Goal: Information Seeking & Learning: Learn about a topic

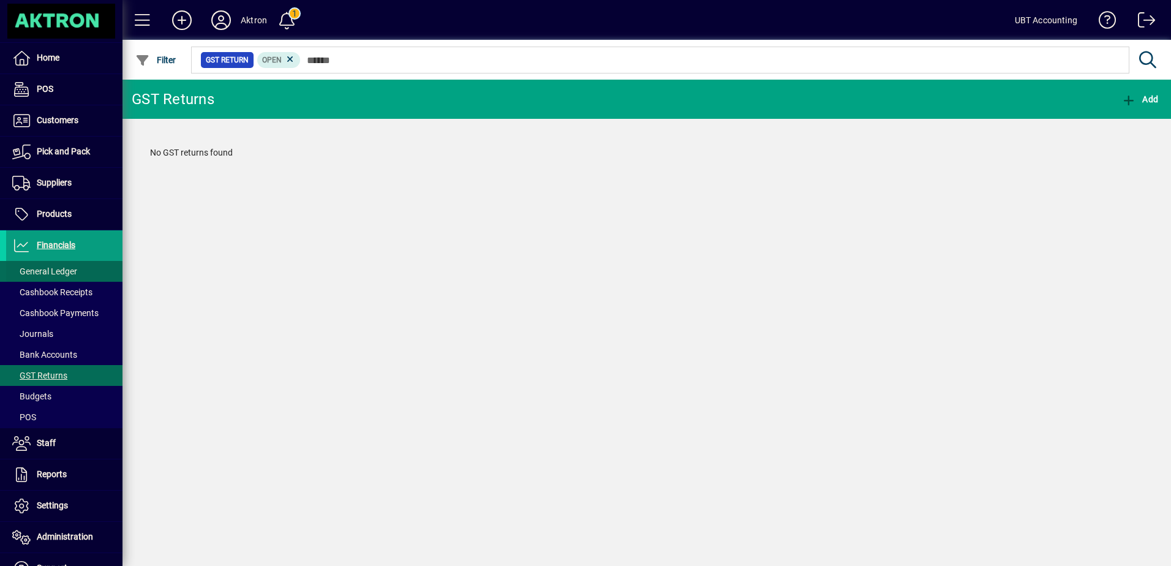
click at [78, 273] on span at bounding box center [64, 271] width 116 height 29
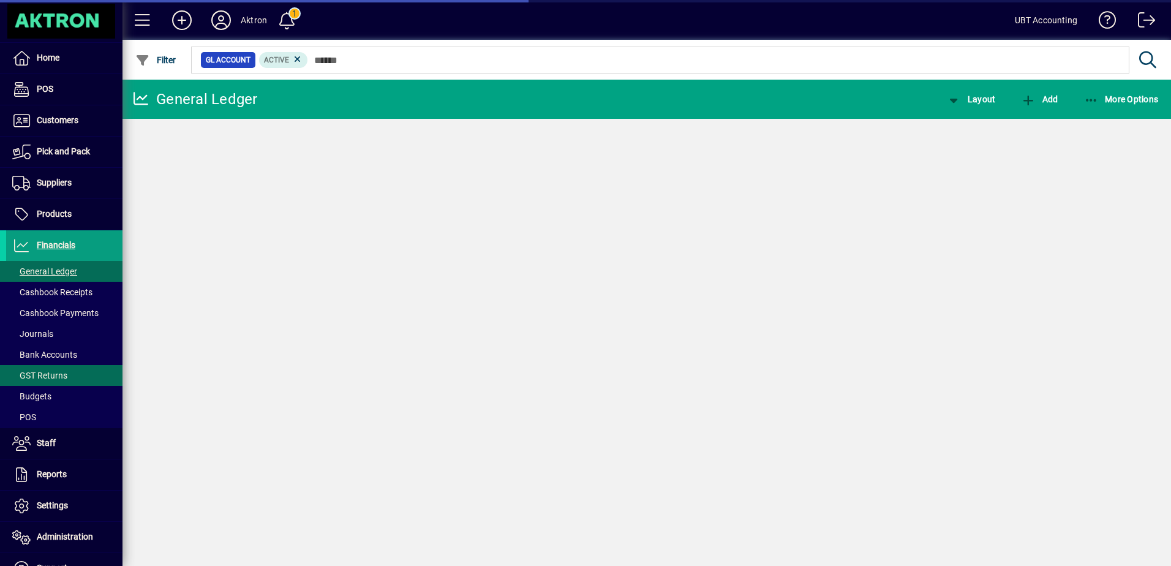
click at [61, 373] on span "GST Returns" at bounding box center [39, 375] width 55 height 10
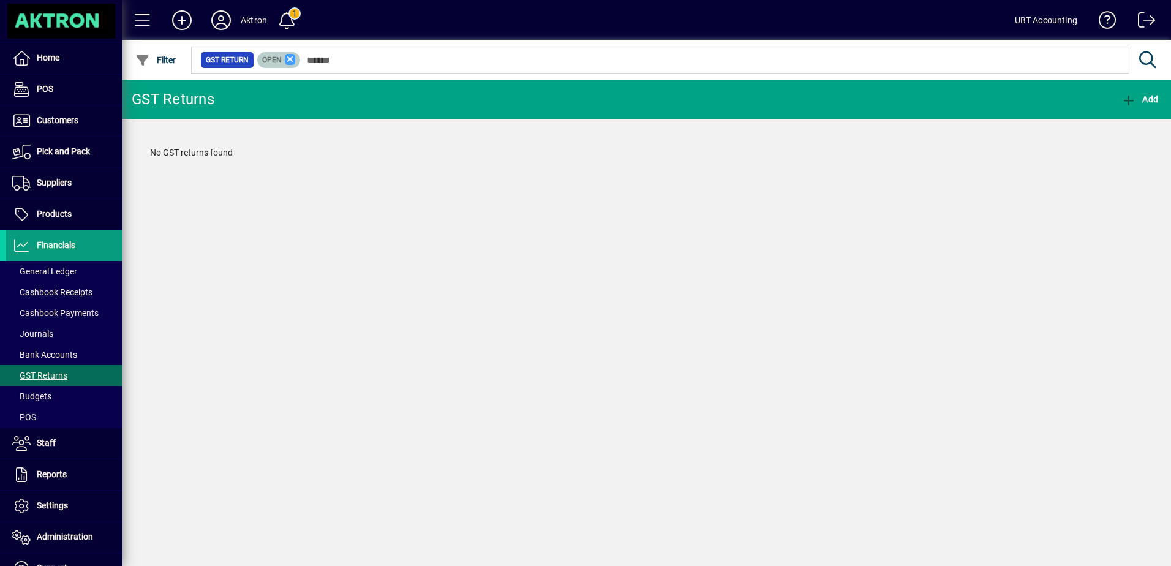
click at [294, 64] on icon at bounding box center [290, 59] width 11 height 11
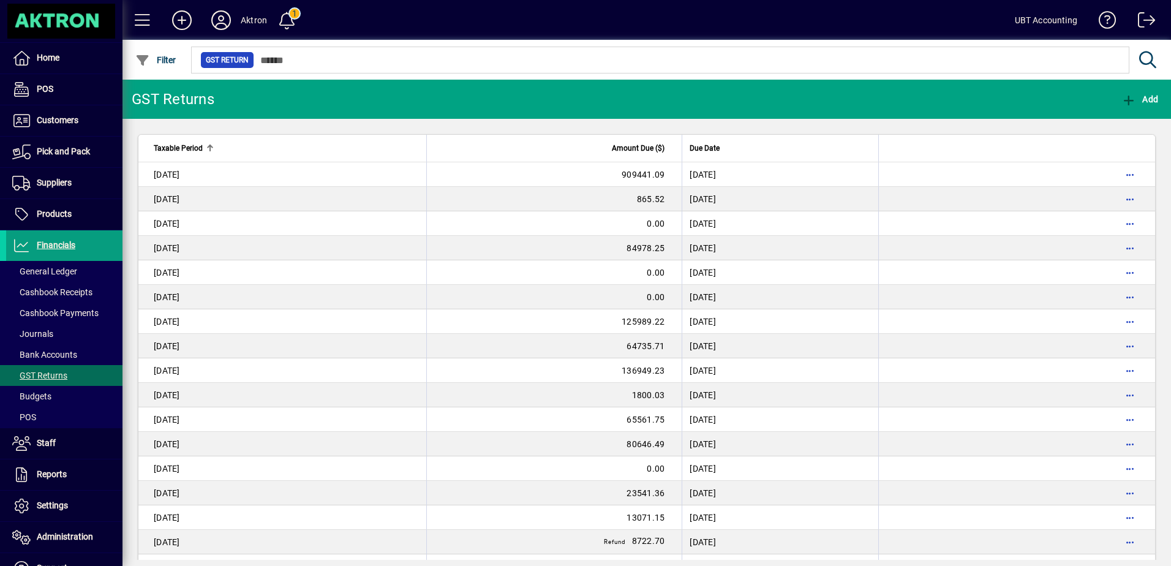
click at [332, 152] on div "Taxable Period" at bounding box center [286, 147] width 265 height 13
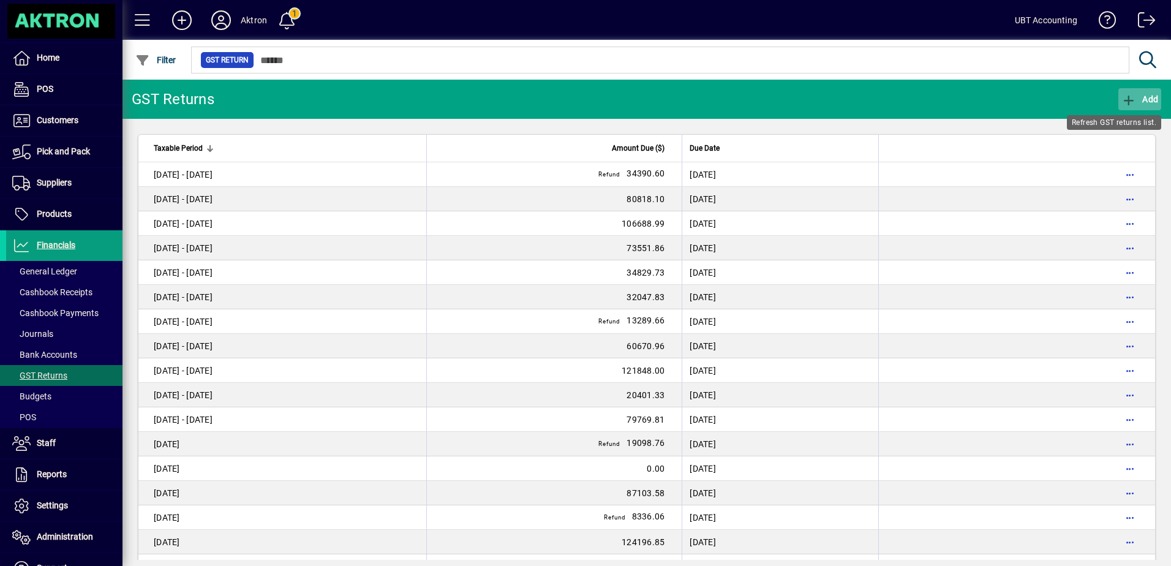
click at [1128, 103] on icon "button" at bounding box center [1128, 100] width 15 height 12
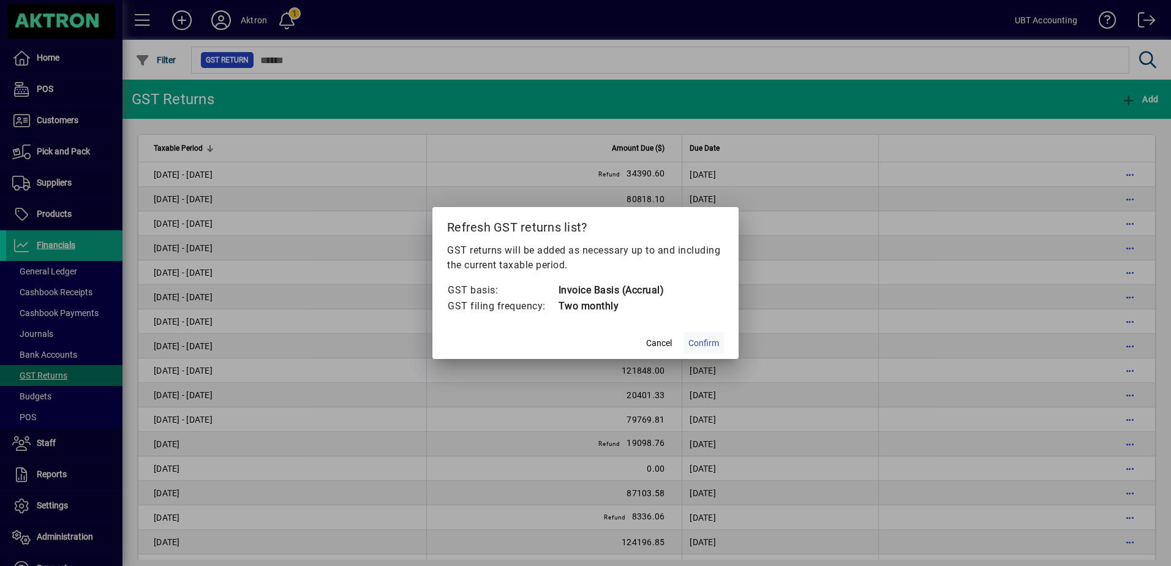
click at [701, 342] on span "Confirm" at bounding box center [703, 343] width 31 height 13
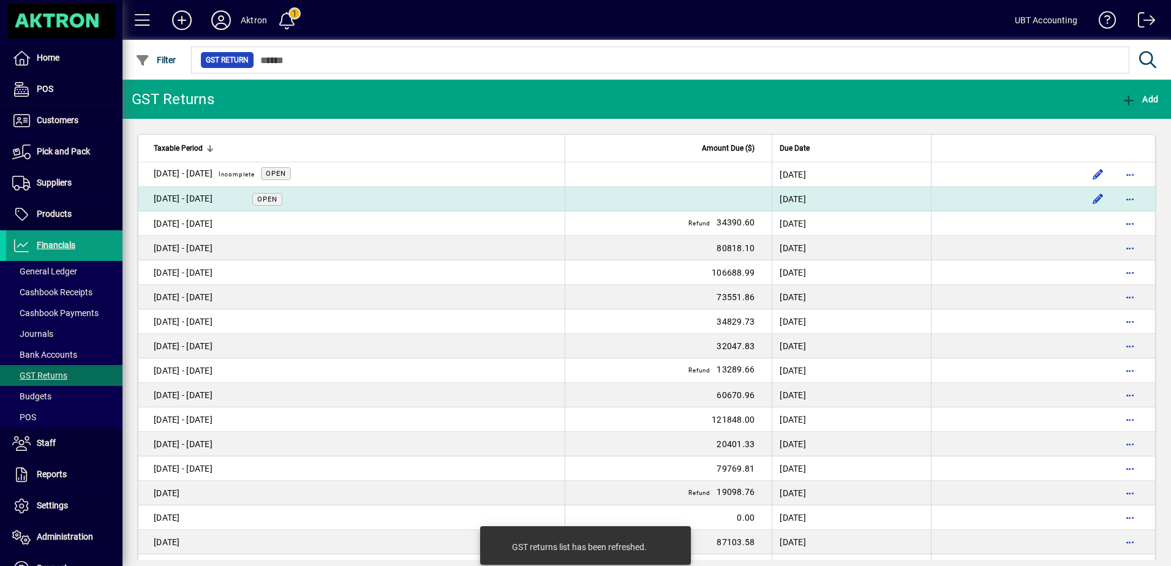
click at [354, 200] on td "01 Aug - 30 Sept 2025 Open" at bounding box center [351, 199] width 426 height 24
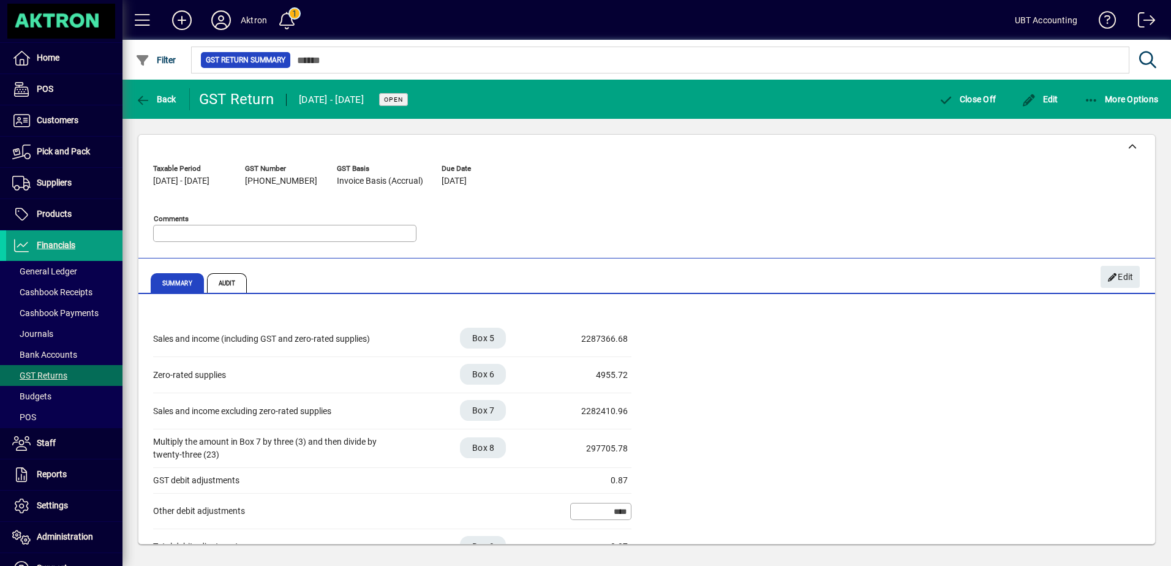
drag, startPoint x: 587, startPoint y: 447, endPoint x: 639, endPoint y: 451, distance: 52.8
click at [639, 451] on div "Sales and income (including GST and zero-rated supplies) Box 5 2287366.68 Zero-…" at bounding box center [646, 461] width 987 height 280
copy div "297705.78"
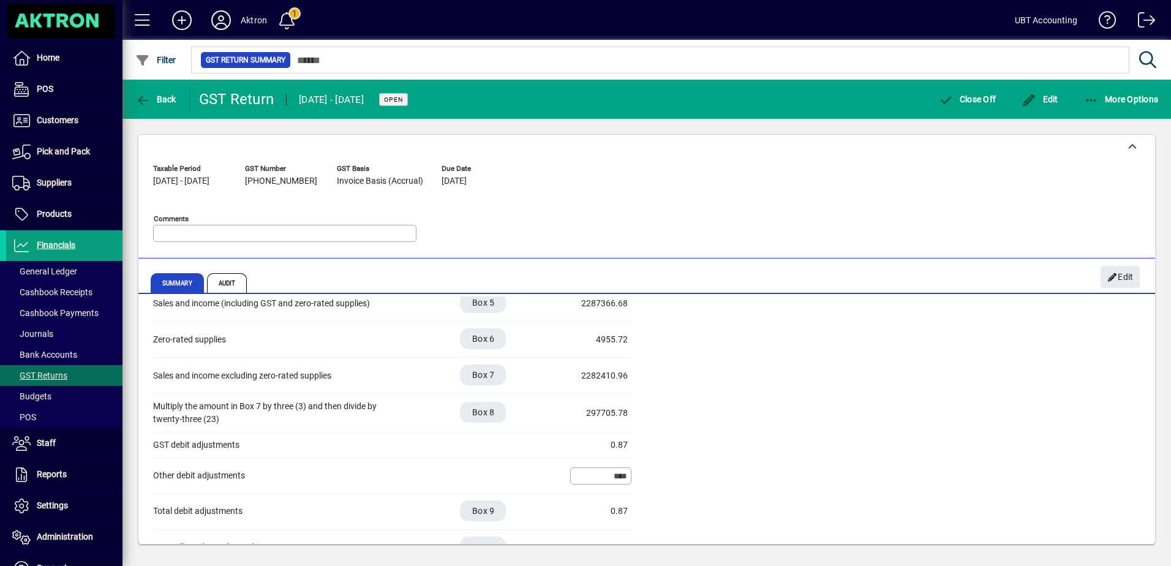
scroll to position [61, 0]
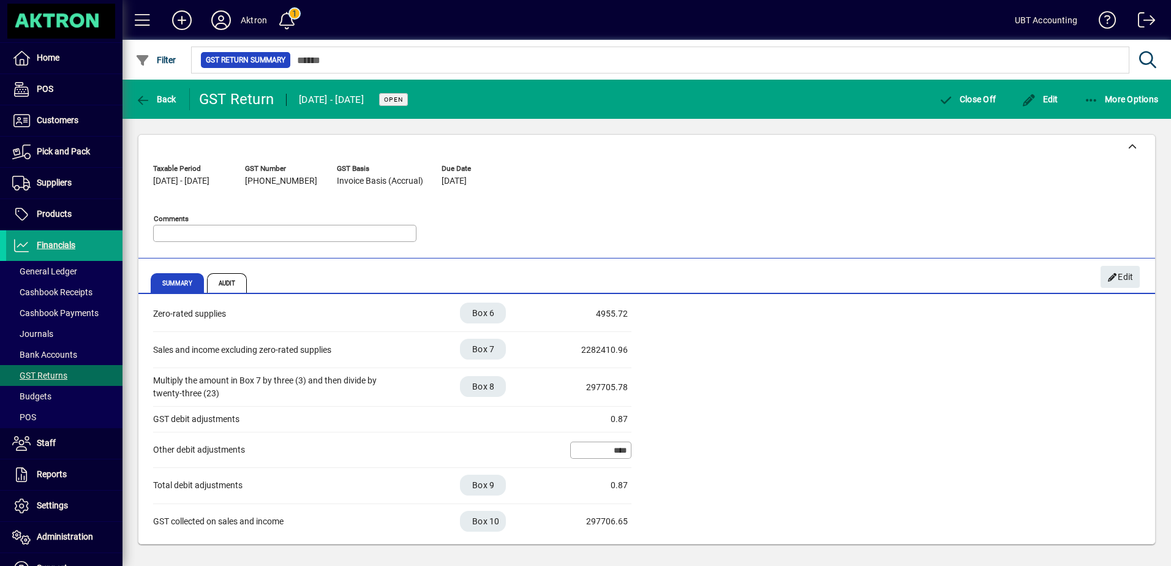
click at [720, 382] on div "Sales and income (including GST and zero-rated supplies) Box 5 2287366.68 Zero-…" at bounding box center [646, 400] width 987 height 280
click at [604, 313] on div "4955.72" at bounding box center [596, 313] width 61 height 13
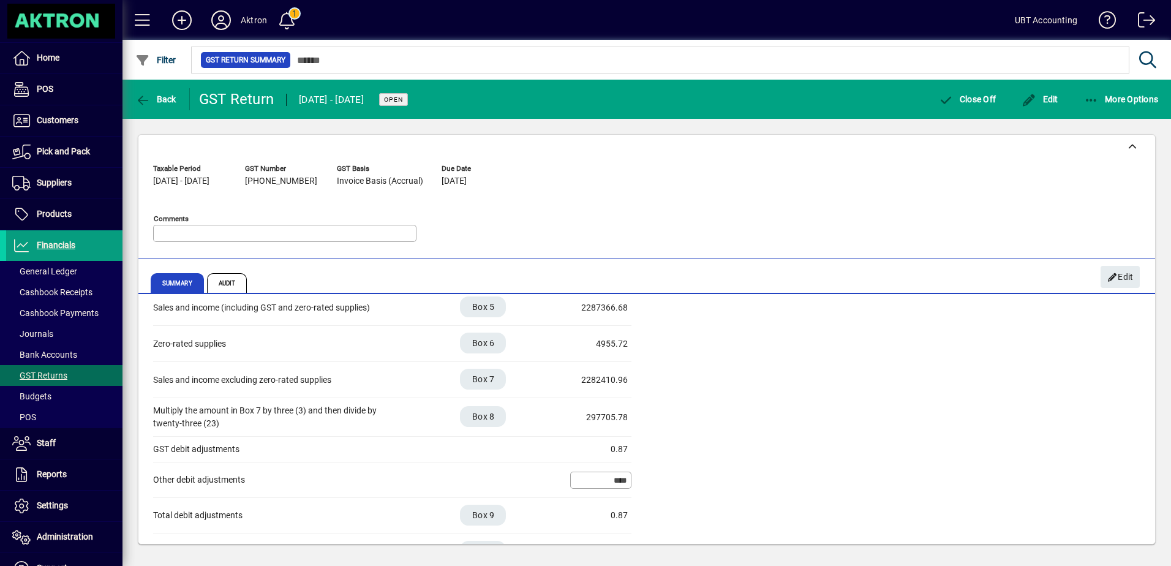
scroll to position [0, 0]
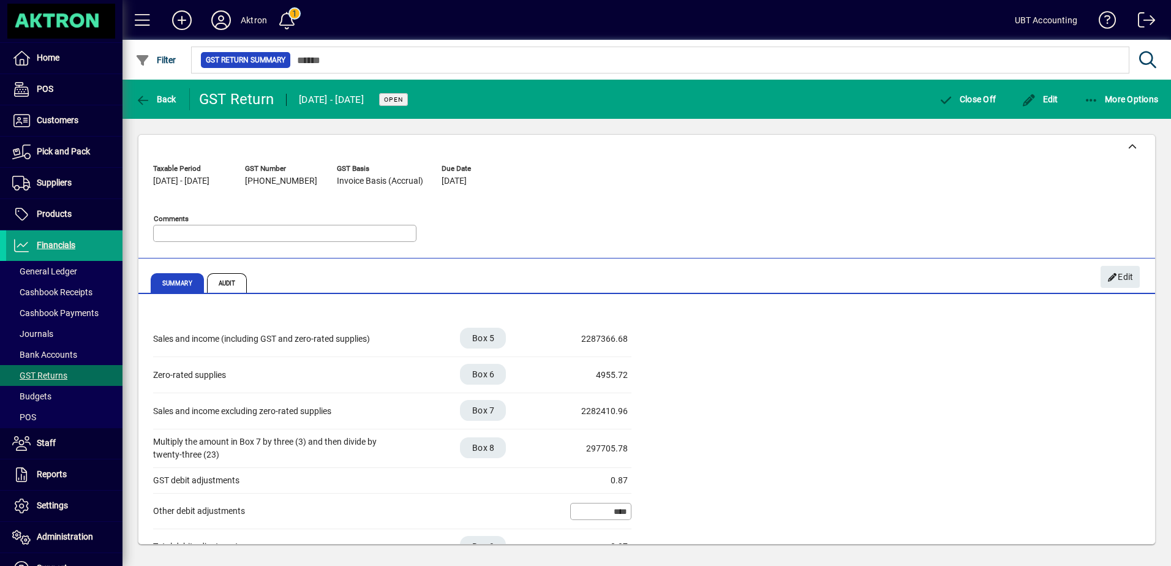
copy div "4955.72"
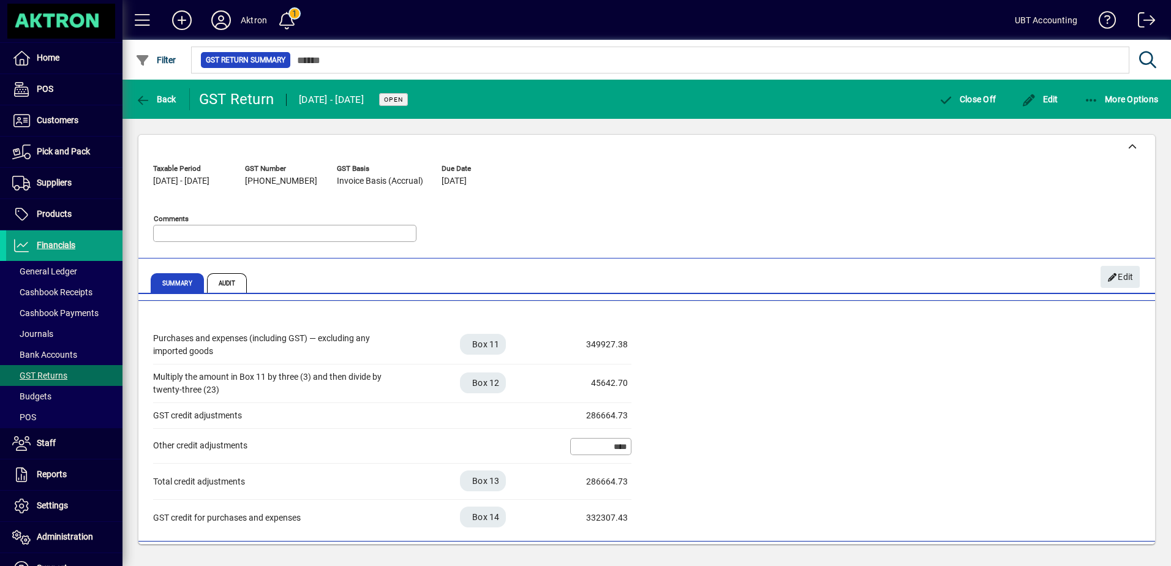
scroll to position [358, 0]
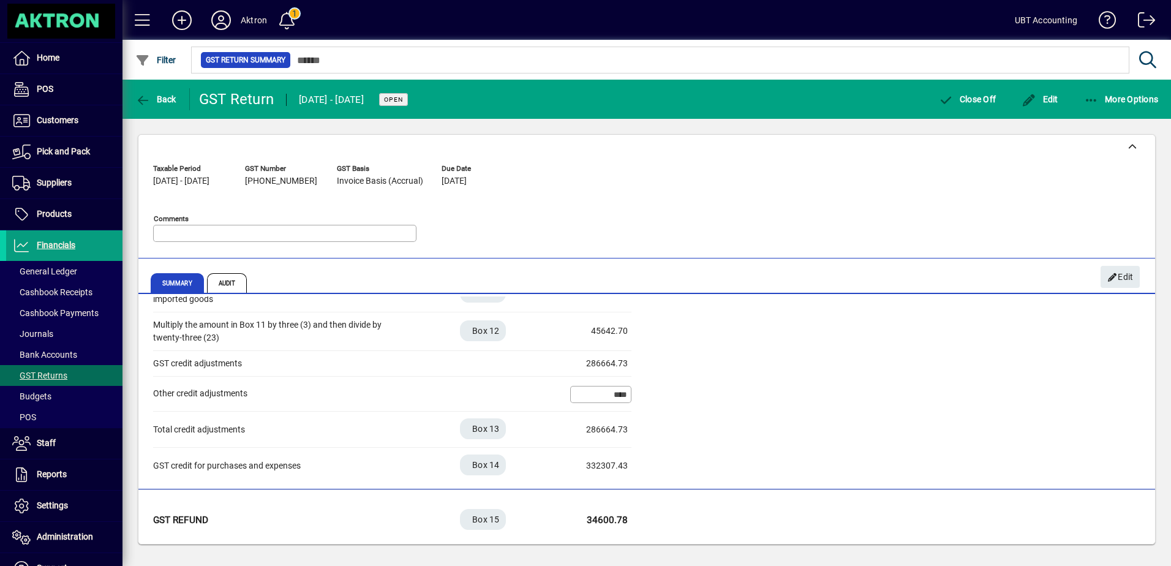
drag, startPoint x: 587, startPoint y: 359, endPoint x: 639, endPoint y: 365, distance: 51.7
click at [639, 365] on div "Purchases and expenses (including GST) — excluding any imported goods Box 11 34…" at bounding box center [646, 379] width 987 height 210
copy div "286664.73"
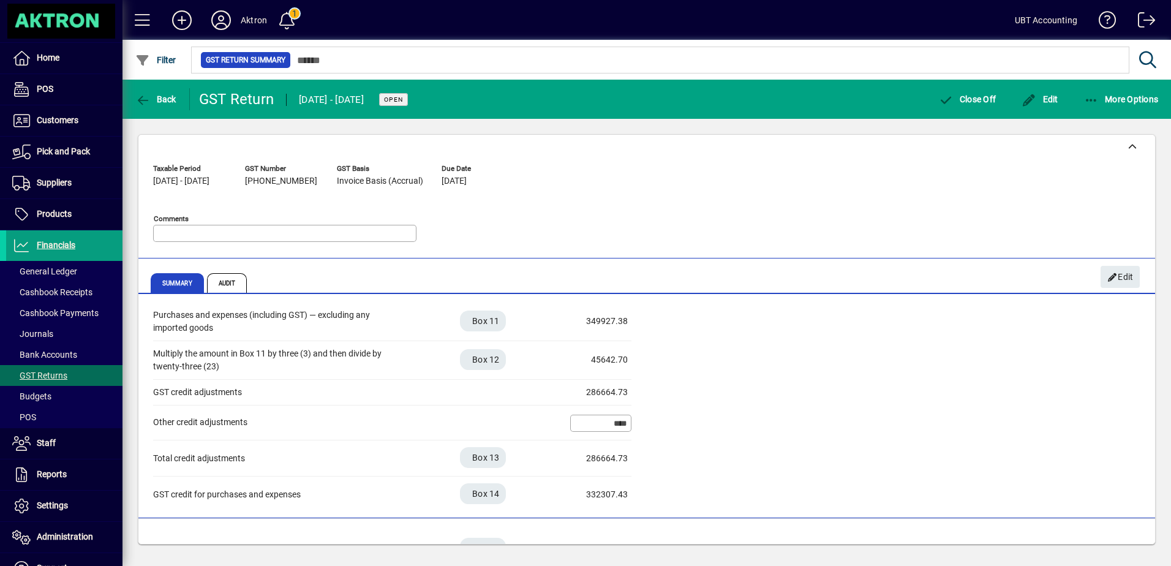
scroll to position [297, 0]
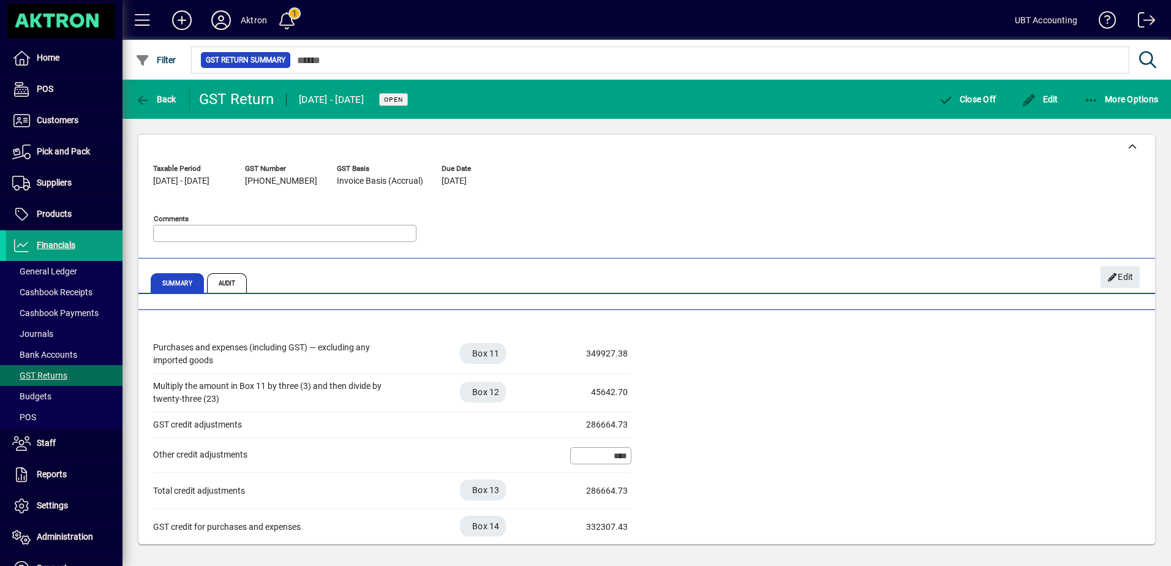
drag, startPoint x: 590, startPoint y: 389, endPoint x: 634, endPoint y: 394, distance: 43.8
click at [634, 394] on div "Purchases and expenses (including GST) — excluding any imported goods Box 11 34…" at bounding box center [646, 440] width 987 height 210
copy div "45642.70"
drag, startPoint x: 733, startPoint y: 417, endPoint x: 710, endPoint y: 376, distance: 47.2
click at [733, 416] on div "Purchases and expenses (including GST) — excluding any imported goods Box 11 34…" at bounding box center [646, 440] width 987 height 210
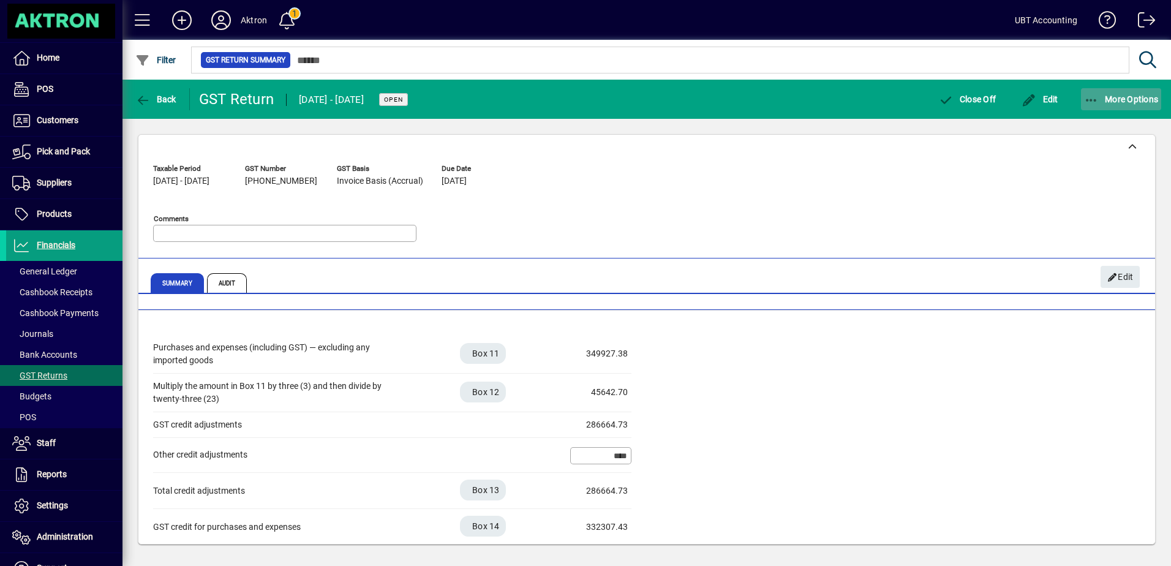
click at [1106, 99] on span "More Options" at bounding box center [1121, 99] width 75 height 10
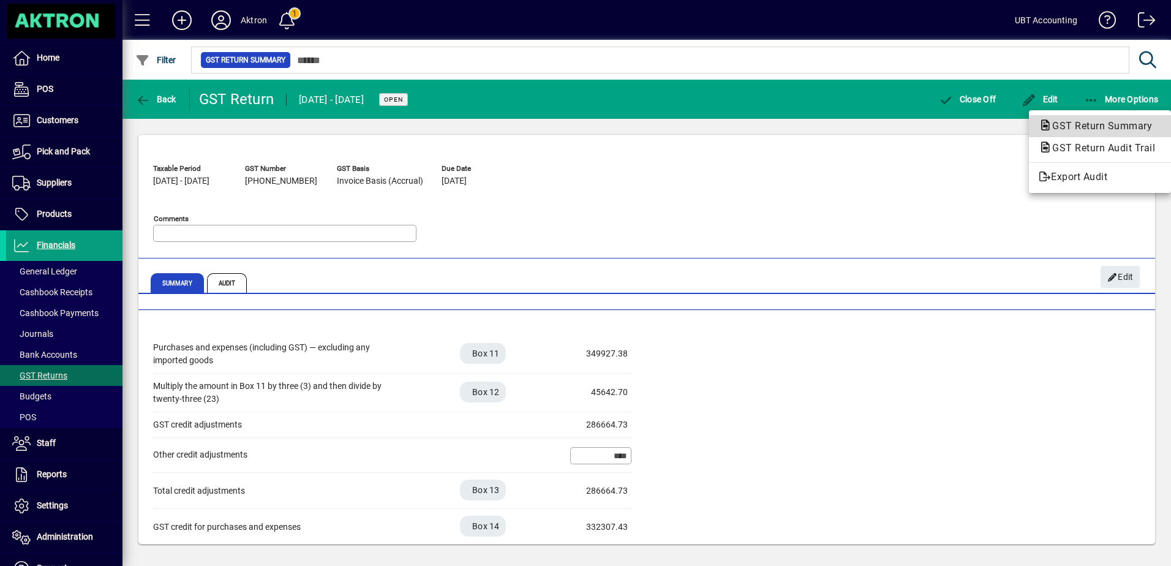
click at [1073, 132] on span "GST Return Summary" at bounding box center [1099, 126] width 122 height 15
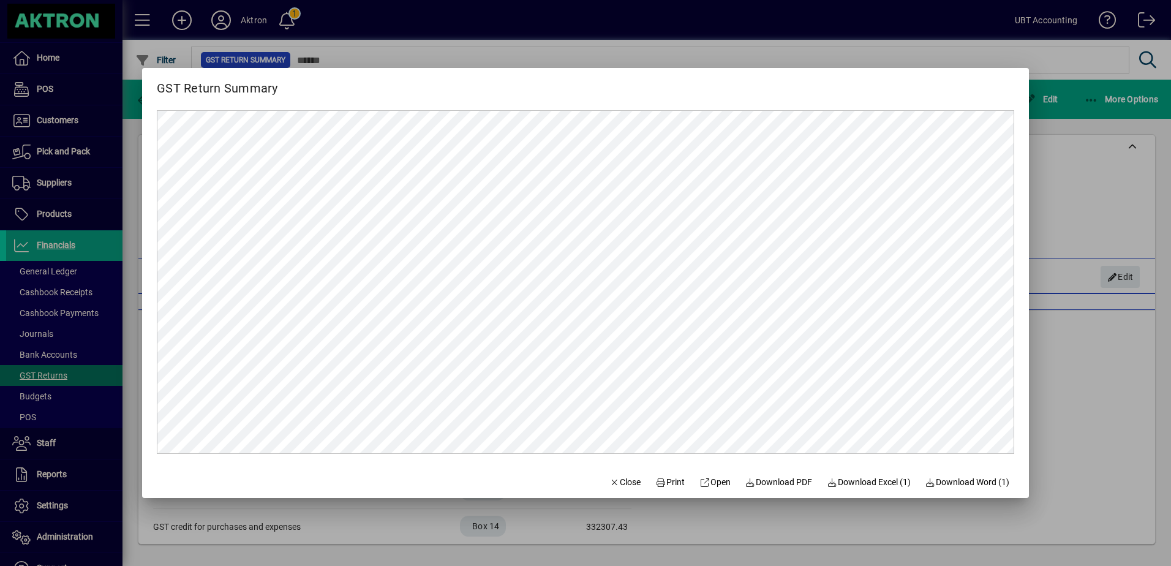
scroll to position [0, 0]
click at [793, 471] on span at bounding box center [778, 481] width 77 height 29
click at [713, 34] on div at bounding box center [585, 283] width 1171 height 566
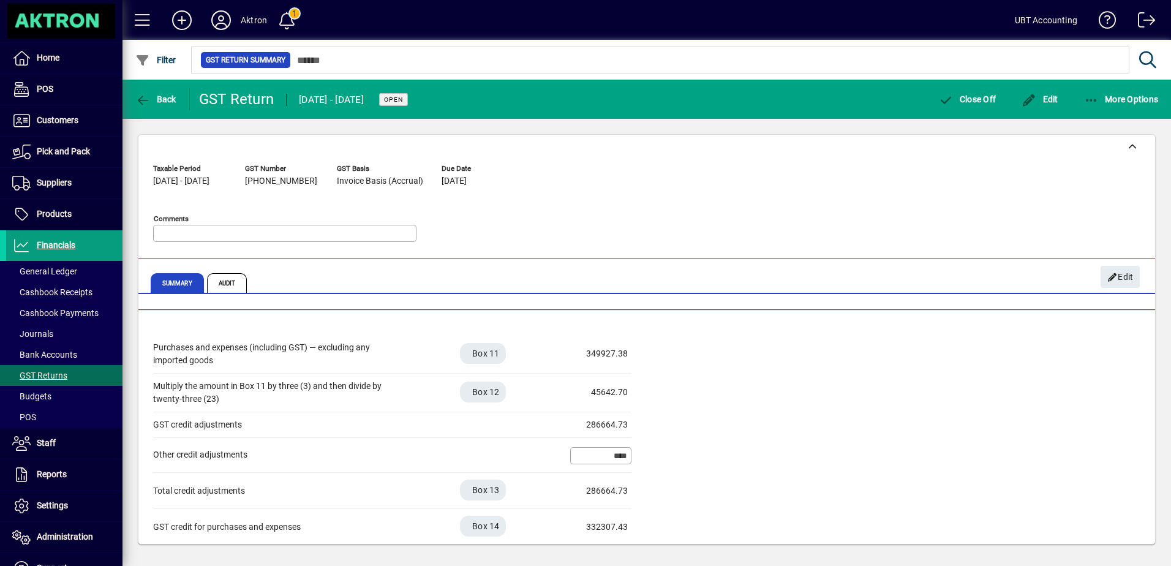
click at [688, 386] on div "Purchases and expenses (including GST) — excluding any imported goods Box 11 34…" at bounding box center [646, 440] width 987 height 210
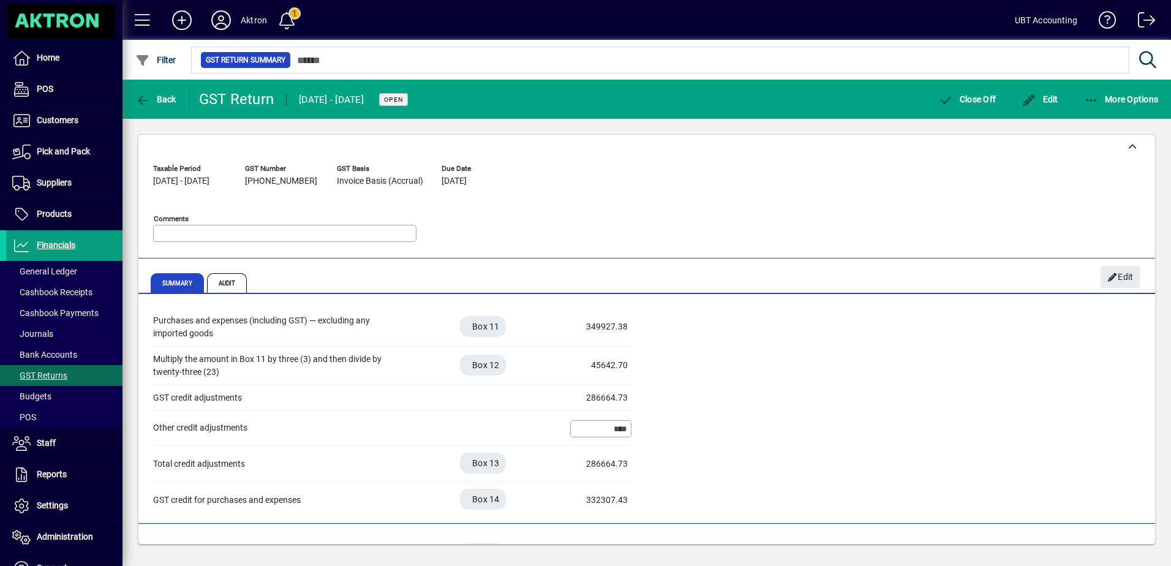
scroll to position [297, 0]
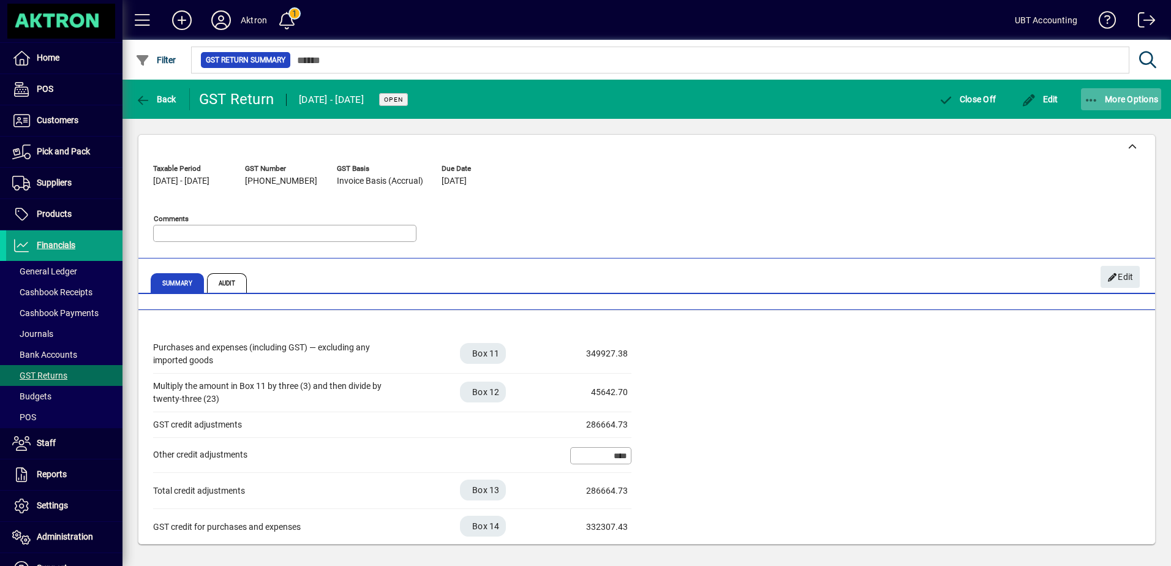
click at [1125, 95] on span "More Options" at bounding box center [1121, 99] width 75 height 10
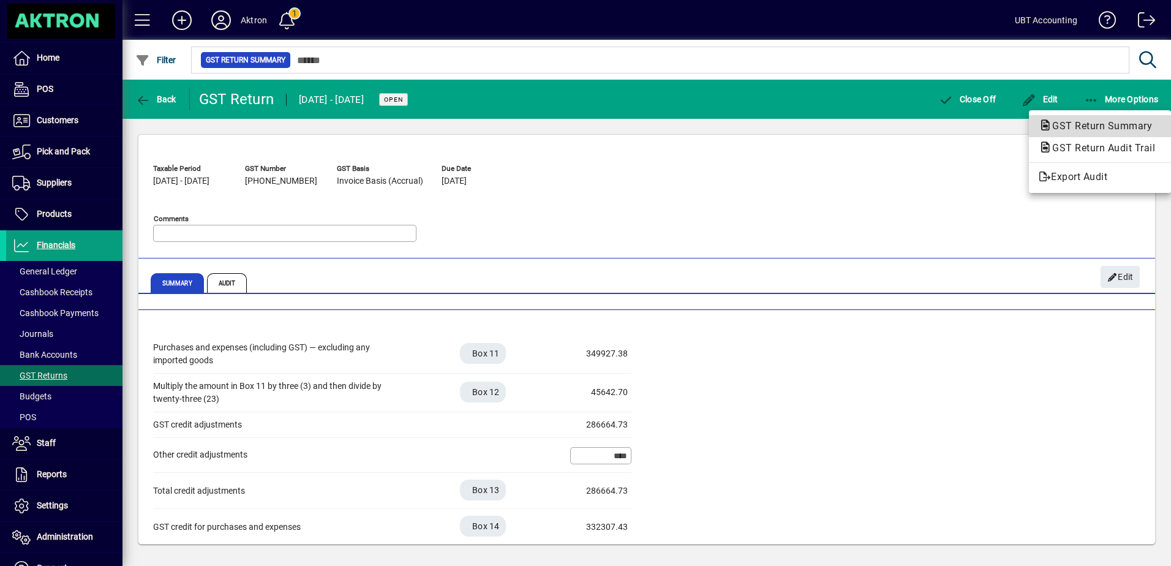
click at [1095, 122] on span "GST Return Summary" at bounding box center [1097, 126] width 119 height 12
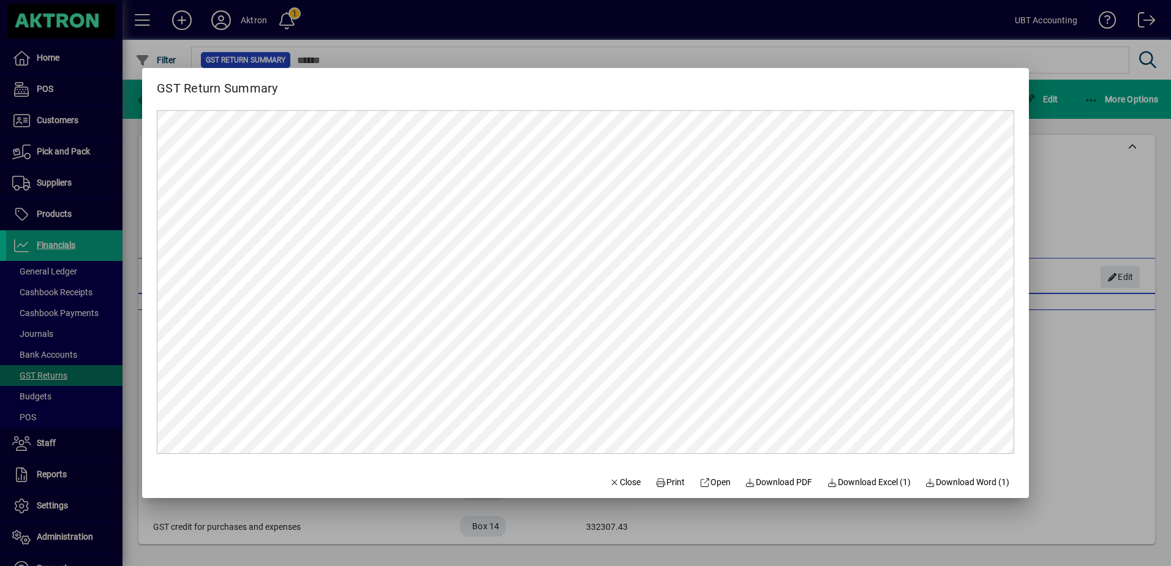
scroll to position [0, 0]
click at [459, 34] on div at bounding box center [585, 283] width 1171 height 566
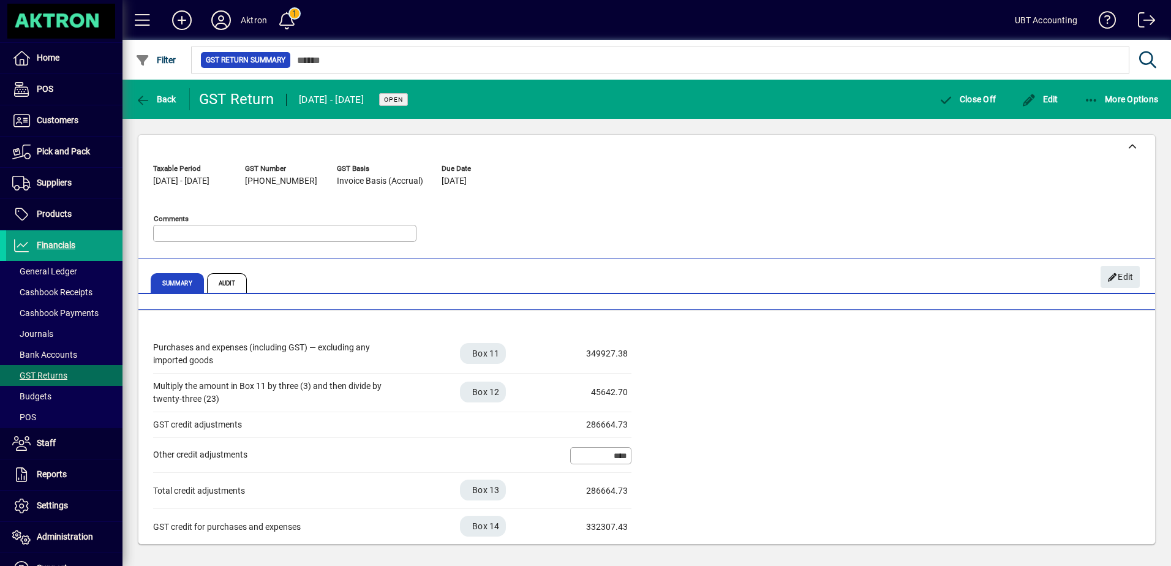
click at [741, 410] on div "Purchases and expenses (including GST) — excluding any imported goods Box 11 34…" at bounding box center [646, 440] width 987 height 210
click at [1112, 88] on span "button" at bounding box center [1121, 98] width 81 height 29
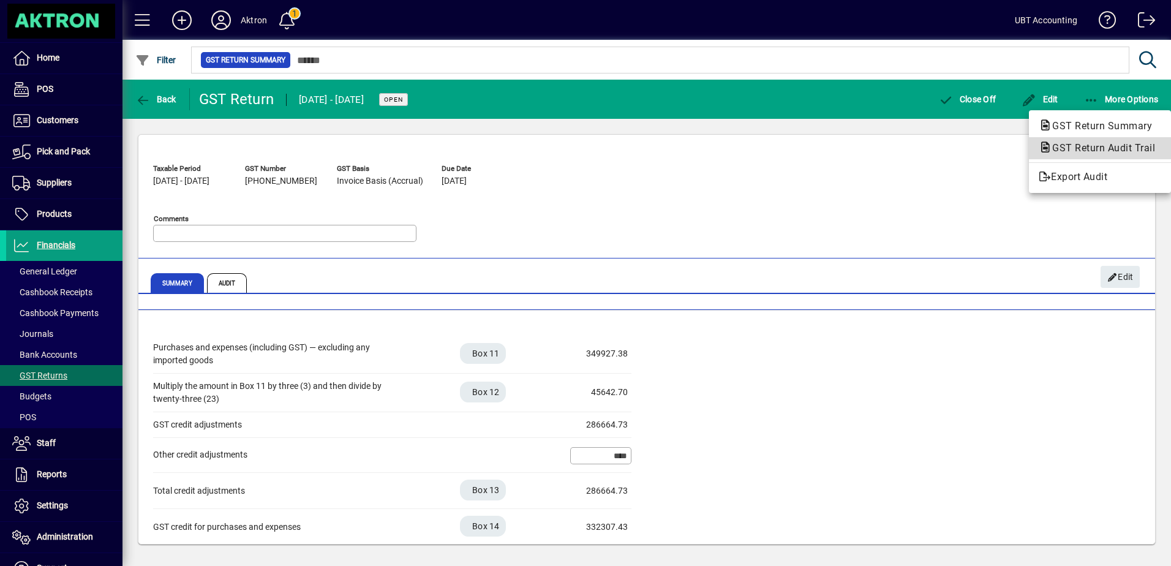
click at [1082, 143] on span "GST Return Audit Trail" at bounding box center [1099, 148] width 122 height 12
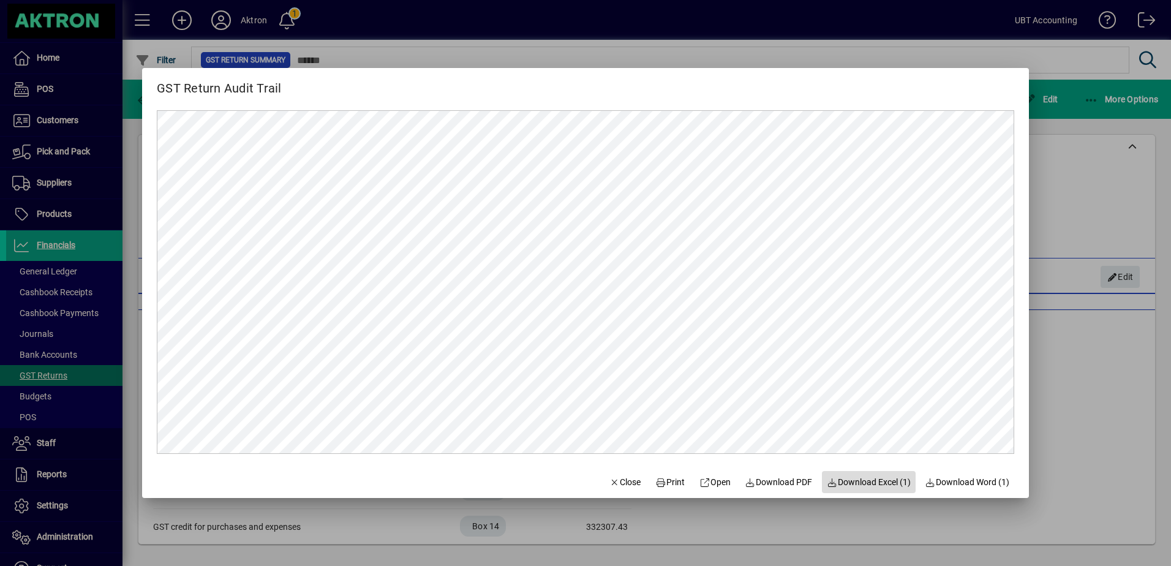
click at [861, 480] on span "Download Excel (1)" at bounding box center [869, 482] width 84 height 13
click at [627, 13] on div at bounding box center [585, 283] width 1171 height 566
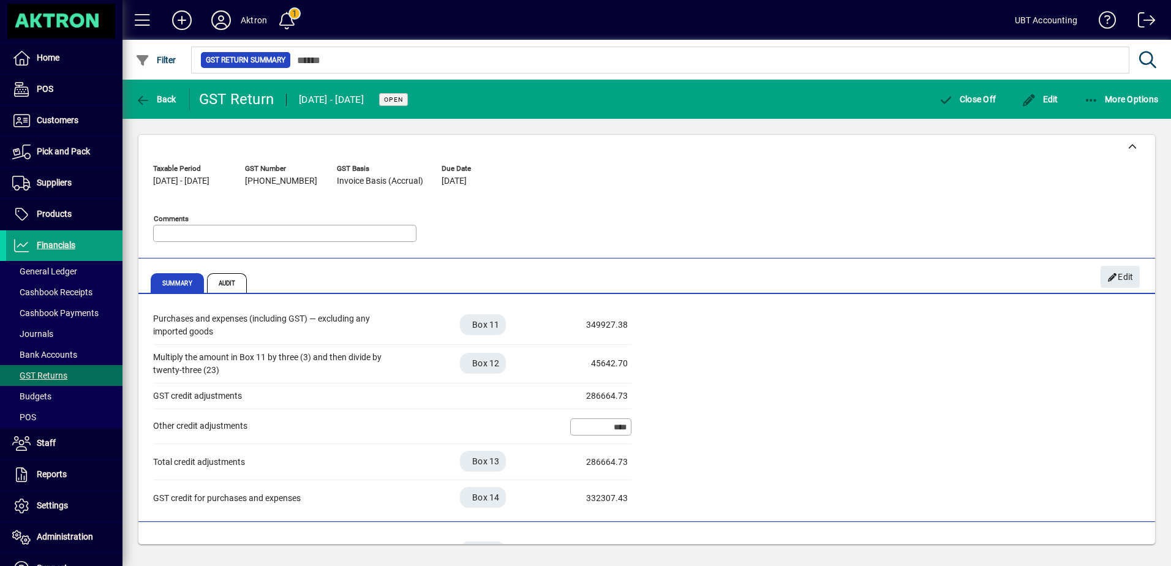
scroll to position [358, 0]
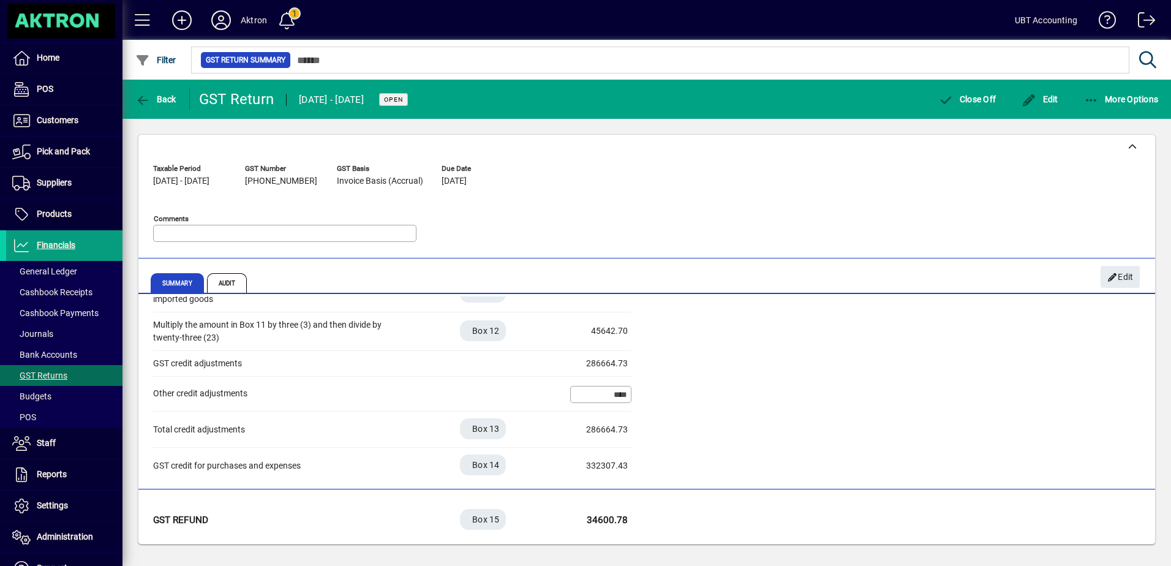
drag, startPoint x: 588, startPoint y: 519, endPoint x: 634, endPoint y: 524, distance: 46.9
click at [634, 524] on div "GST Refund Box 15 34600.78" at bounding box center [646, 520] width 987 height 36
copy div "34600.78"
click at [64, 268] on span "General Ledger" at bounding box center [44, 271] width 65 height 10
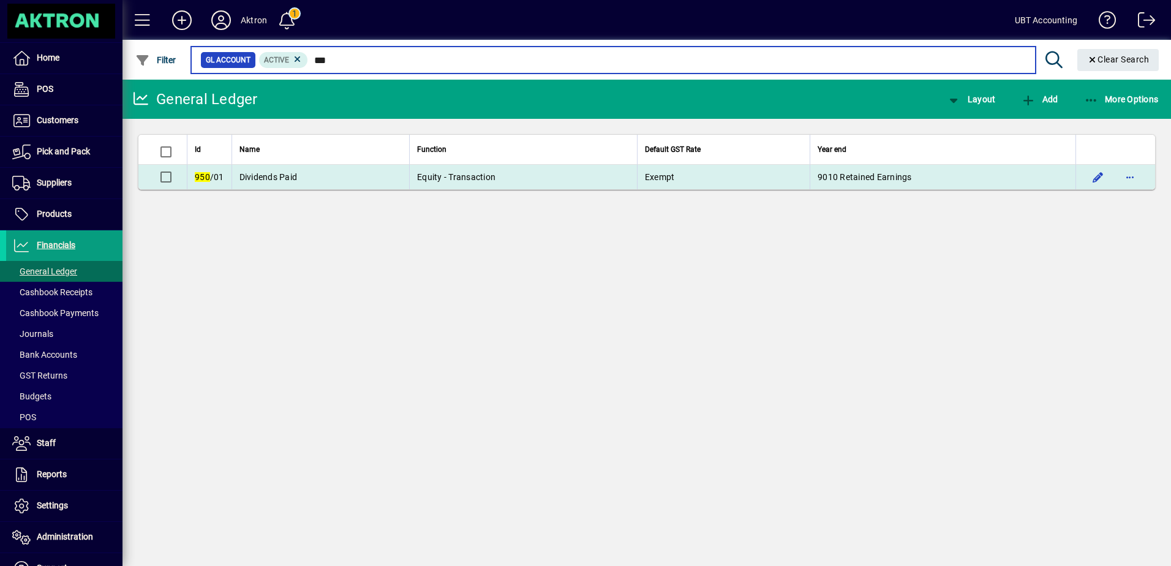
type input "***"
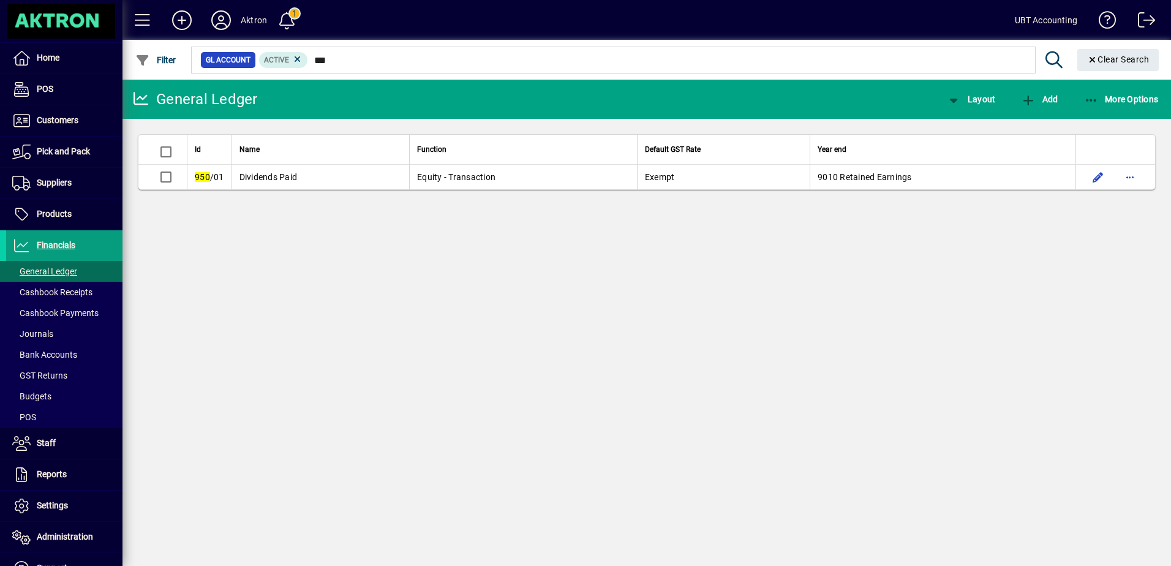
click at [337, 178] on td "Dividends Paid" at bounding box center [320, 177] width 178 height 24
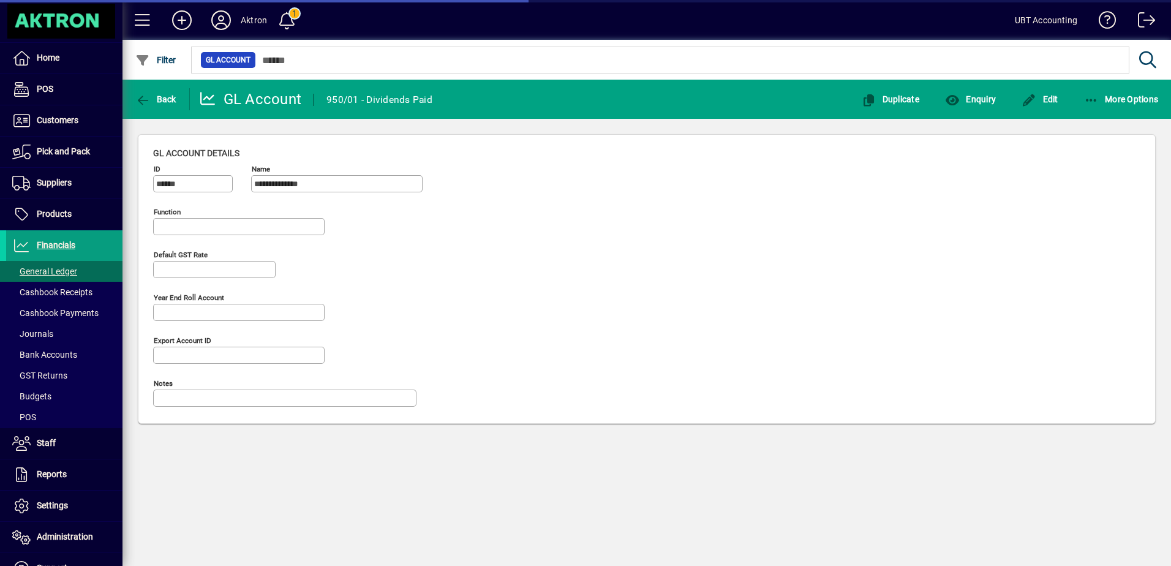
type input "**********"
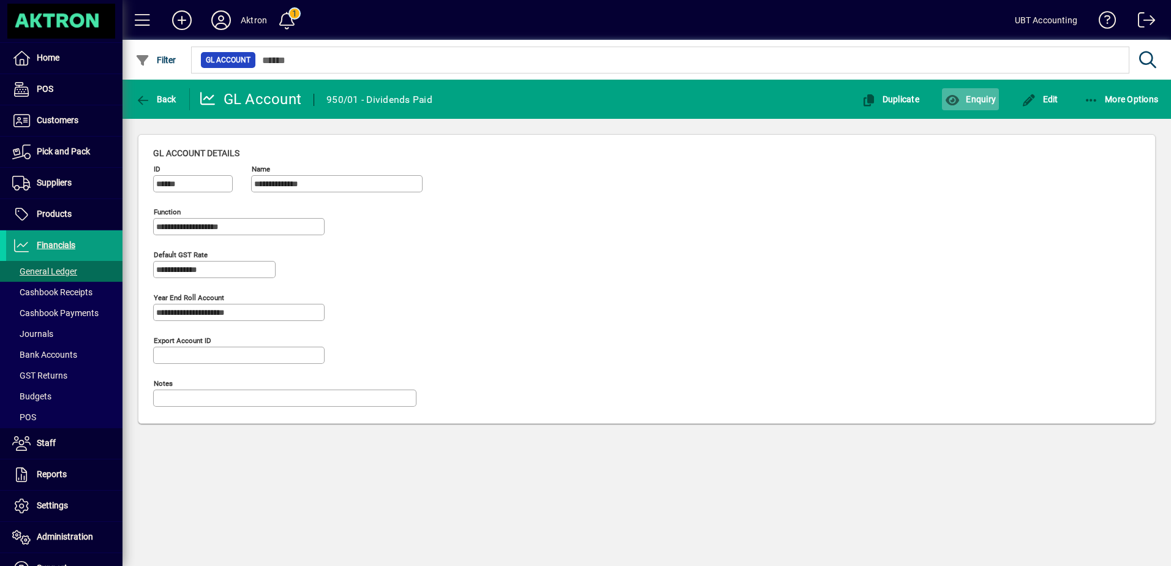
click at [951, 98] on icon "button" at bounding box center [952, 100] width 15 height 12
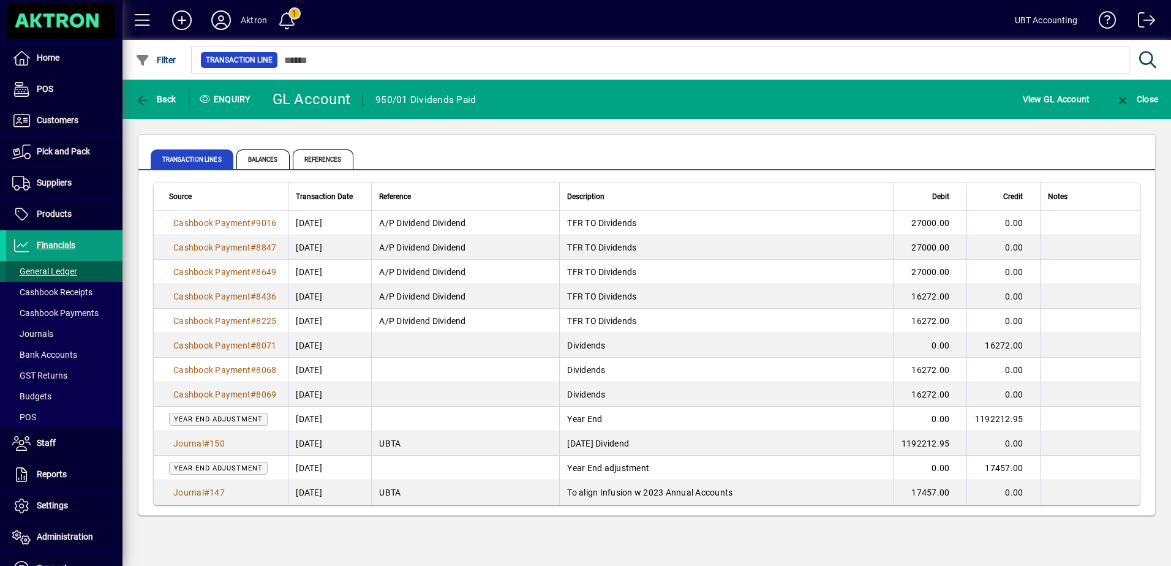
click at [78, 277] on span at bounding box center [64, 271] width 116 height 29
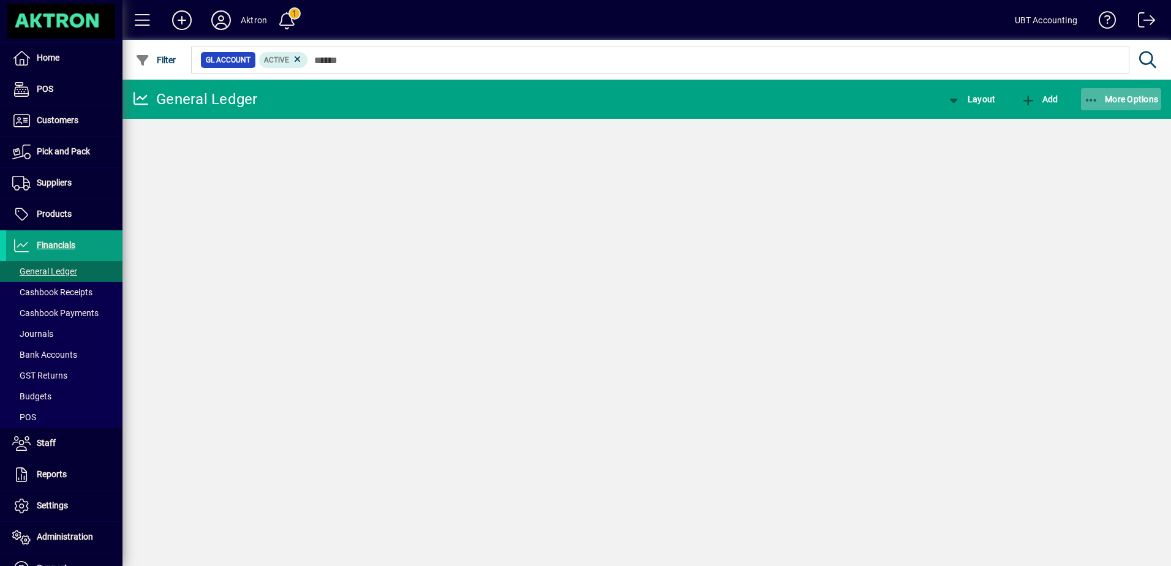
click at [1135, 86] on span "button" at bounding box center [1121, 98] width 81 height 29
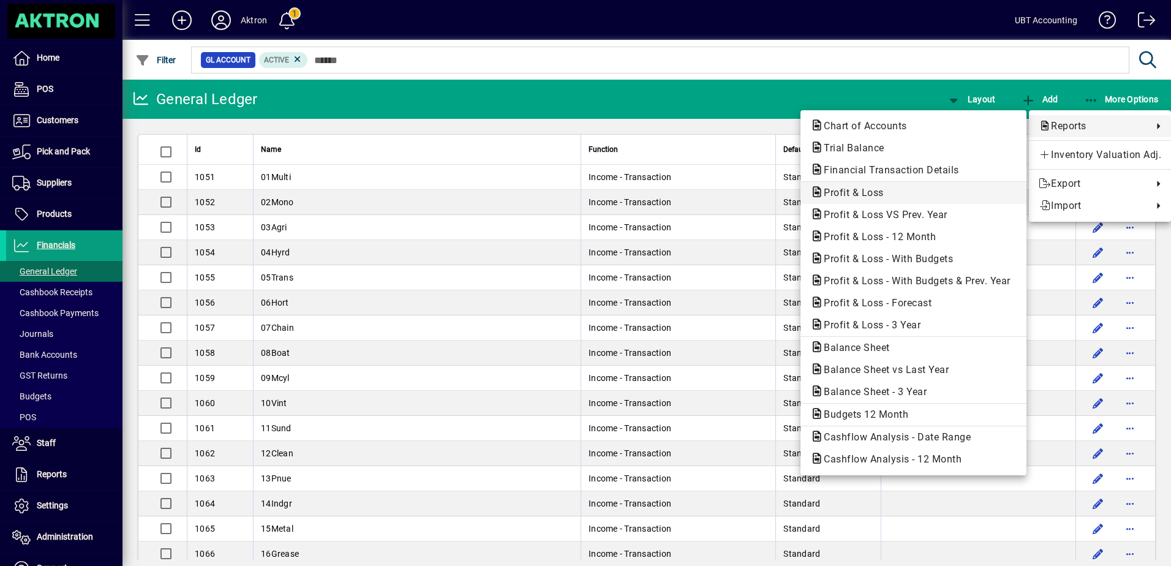
click at [883, 202] on button "Profit & Loss" at bounding box center [913, 193] width 226 height 22
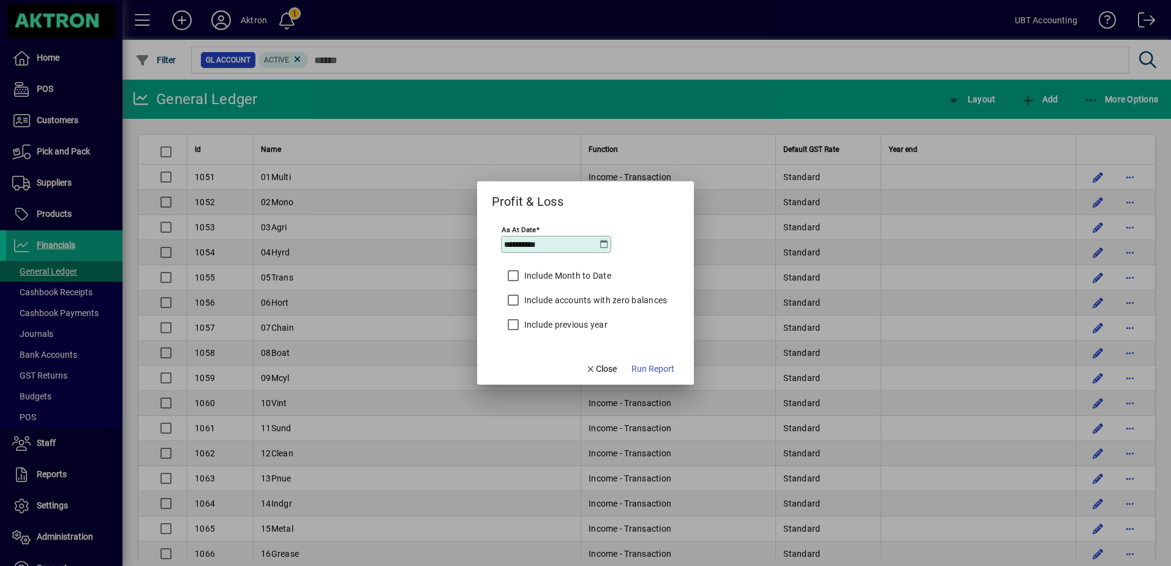
click at [599, 250] on div "**********" at bounding box center [556, 244] width 110 height 17
click at [602, 248] on icon at bounding box center [604, 244] width 10 height 10
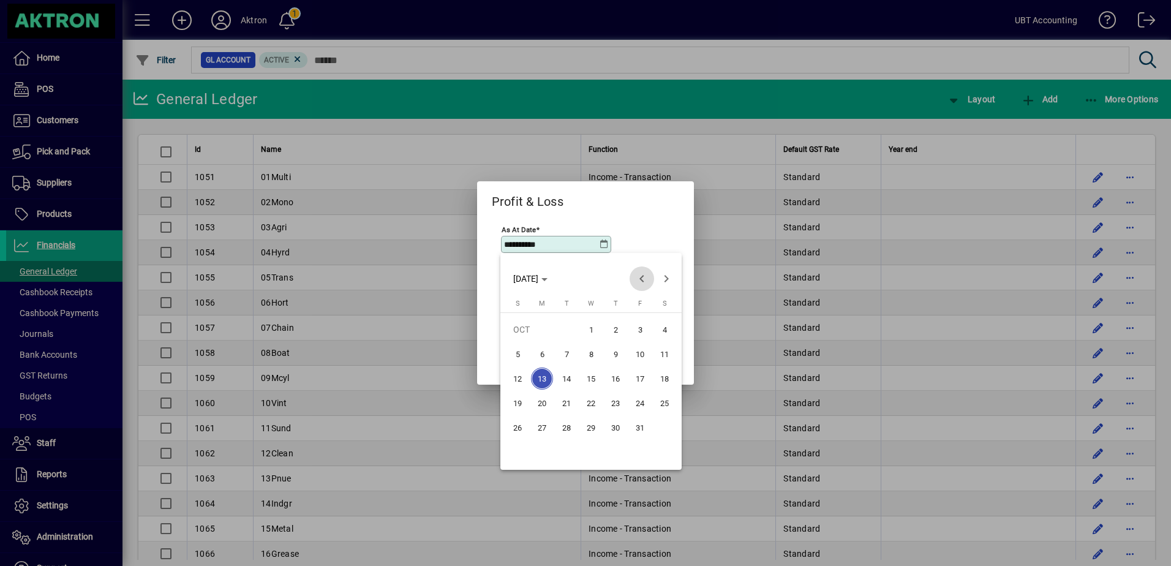
click at [634, 279] on span "Previous month" at bounding box center [641, 278] width 24 height 24
click at [570, 457] on span "30" at bounding box center [566, 452] width 22 height 22
type input "**********"
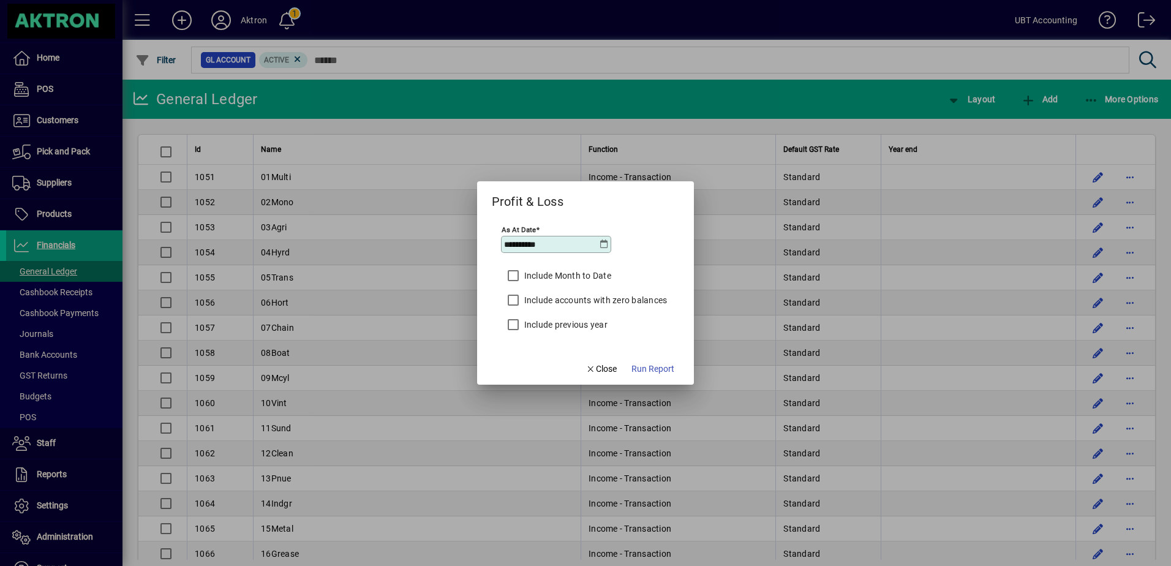
click at [564, 270] on label "Include Month to Date" at bounding box center [566, 275] width 89 height 12
click at [666, 373] on span "Run Report" at bounding box center [652, 368] width 43 height 13
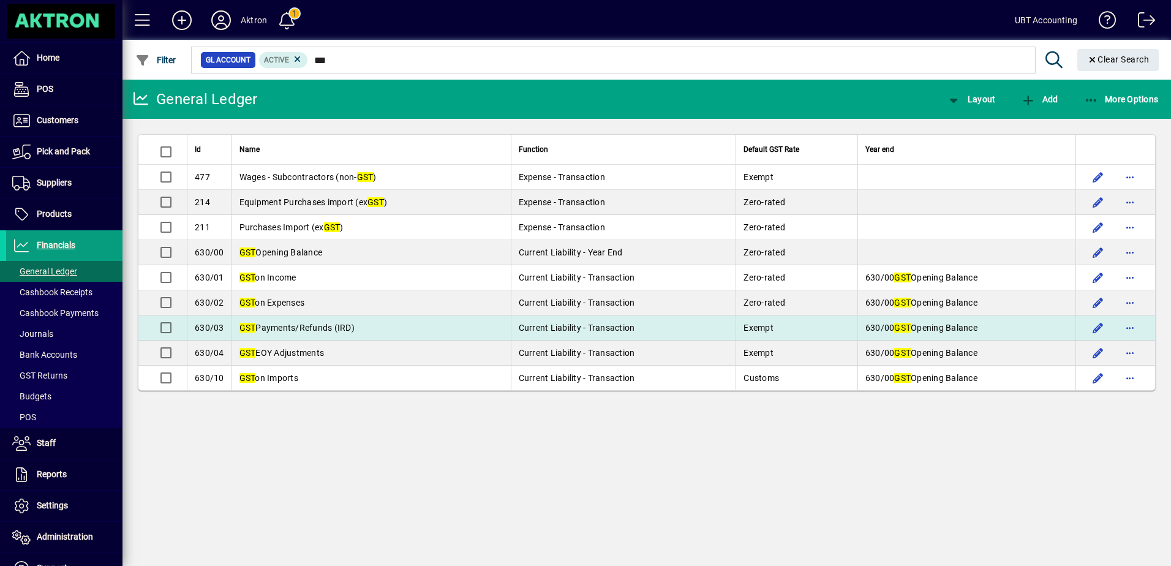
type input "***"
click at [394, 322] on td "GST Payments/Refunds (IRD)" at bounding box center [370, 327] width 279 height 25
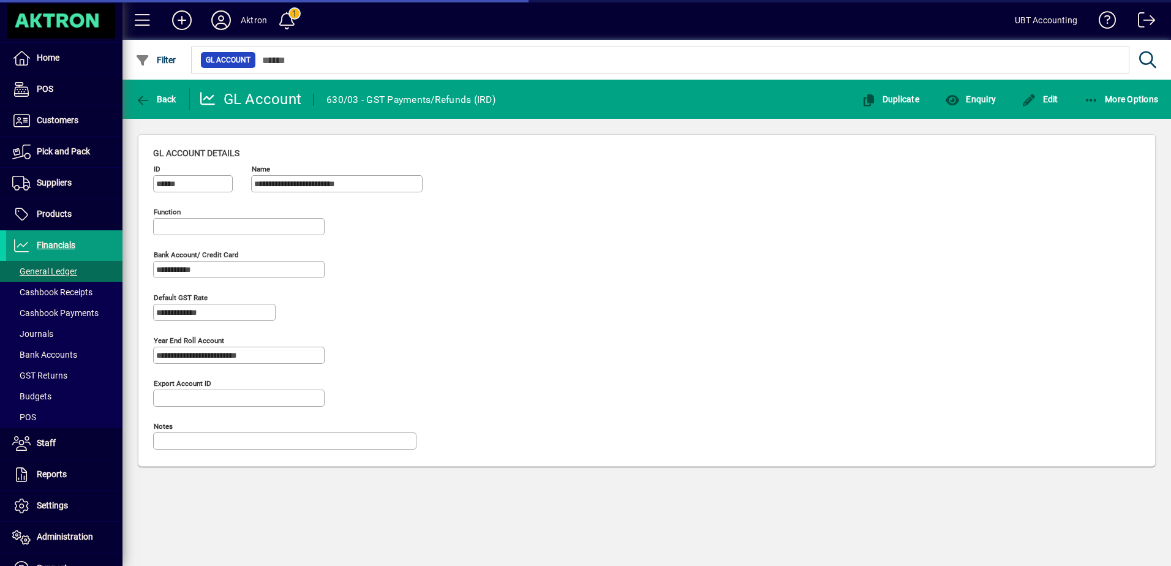
type input "**********"
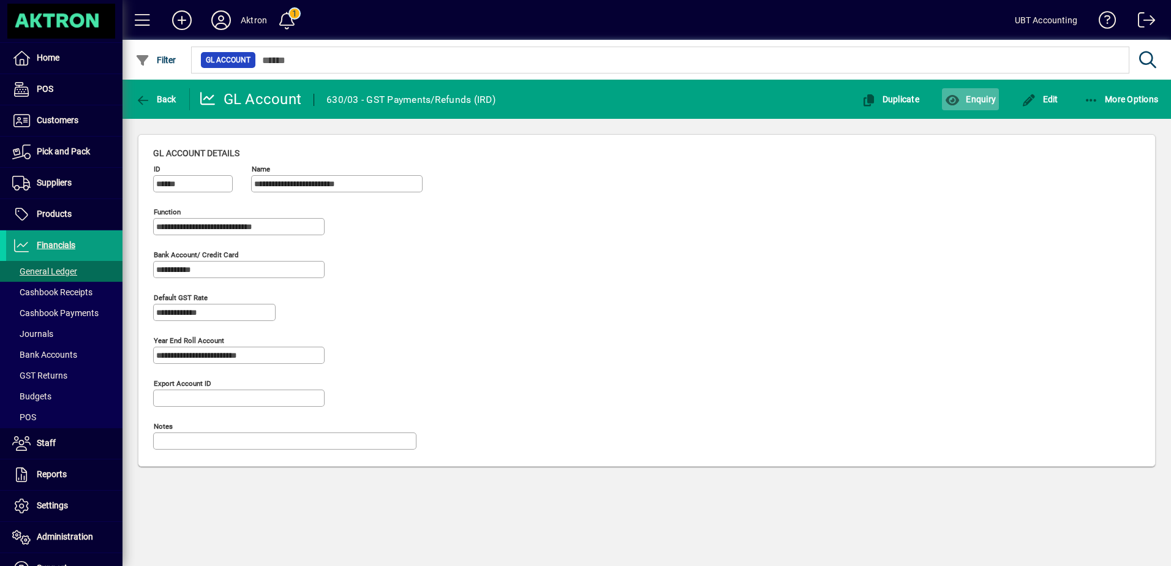
click at [966, 99] on span "Enquiry" at bounding box center [970, 99] width 51 height 10
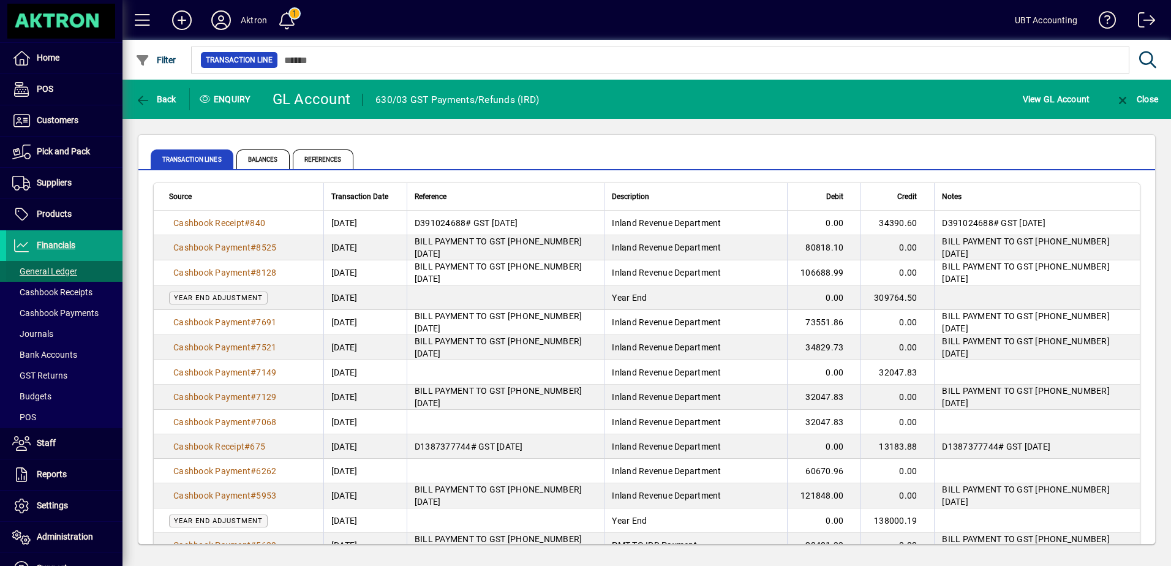
click at [56, 269] on span "General Ledger" at bounding box center [44, 271] width 65 height 10
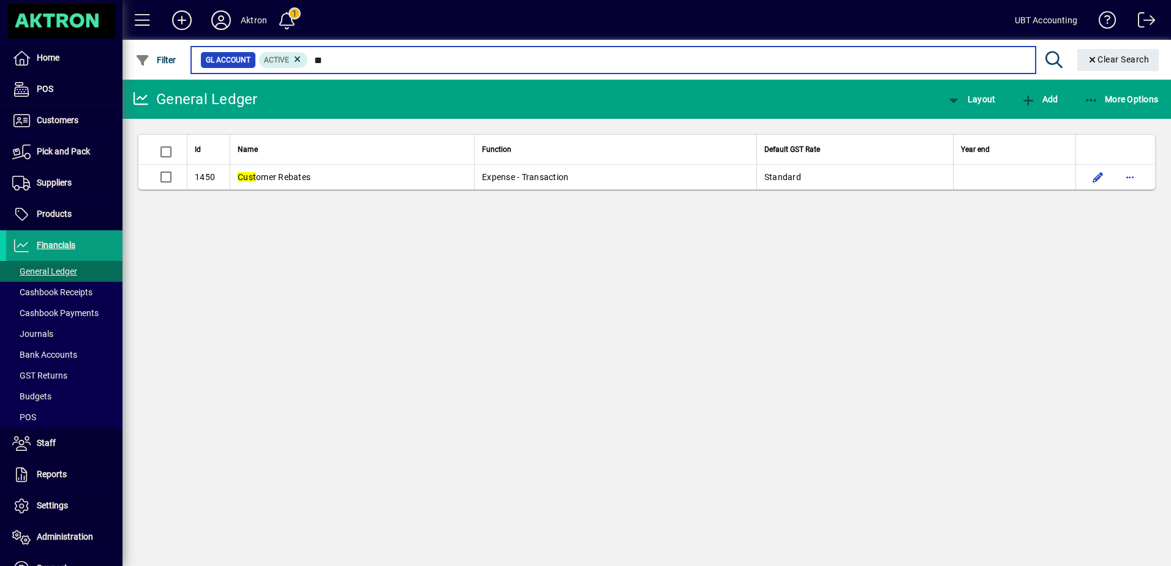
type input "*"
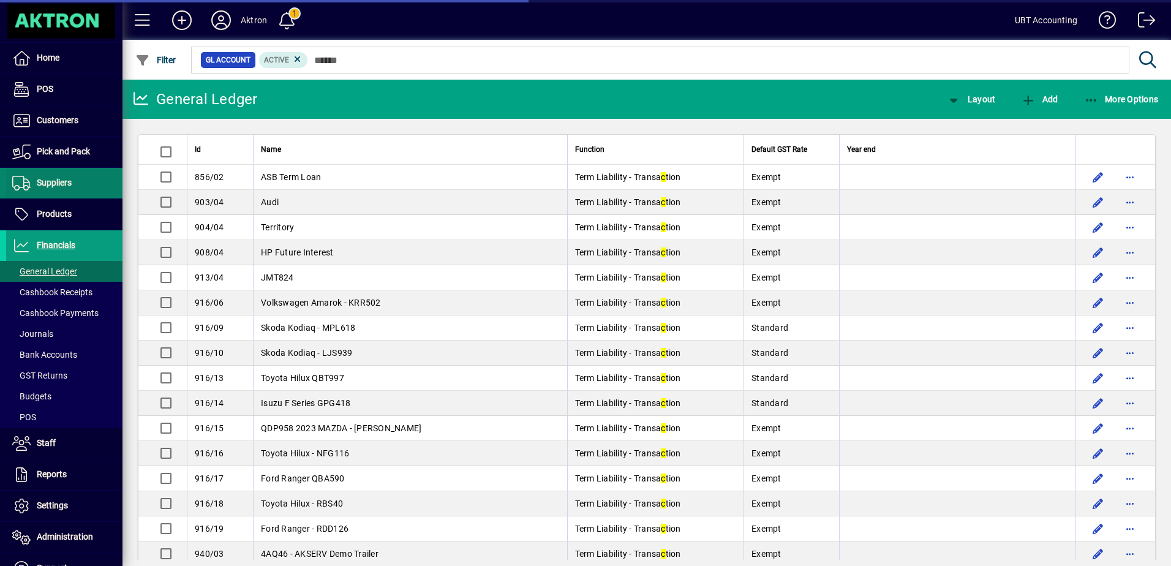
drag, startPoint x: 69, startPoint y: 204, endPoint x: 70, endPoint y: 181, distance: 23.9
click at [69, 204] on span at bounding box center [64, 214] width 116 height 29
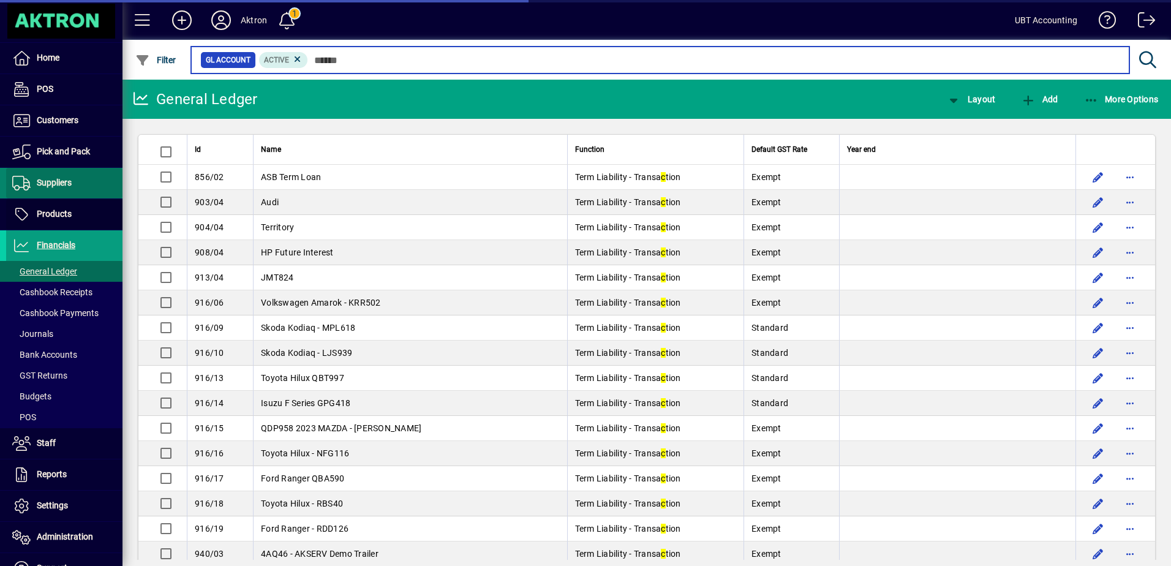
click at [70, 181] on span "Suppliers" at bounding box center [54, 183] width 35 height 10
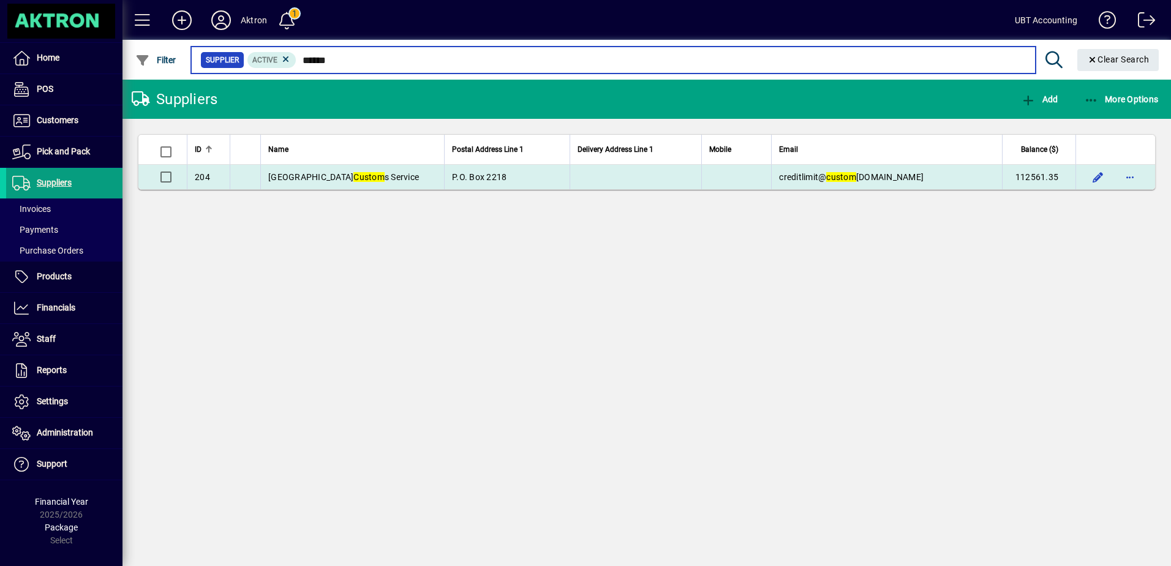
type input "******"
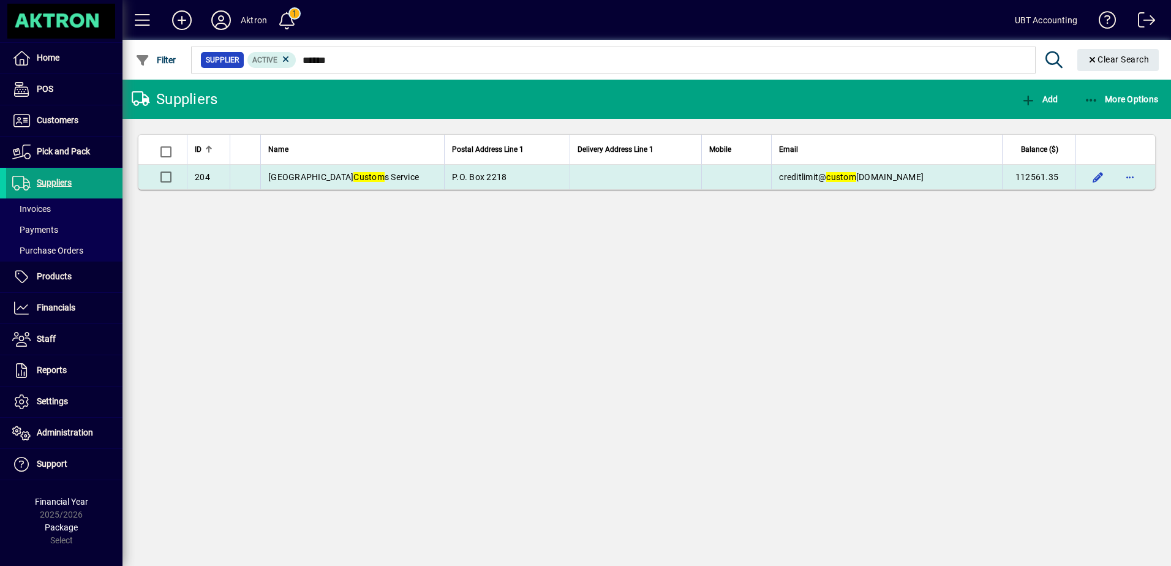
click at [356, 181] on span "New Zealand Custom s Service" at bounding box center [343, 177] width 151 height 10
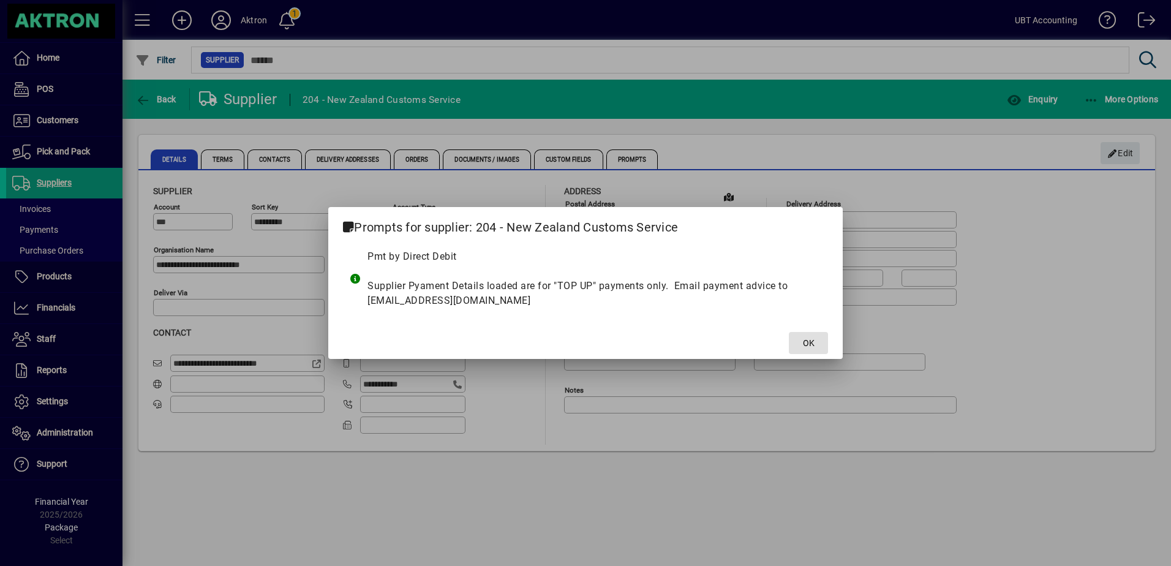
click at [811, 336] on span at bounding box center [808, 342] width 39 height 29
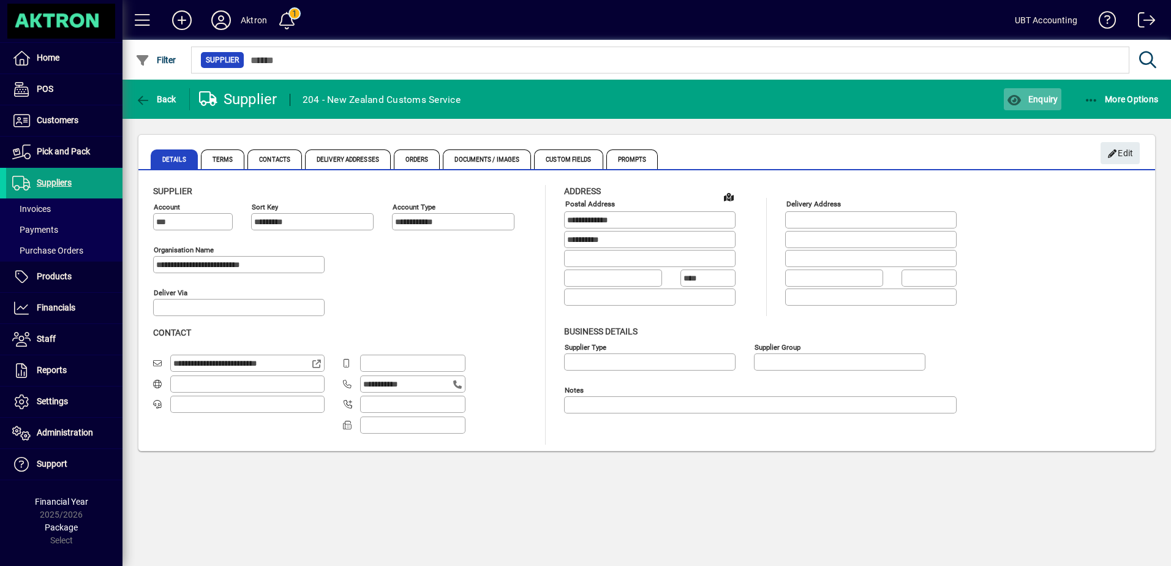
click at [1030, 100] on span "Enquiry" at bounding box center [1032, 99] width 51 height 10
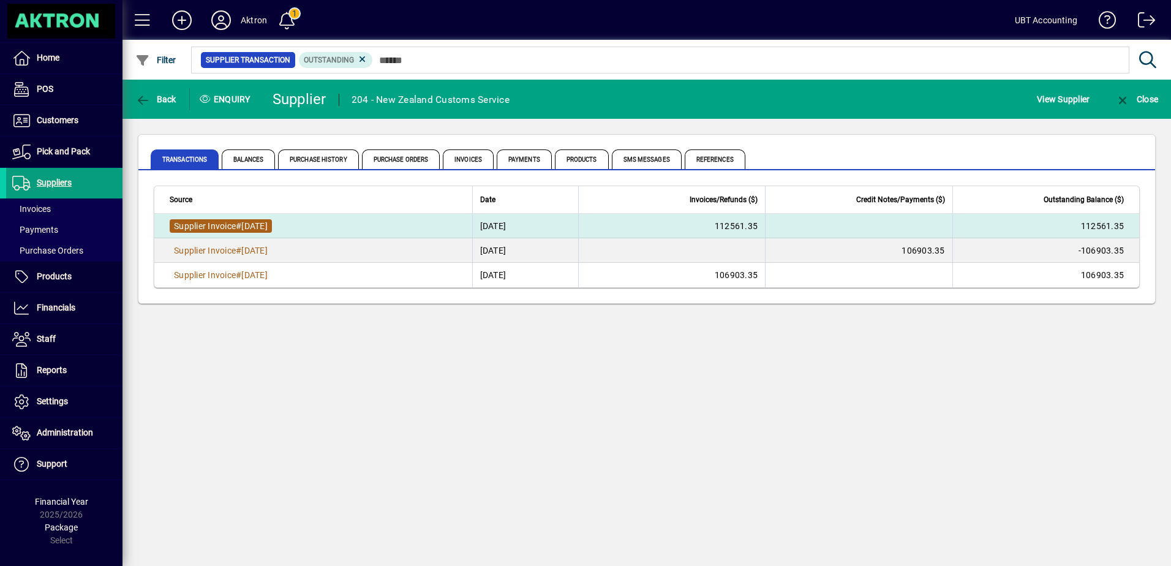
click at [230, 229] on span "Supplier Invoice" at bounding box center [205, 226] width 62 height 10
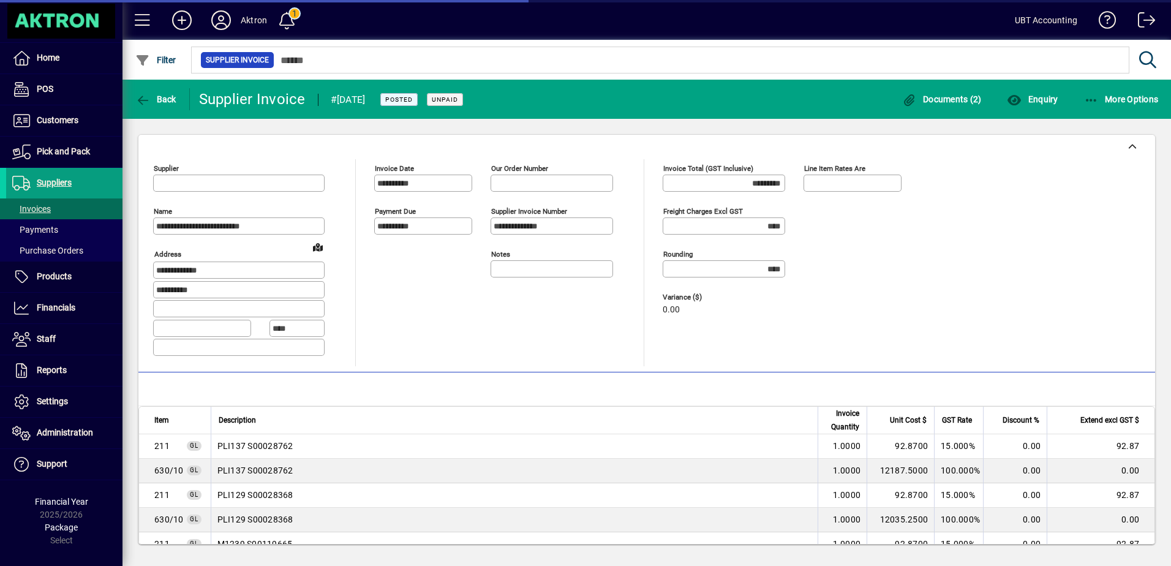
type input "**********"
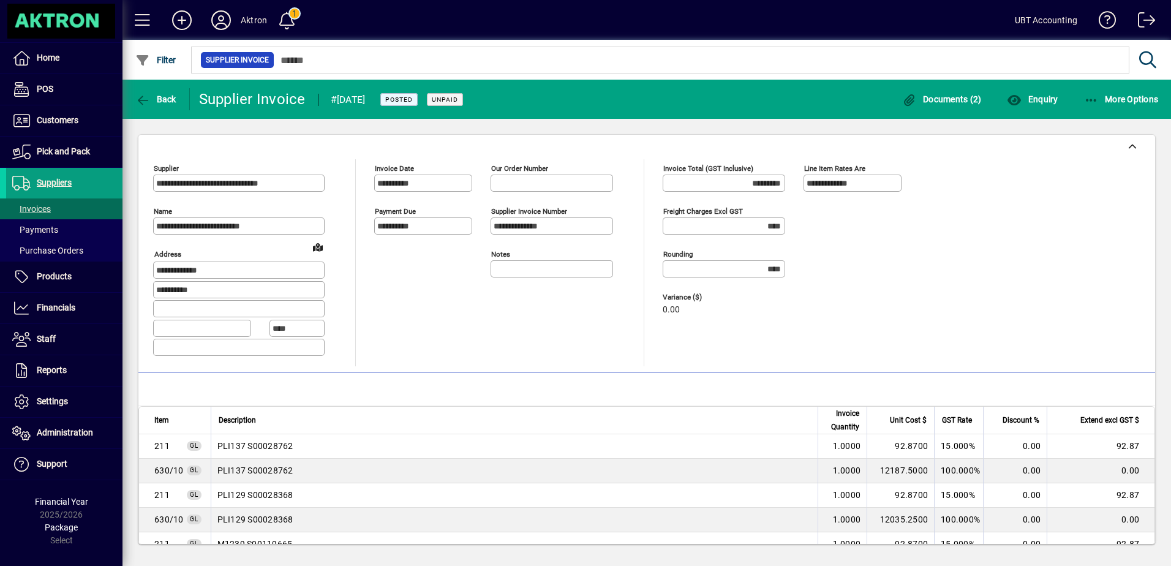
scroll to position [61, 0]
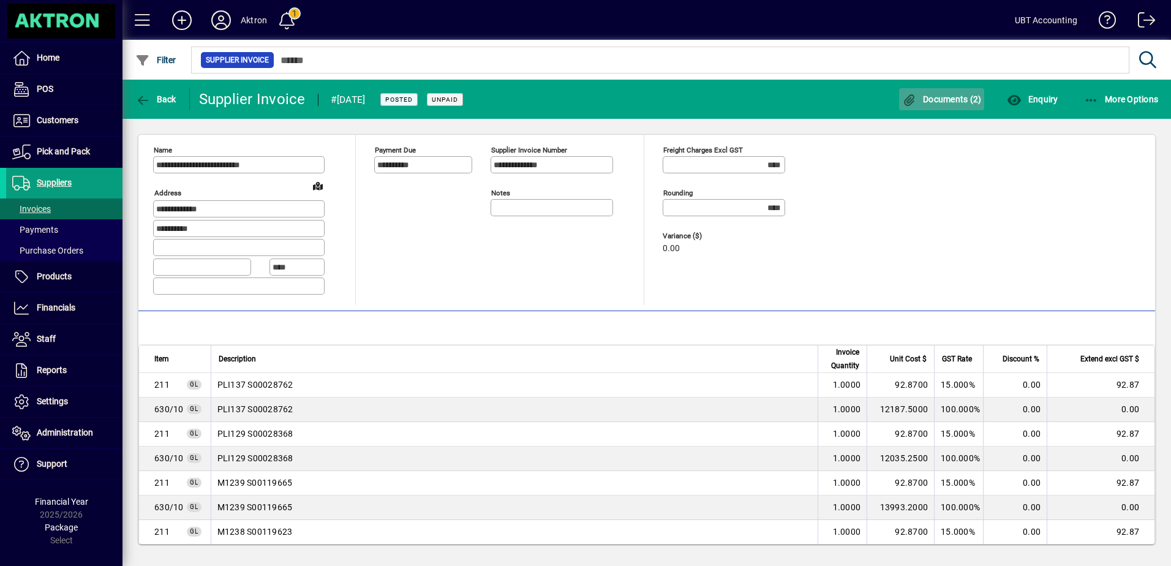
click at [972, 100] on span "Documents (2)" at bounding box center [942, 99] width 80 height 10
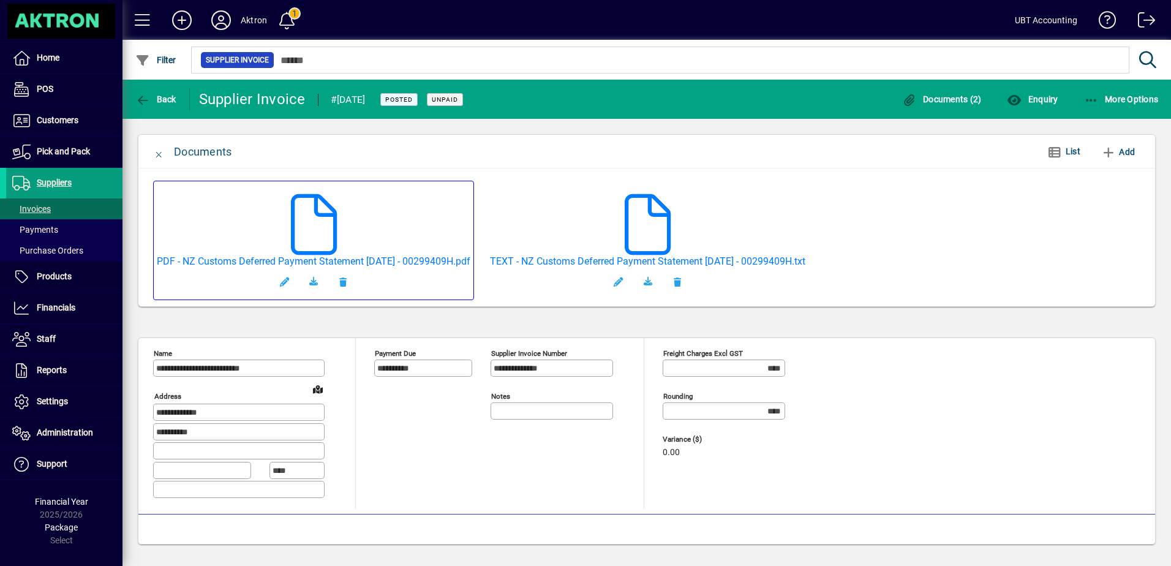
click at [354, 231] on mat-card-content at bounding box center [313, 219] width 81 height 71
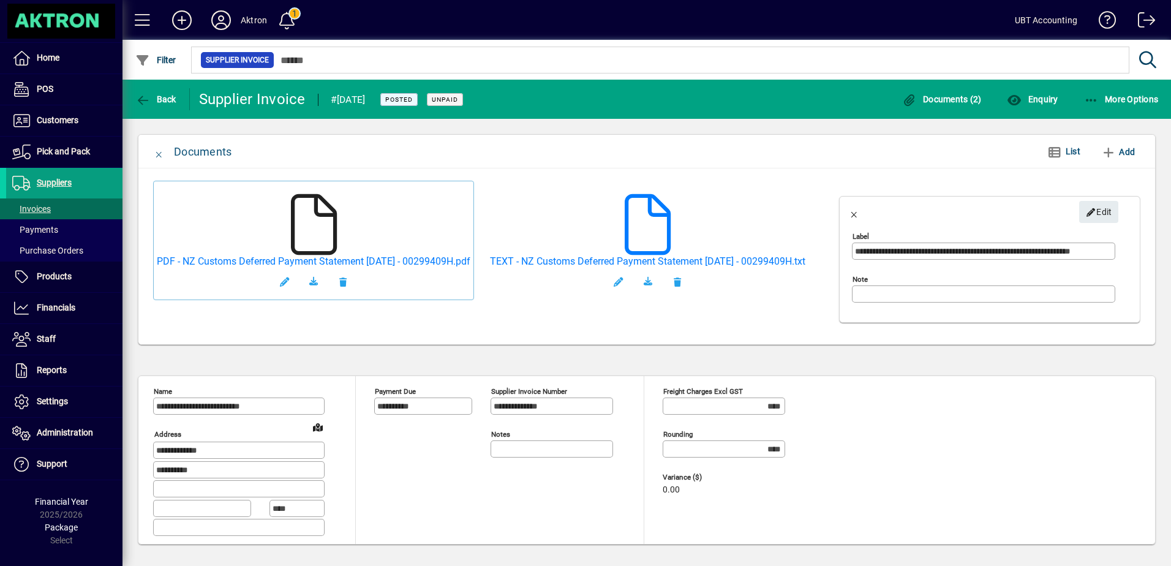
click at [314, 241] on icon at bounding box center [313, 224] width 61 height 61
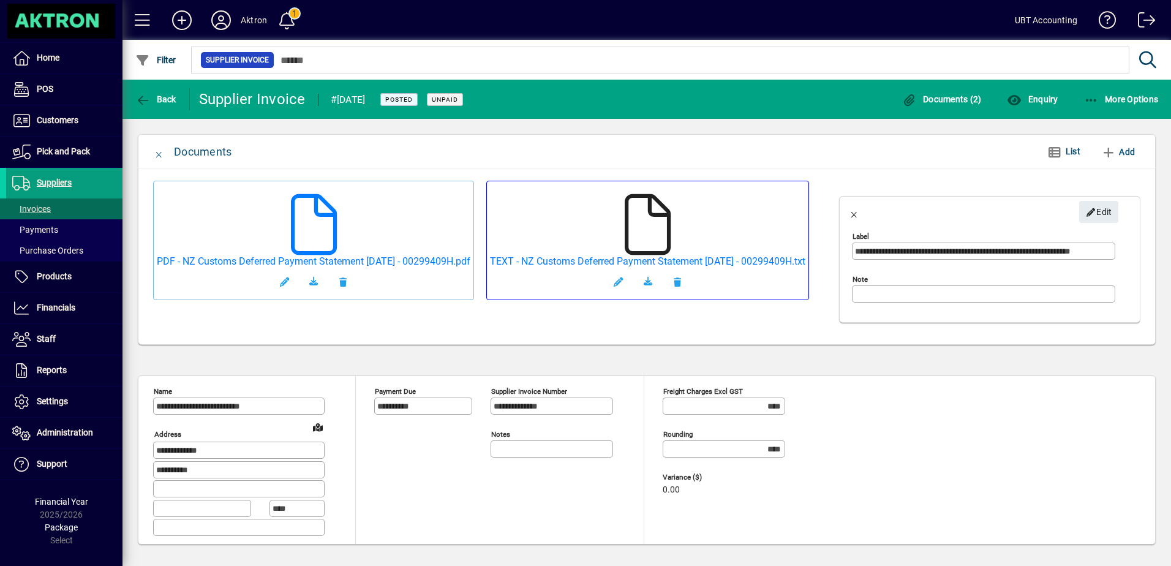
click at [617, 255] on icon at bounding box center [647, 224] width 61 height 61
type input "**********"
click at [180, 97] on div "Back" at bounding box center [155, 99] width 67 height 22
click at [173, 100] on span "Back" at bounding box center [155, 99] width 41 height 10
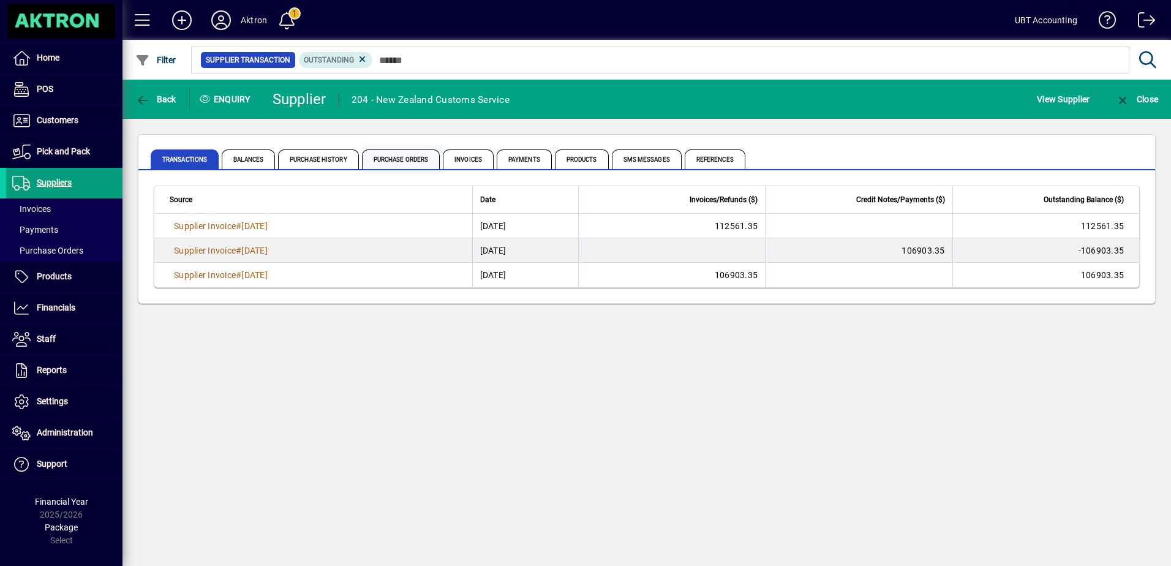
click at [403, 159] on span "Purchase Orders" at bounding box center [401, 159] width 78 height 20
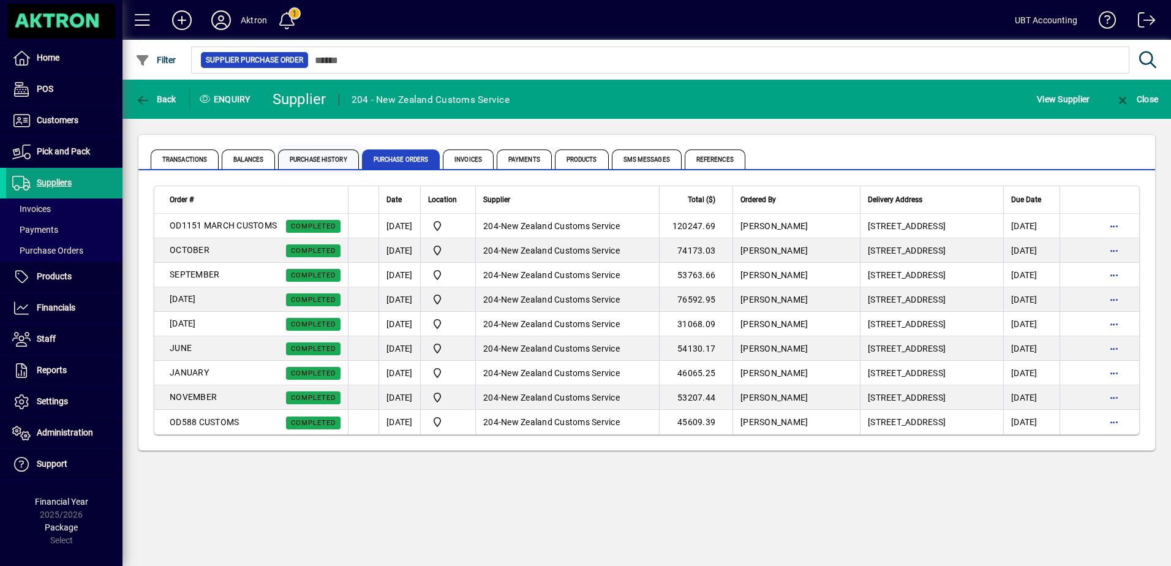
click at [332, 164] on span "Purchase History" at bounding box center [318, 159] width 81 height 20
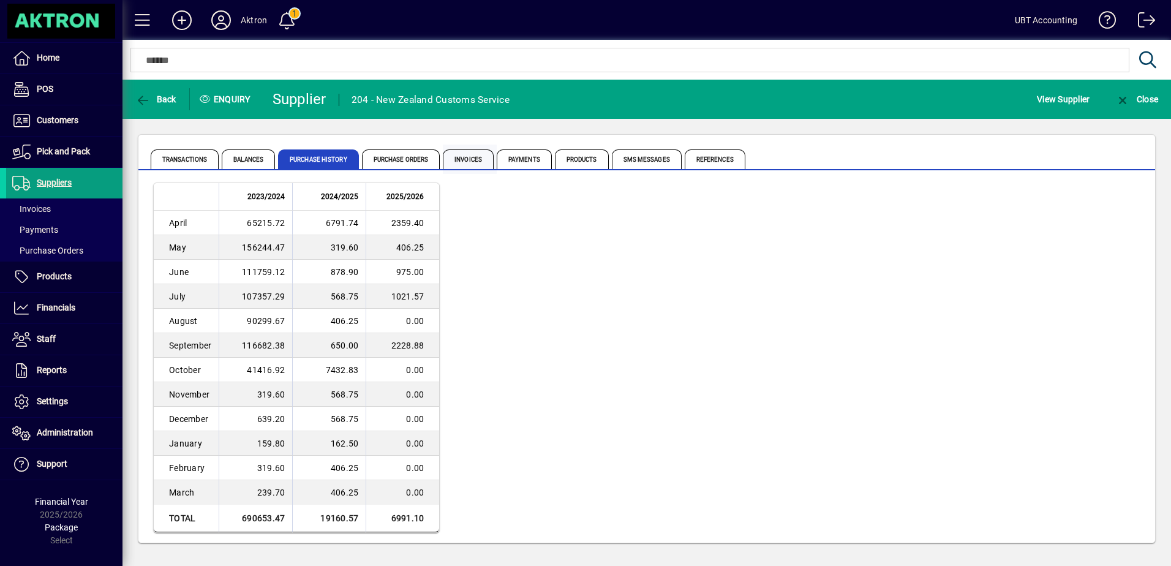
click at [474, 154] on span "Invoices" at bounding box center [468, 159] width 51 height 20
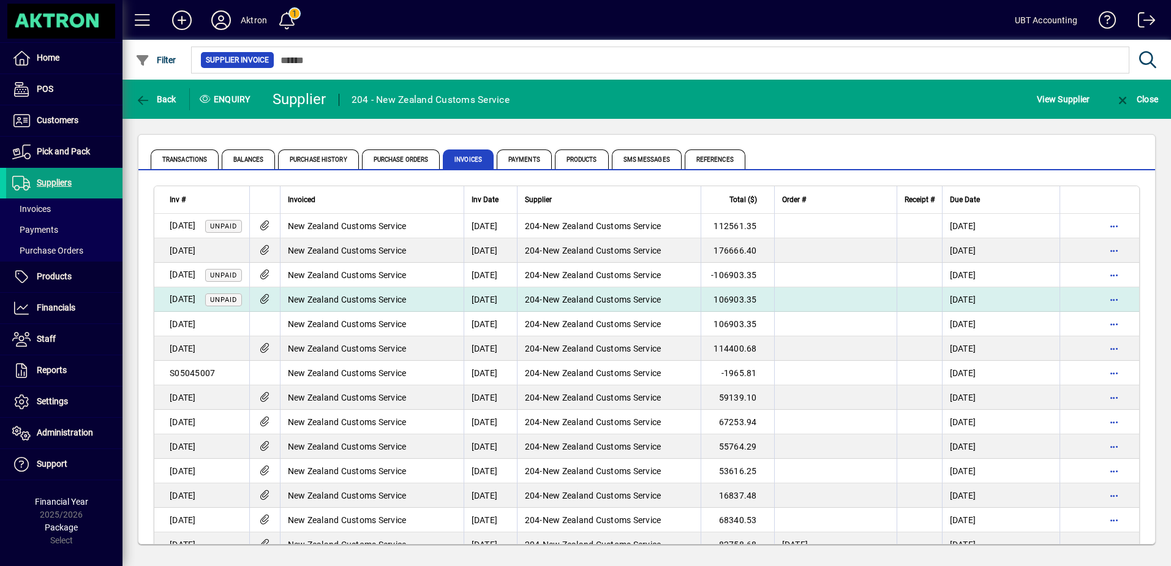
click at [400, 296] on span "New Zealand Customs Service" at bounding box center [347, 299] width 119 height 10
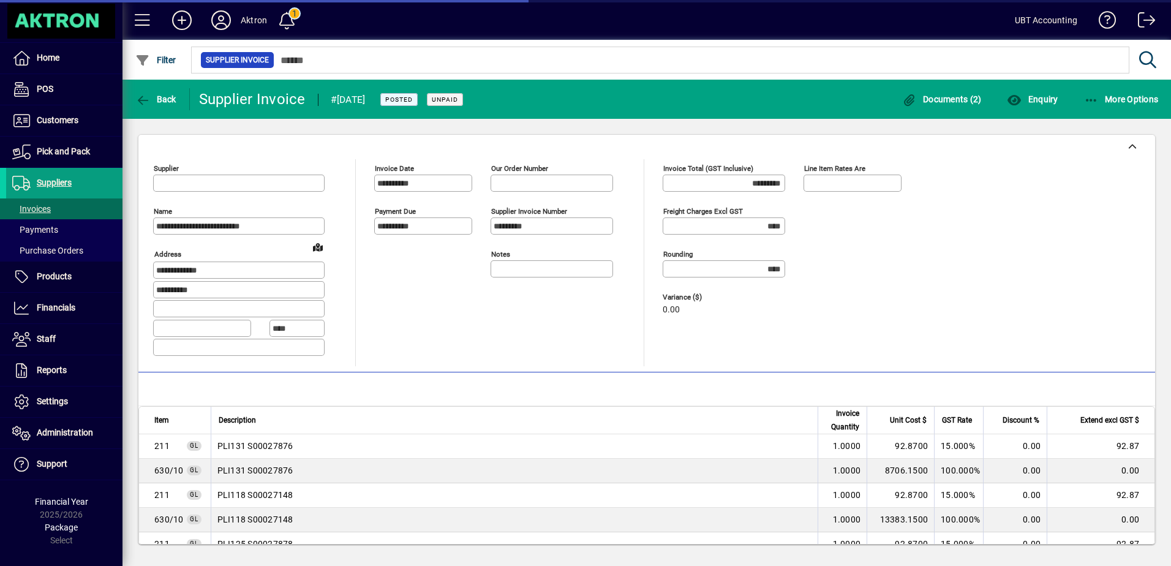
type input "**********"
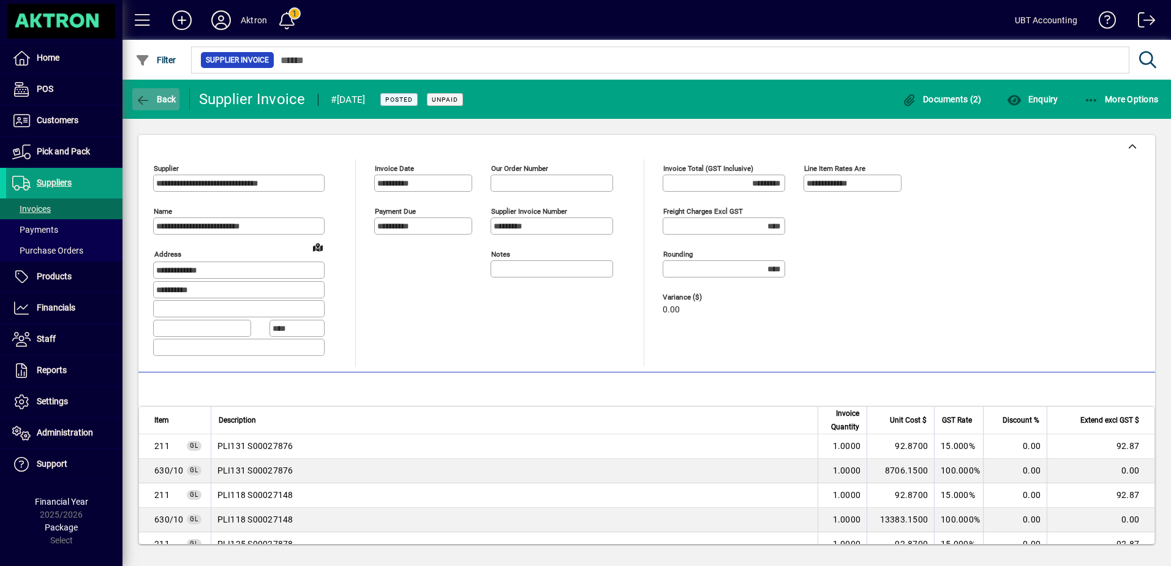
click at [157, 110] on span "button" at bounding box center [155, 98] width 47 height 29
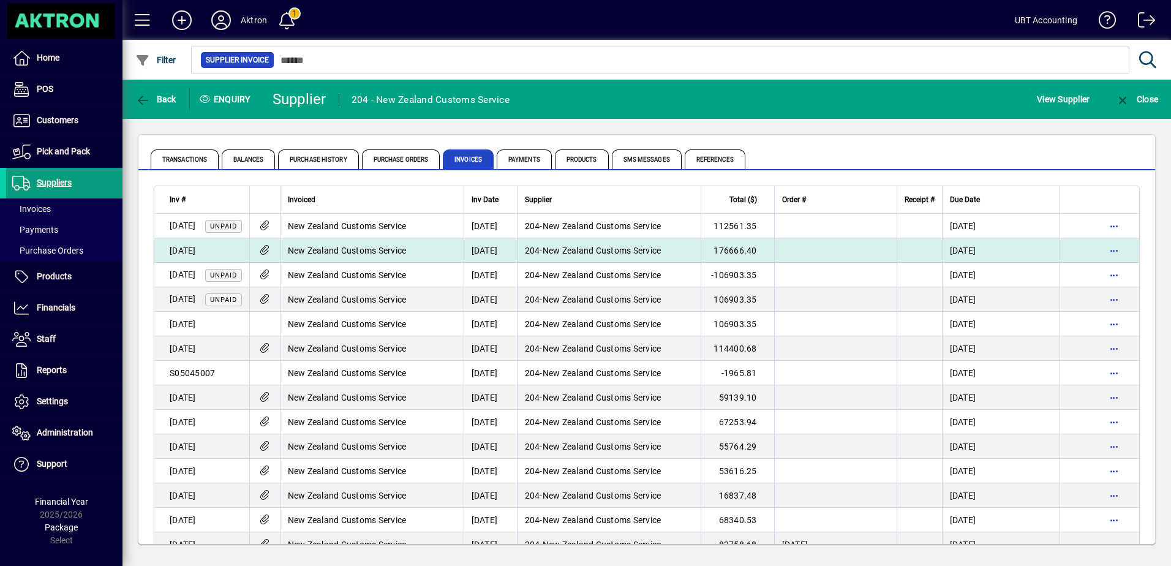
click at [403, 247] on span "New Zealand Customs Service" at bounding box center [347, 251] width 119 height 10
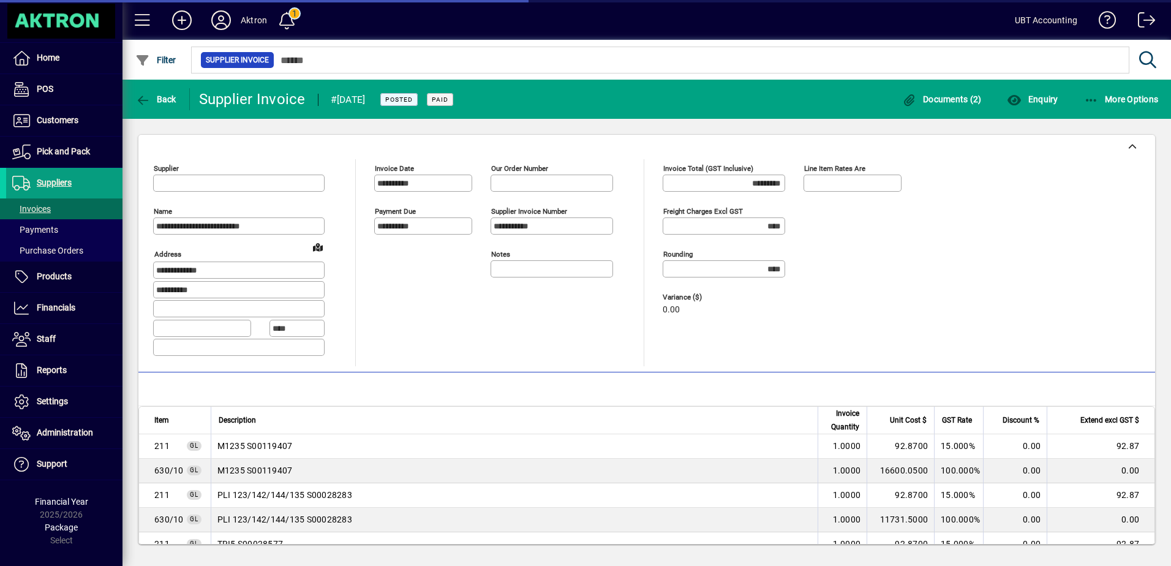
type input "**********"
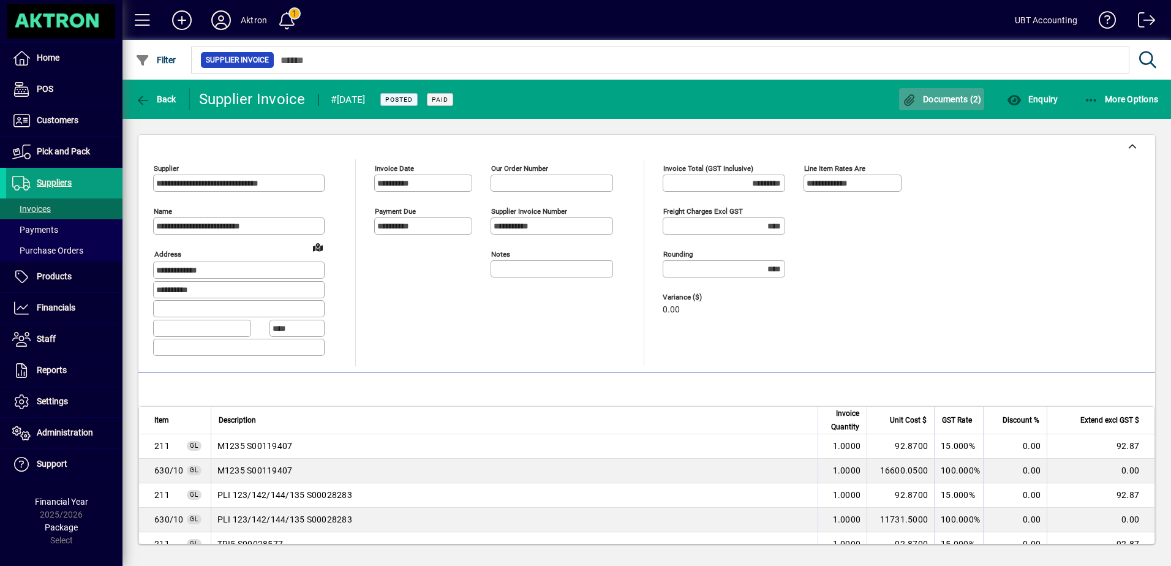
click at [954, 93] on span "button" at bounding box center [942, 98] width 86 height 29
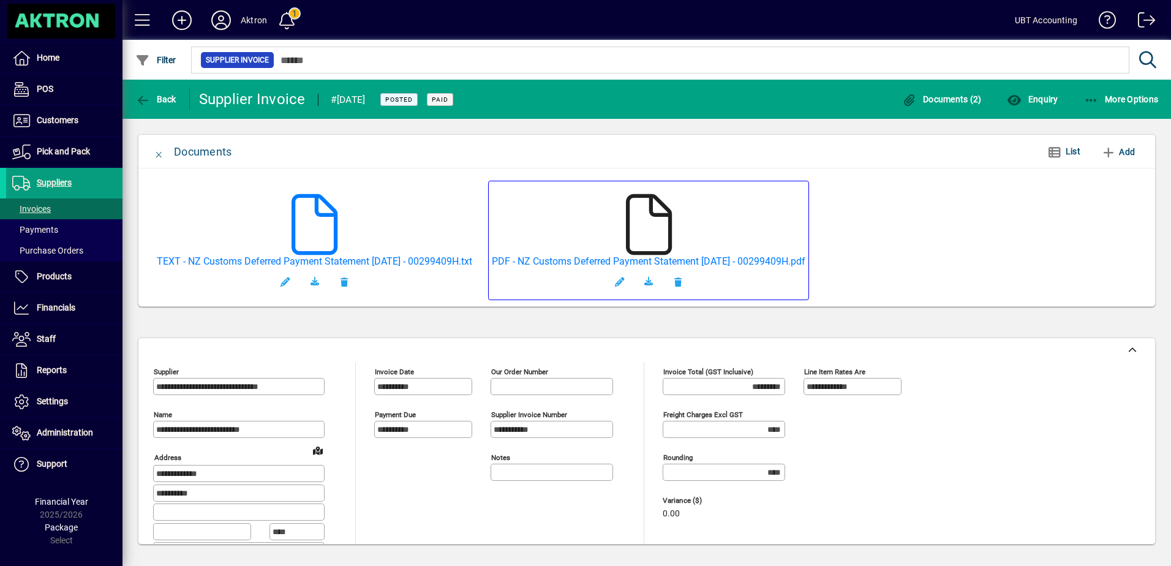
click at [673, 226] on icon at bounding box center [648, 224] width 61 height 61
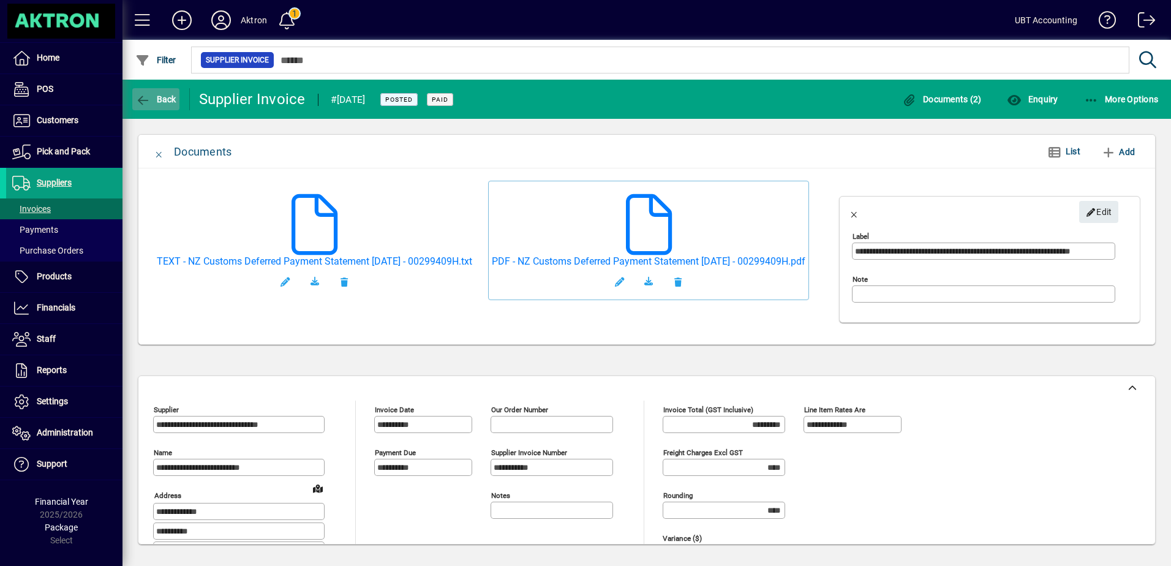
click at [166, 104] on span "button" at bounding box center [155, 98] width 47 height 29
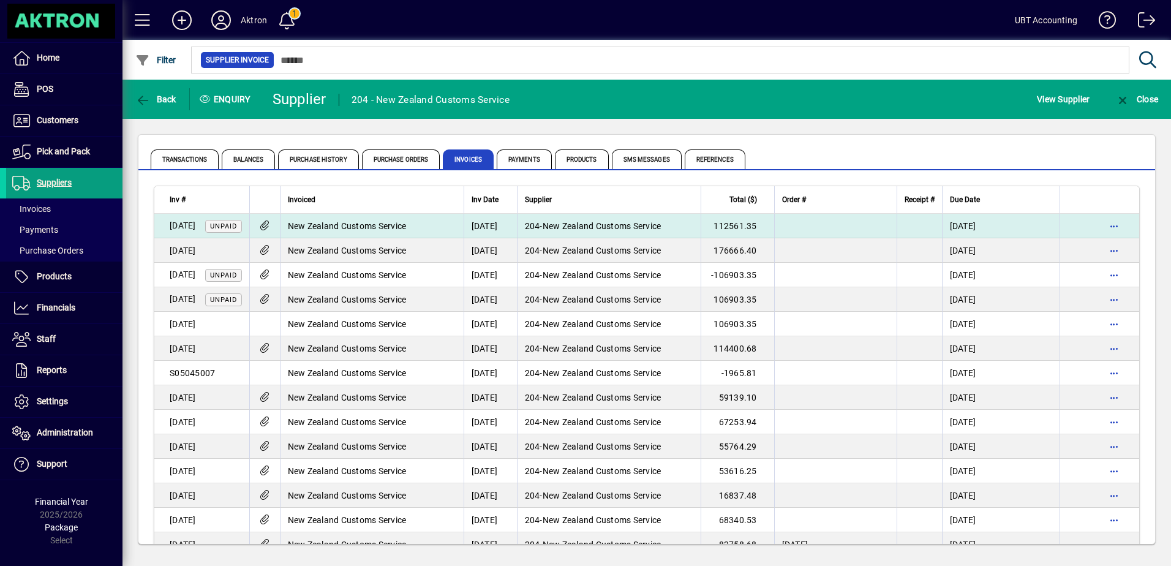
click at [457, 225] on td "New Zealand Customs Service" at bounding box center [372, 226] width 184 height 24
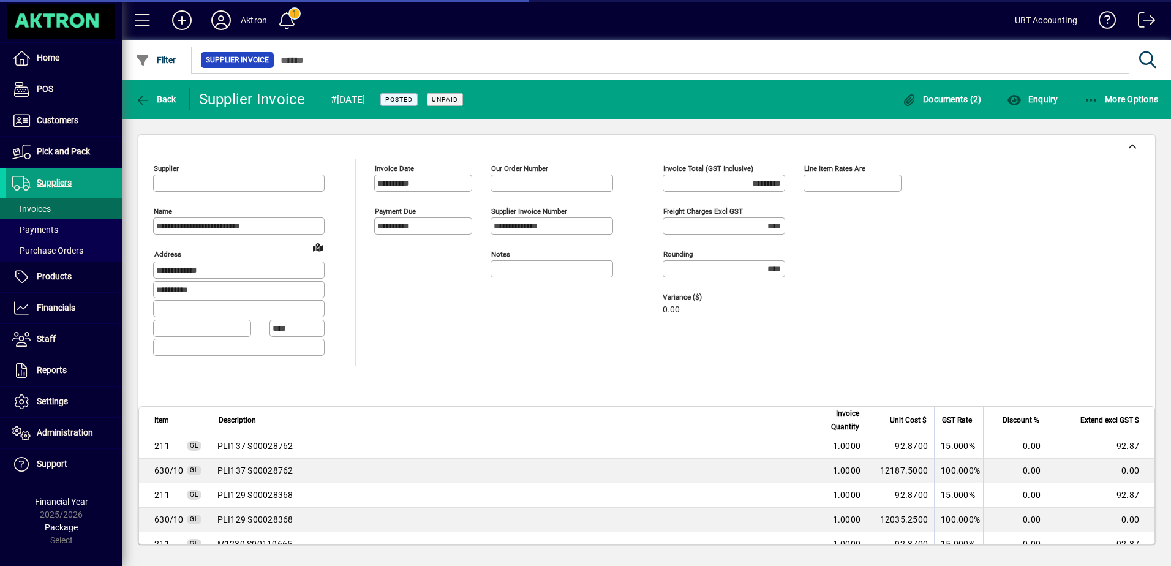
type input "**********"
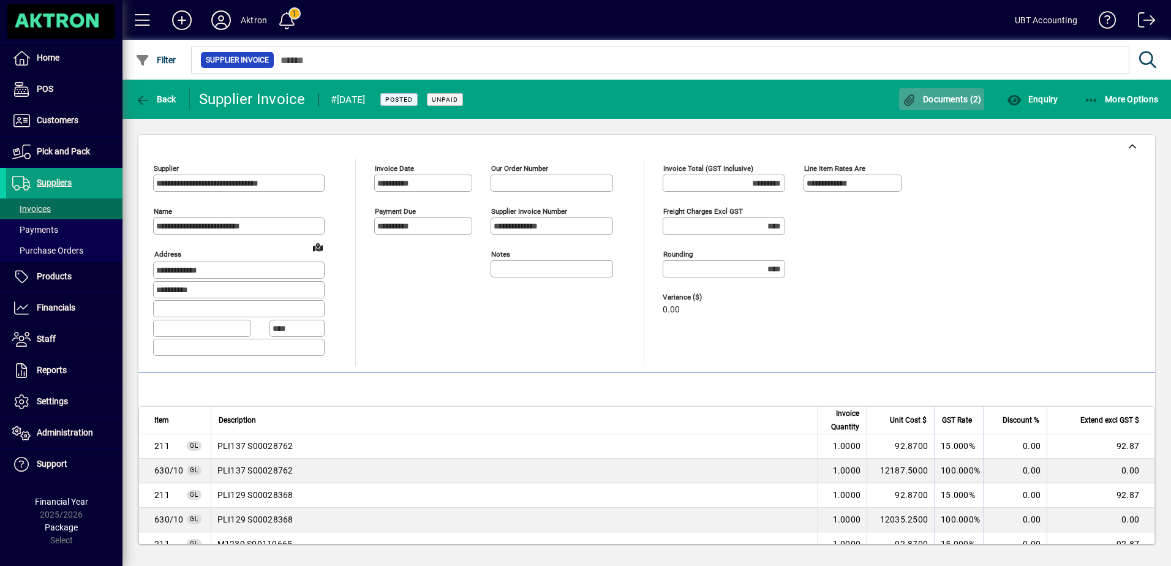
click at [941, 101] on span "Documents (2)" at bounding box center [942, 99] width 80 height 10
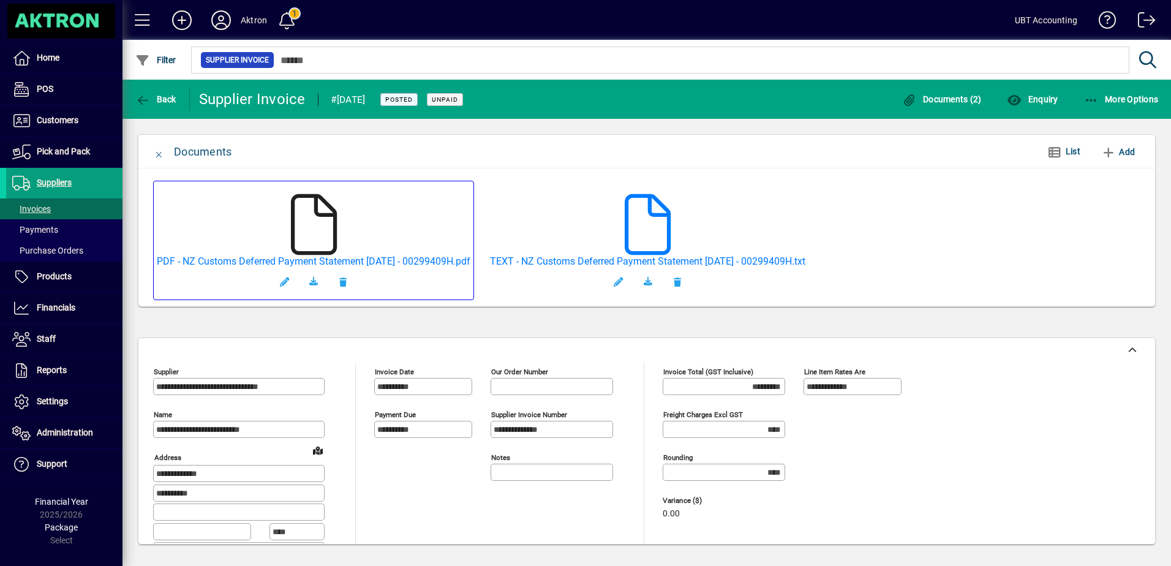
click at [318, 232] on icon at bounding box center [313, 224] width 61 height 61
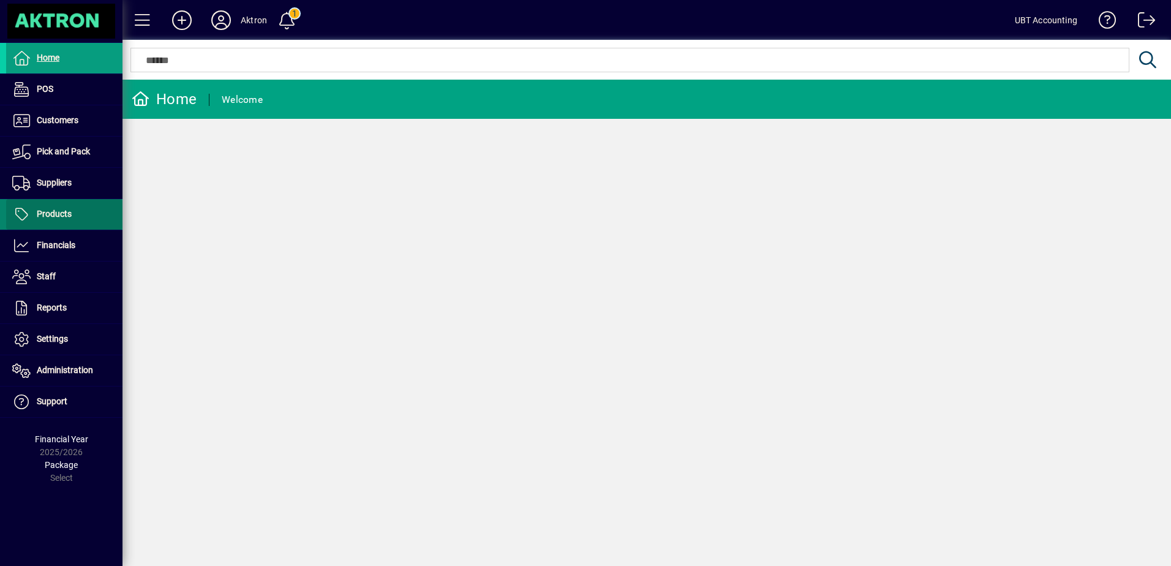
click at [100, 212] on span at bounding box center [64, 214] width 116 height 29
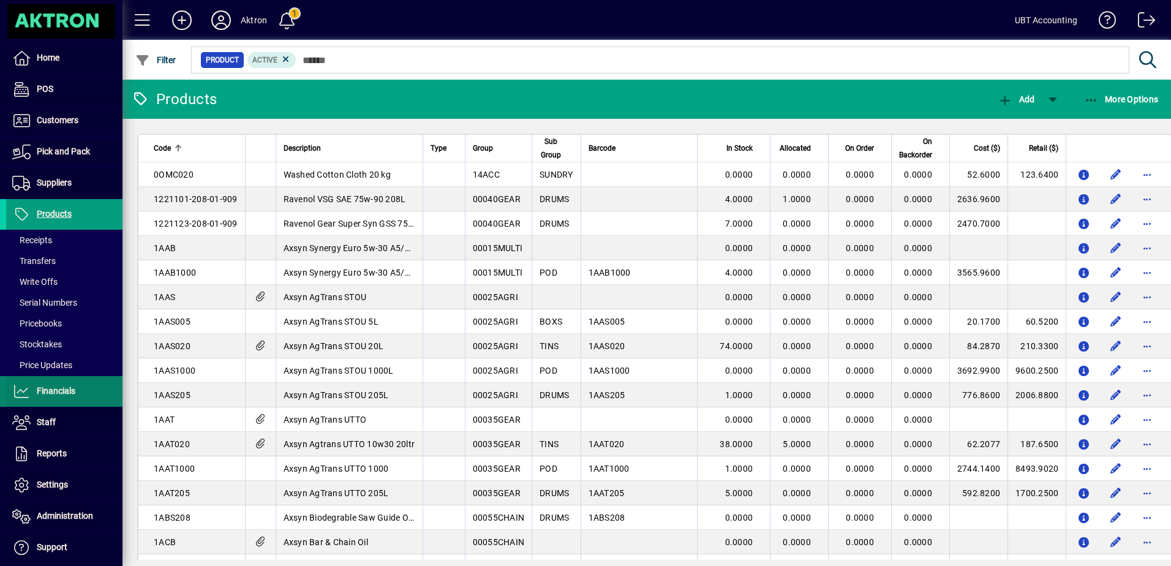
click at [56, 385] on span "Financials" at bounding box center [40, 391] width 69 height 15
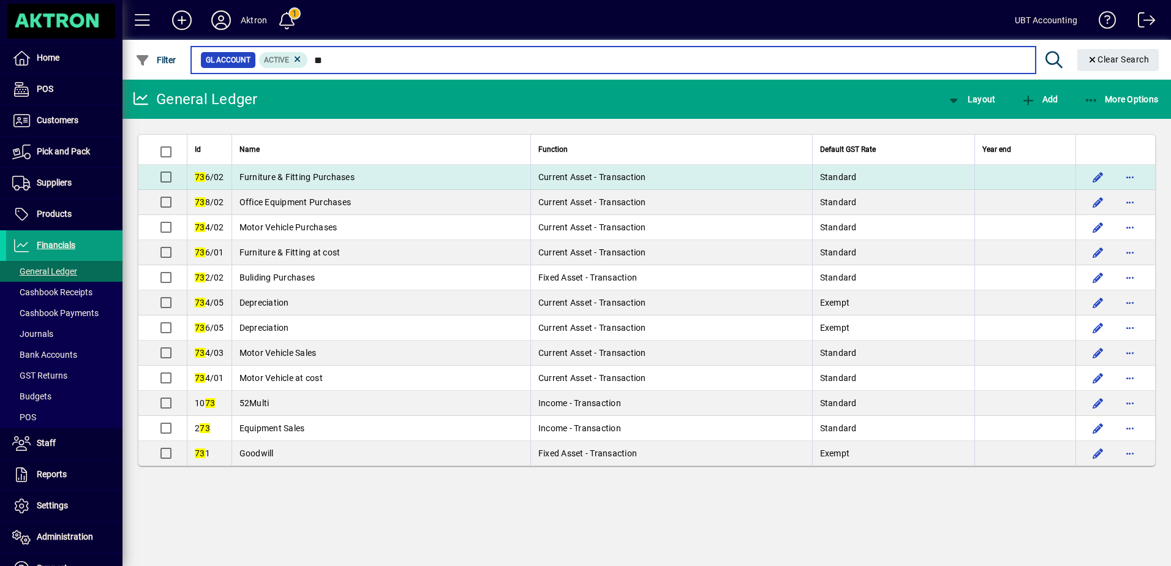
type input "**"
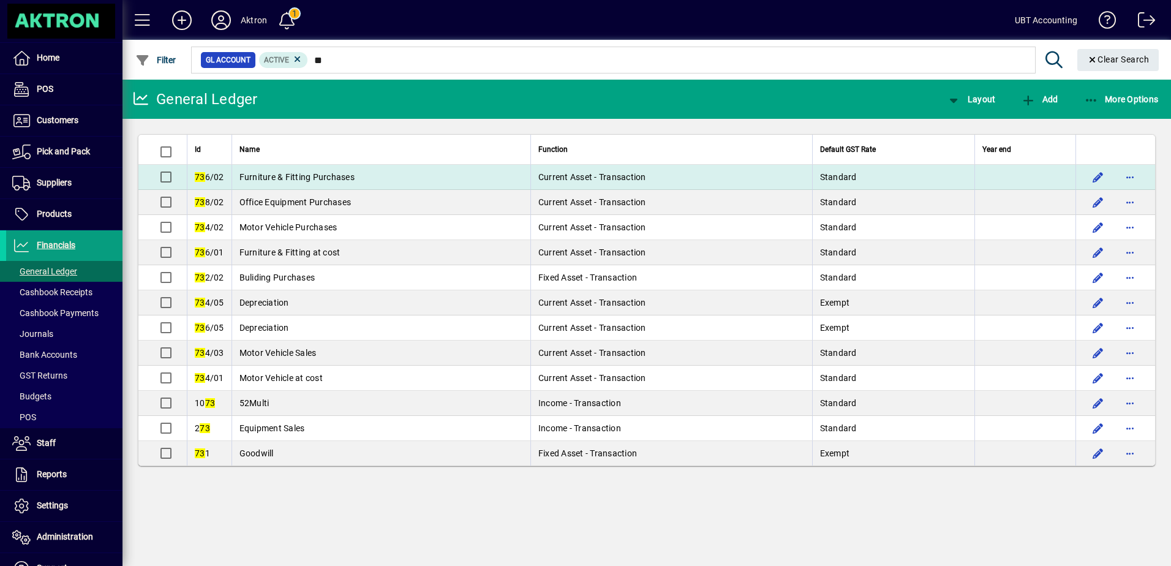
click at [481, 178] on td "Furniture & Fitting Purchases" at bounding box center [380, 177] width 299 height 25
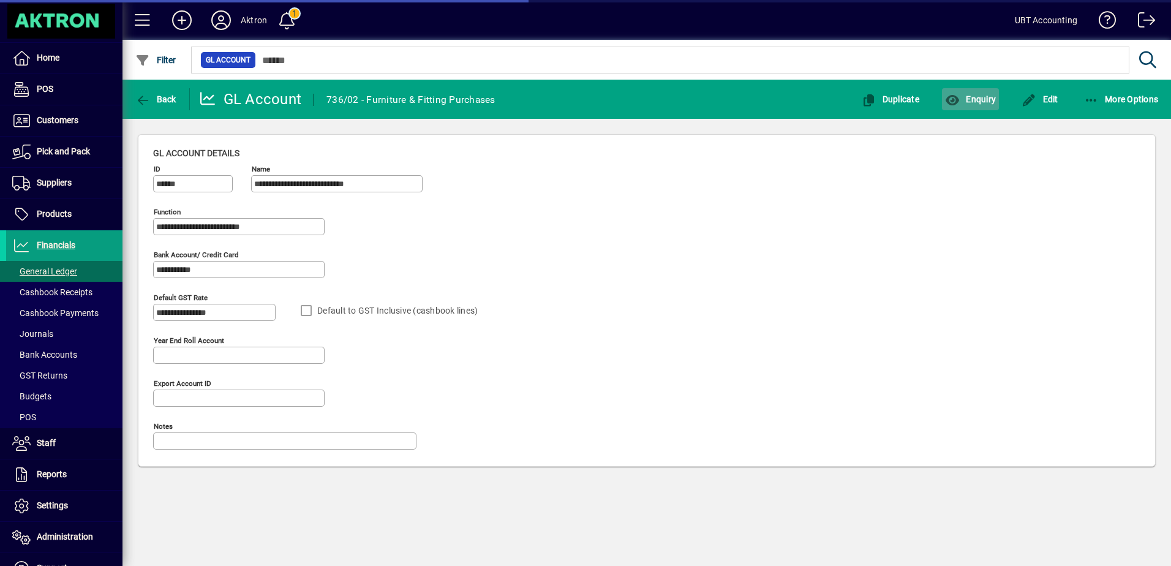
click at [959, 102] on icon "button" at bounding box center [952, 100] width 15 height 12
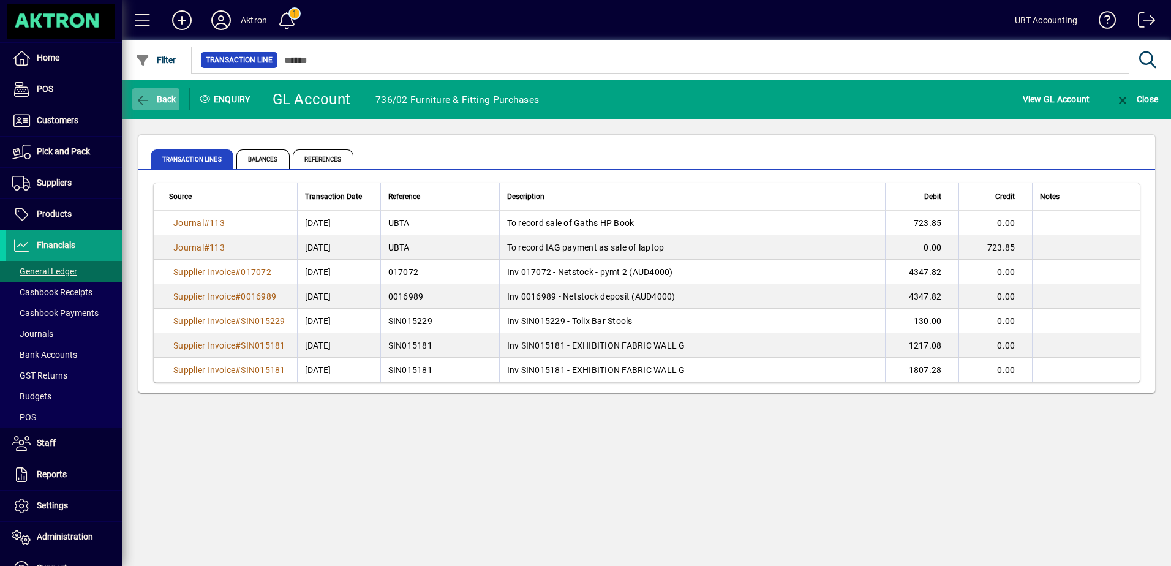
click at [175, 88] on span "button" at bounding box center [155, 98] width 47 height 29
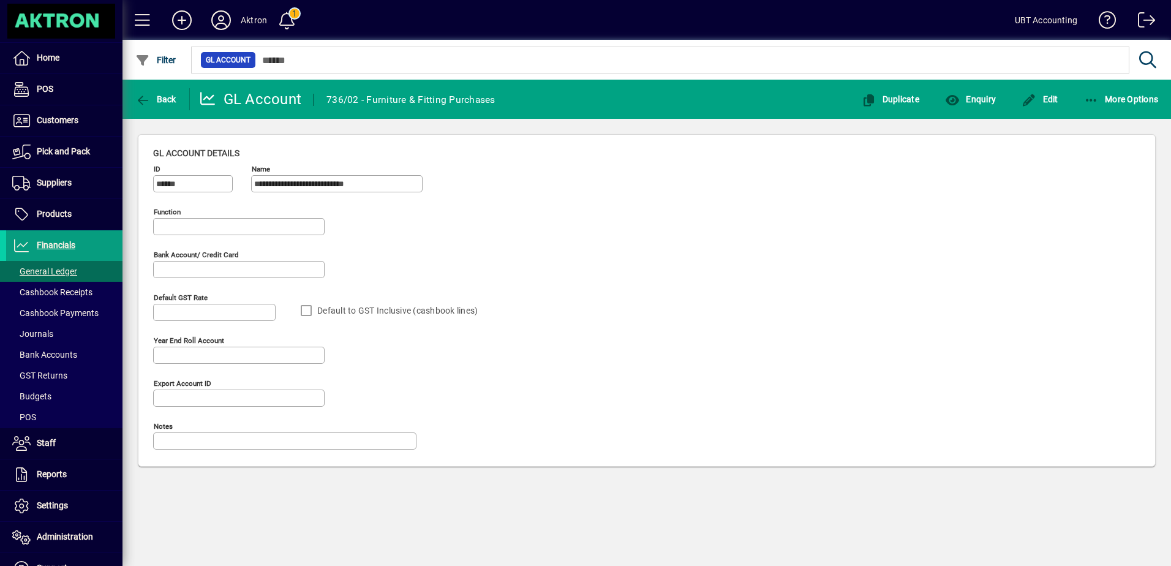
type input "**********"
drag, startPoint x: 189, startPoint y: 97, endPoint x: 179, endPoint y: 99, distance: 10.0
click at [179, 99] on div "Back" at bounding box center [155, 99] width 67 height 22
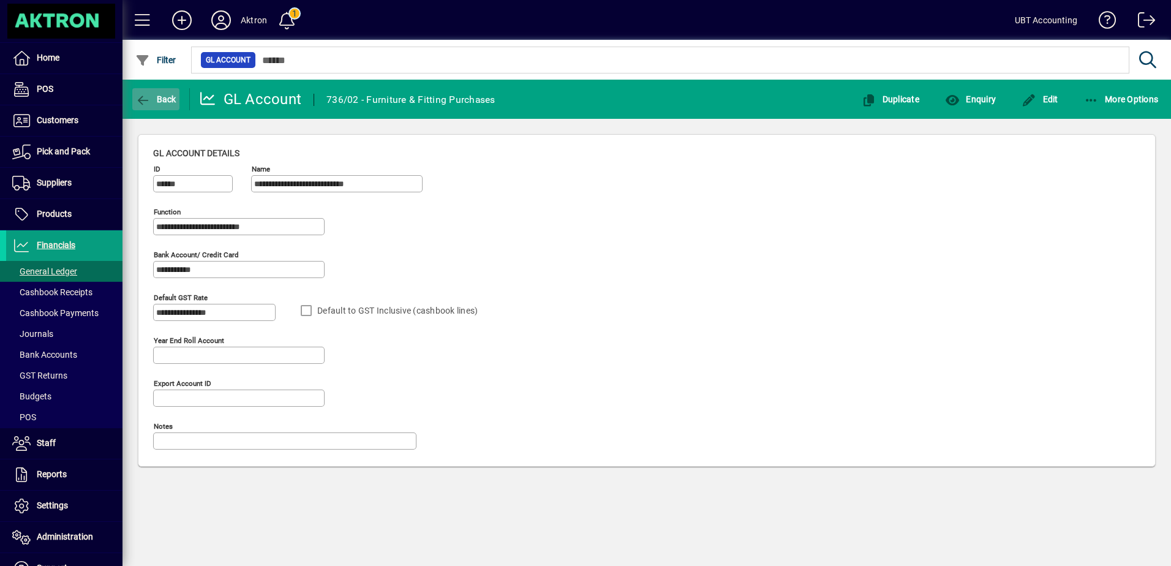
click at [178, 99] on span "button" at bounding box center [155, 98] width 47 height 29
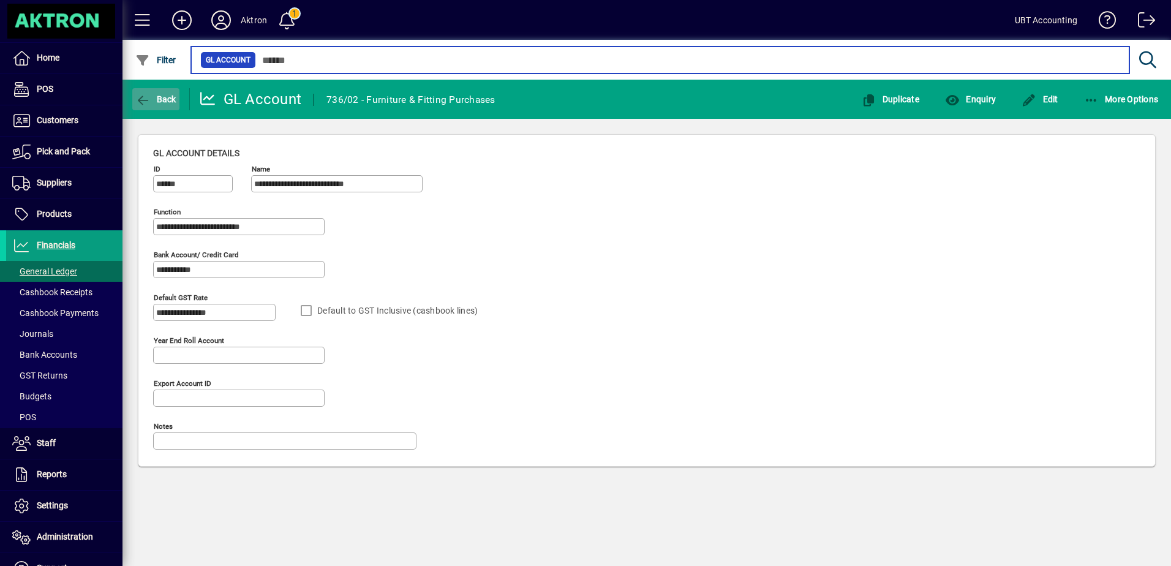
type input "**"
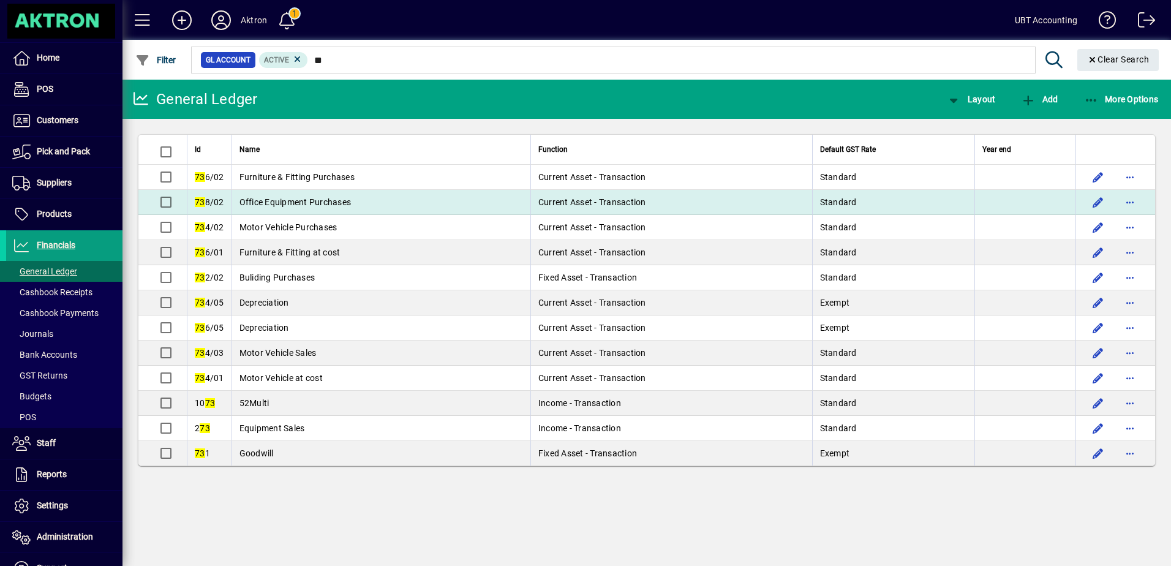
click at [331, 197] on span "Office Equipment Purchases" at bounding box center [295, 202] width 112 height 10
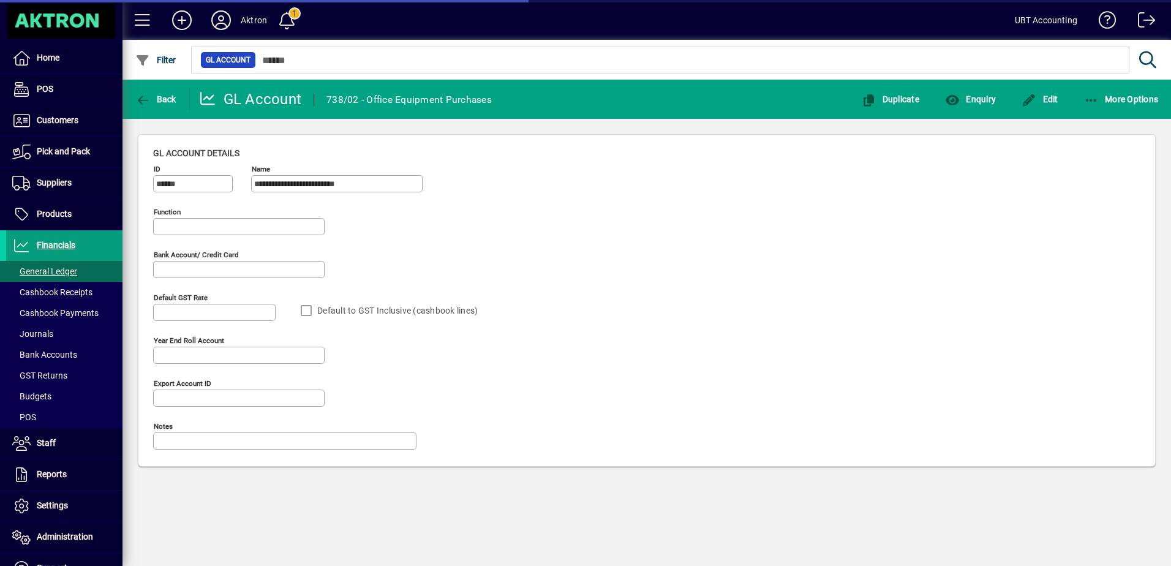
type input "**********"
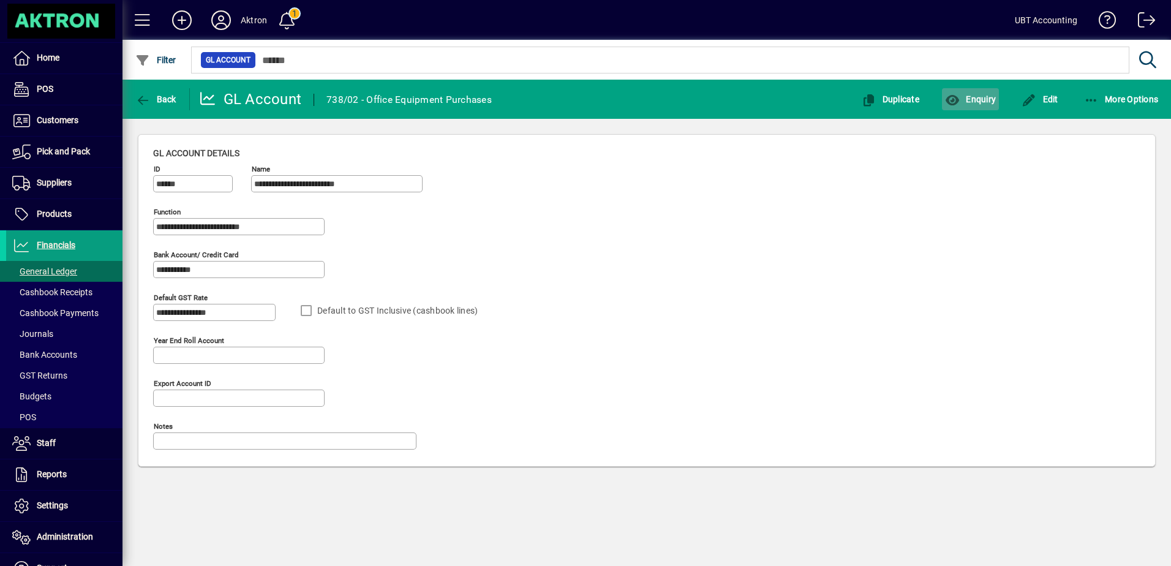
click at [966, 102] on span "Enquiry" at bounding box center [970, 99] width 51 height 10
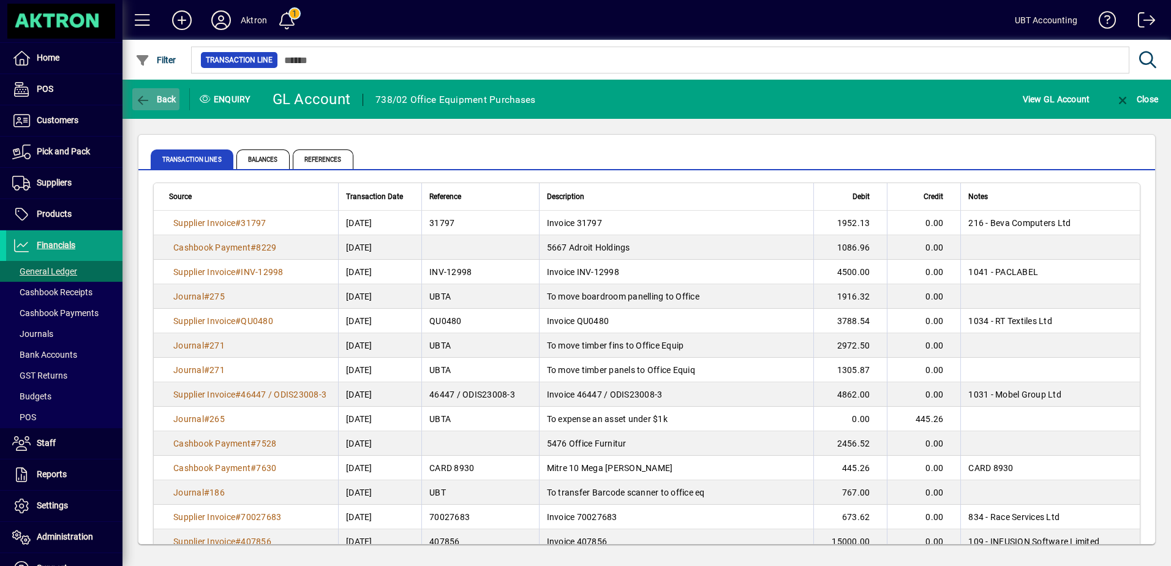
click at [154, 92] on span "button" at bounding box center [155, 98] width 47 height 29
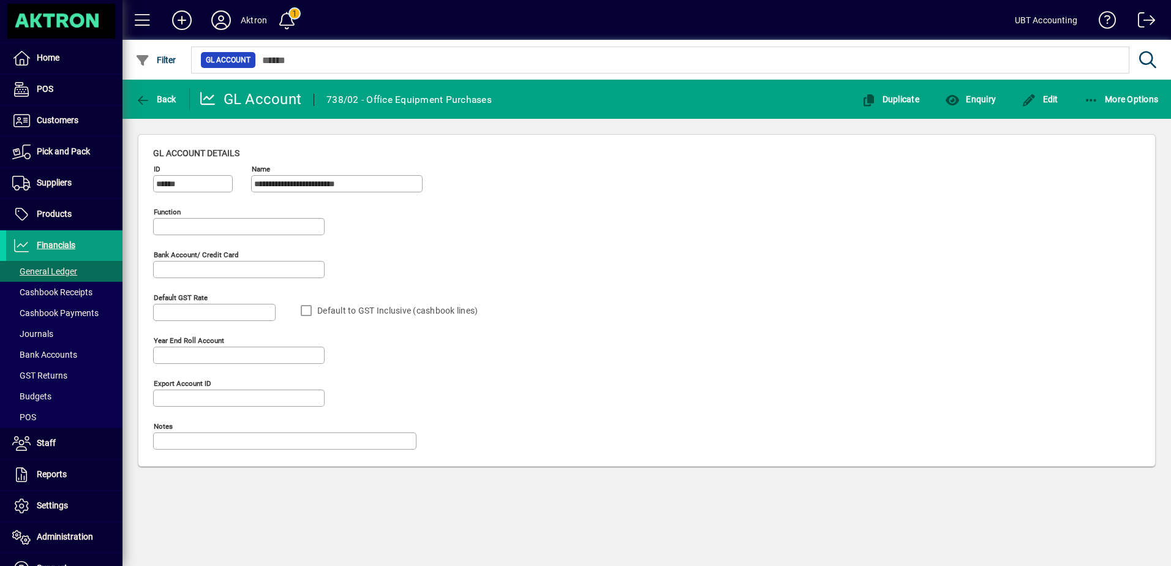
type input "**********"
click at [167, 99] on span "Back" at bounding box center [155, 99] width 41 height 10
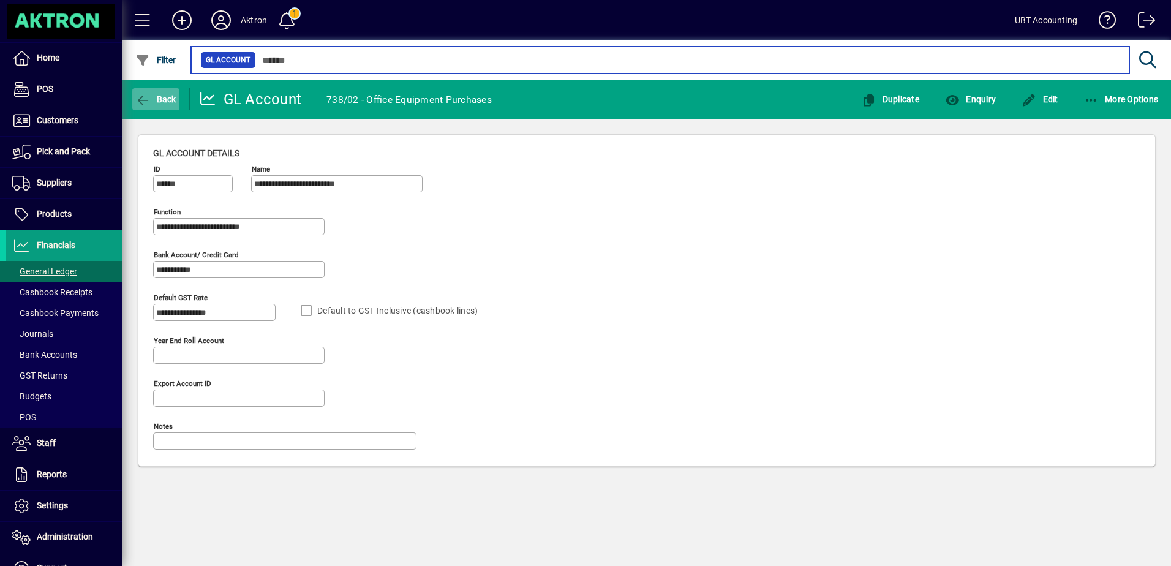
type input "**"
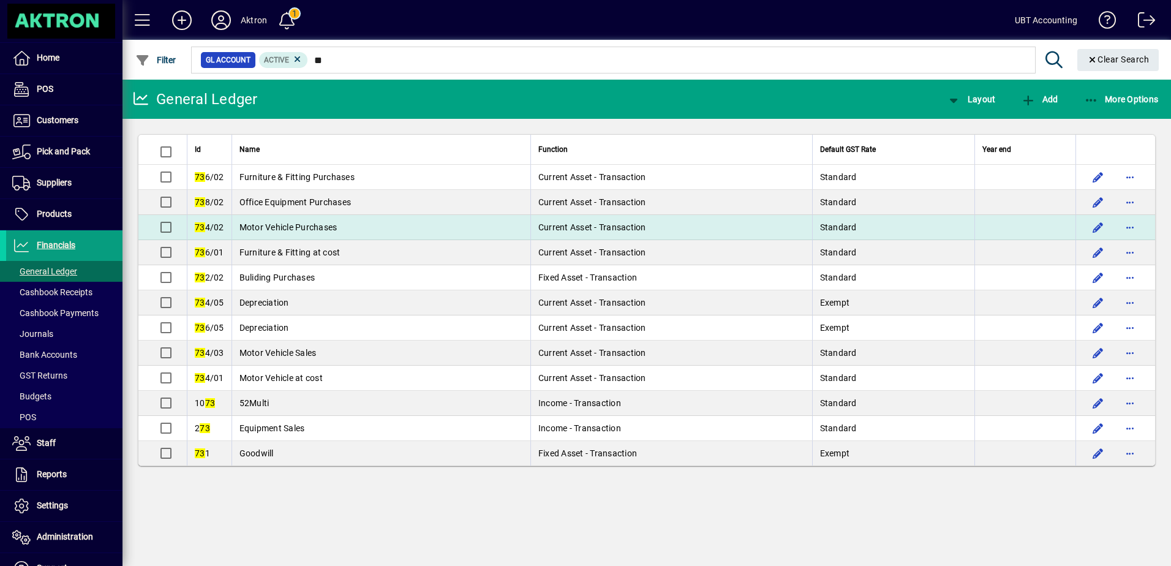
click at [378, 233] on td "Motor Vehicle Purchases" at bounding box center [380, 227] width 299 height 25
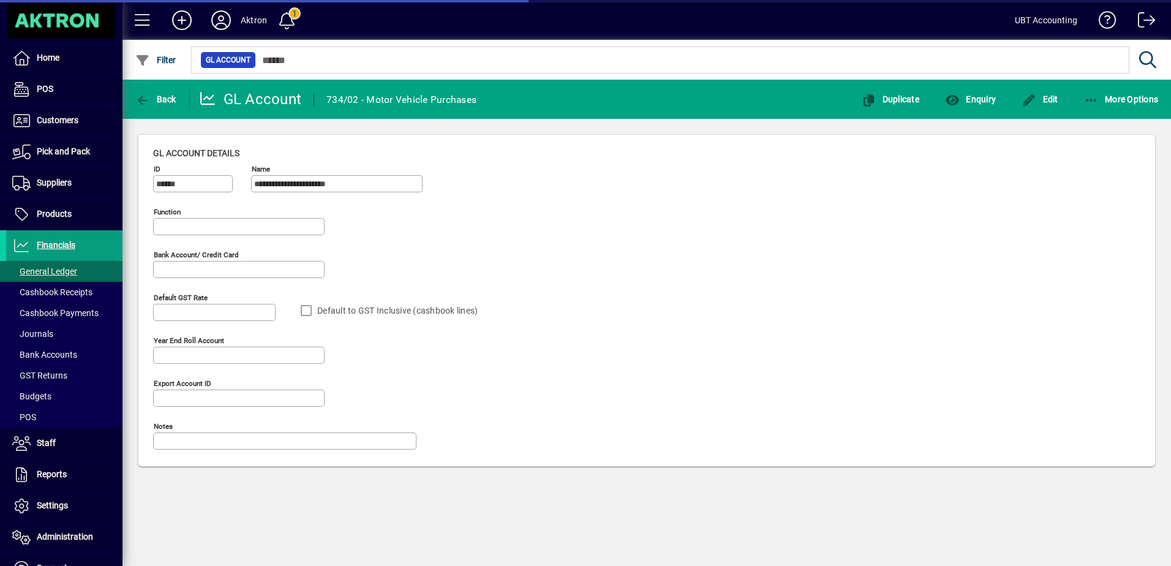
type input "**********"
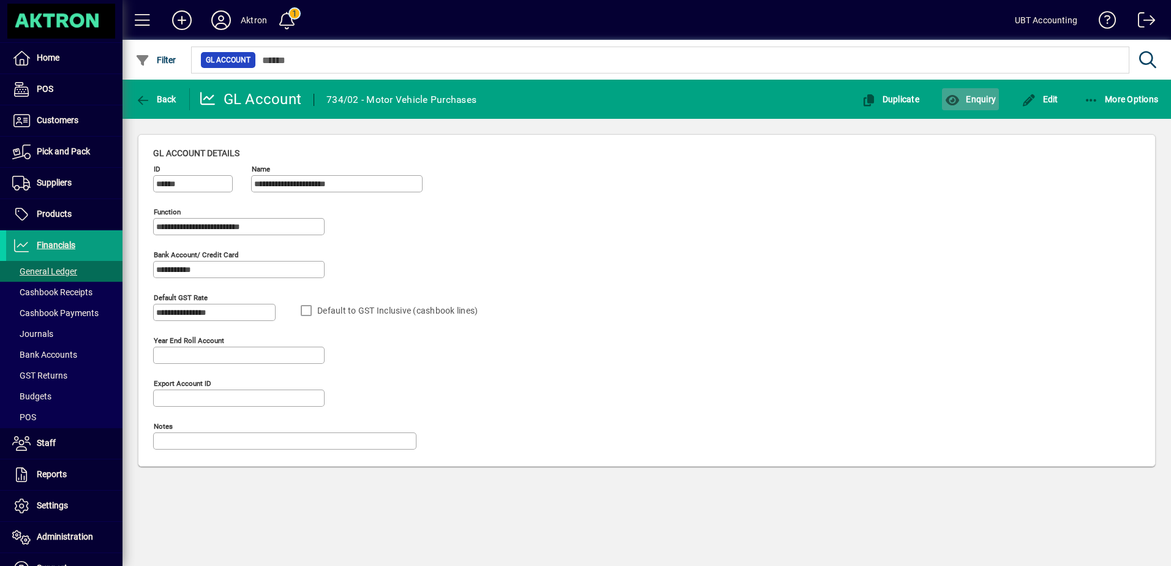
click at [977, 106] on span "button" at bounding box center [970, 98] width 57 height 29
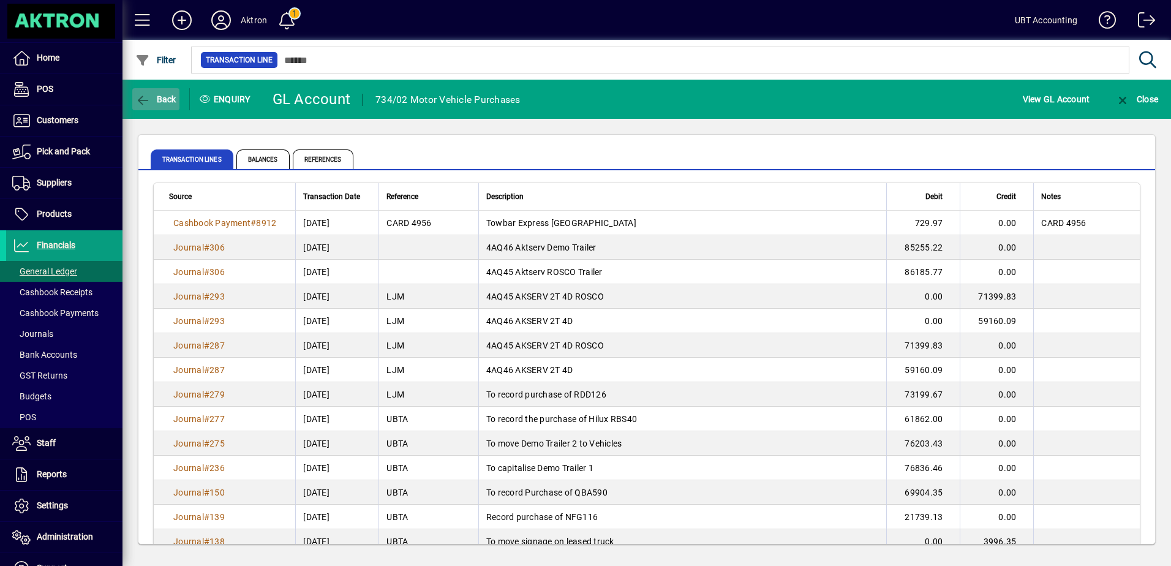
click at [171, 102] on span "Back" at bounding box center [155, 99] width 41 height 10
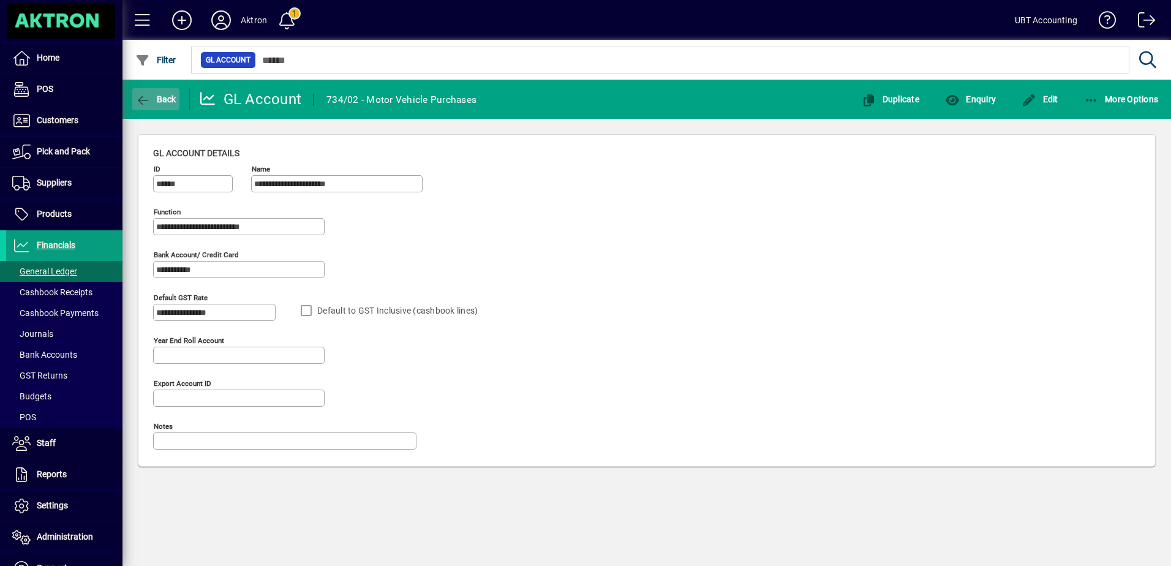
click at [170, 100] on span "Back" at bounding box center [155, 99] width 41 height 10
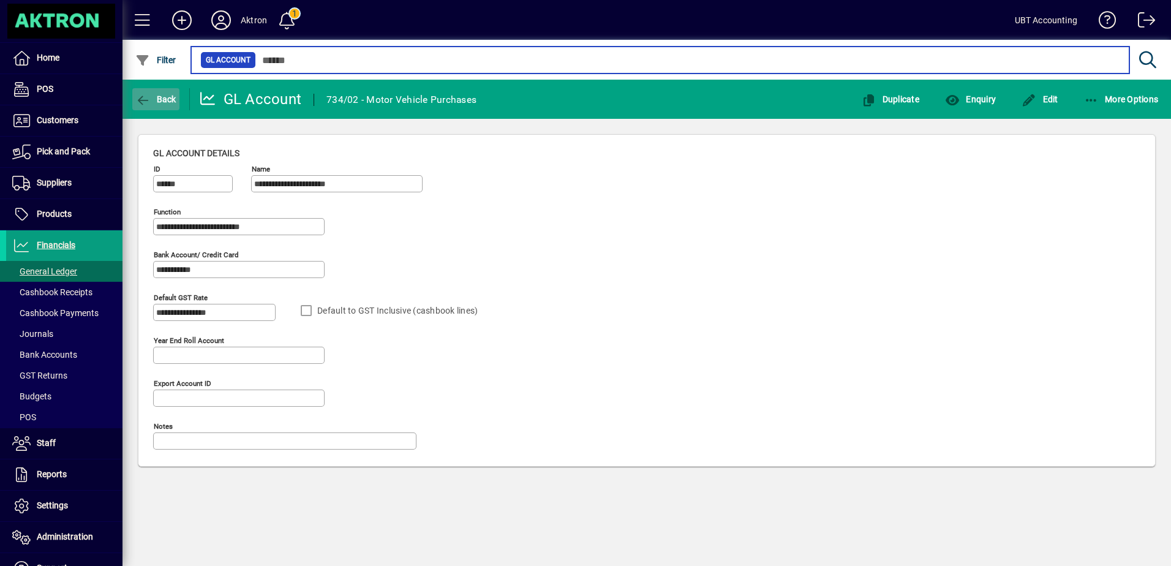
type input "**"
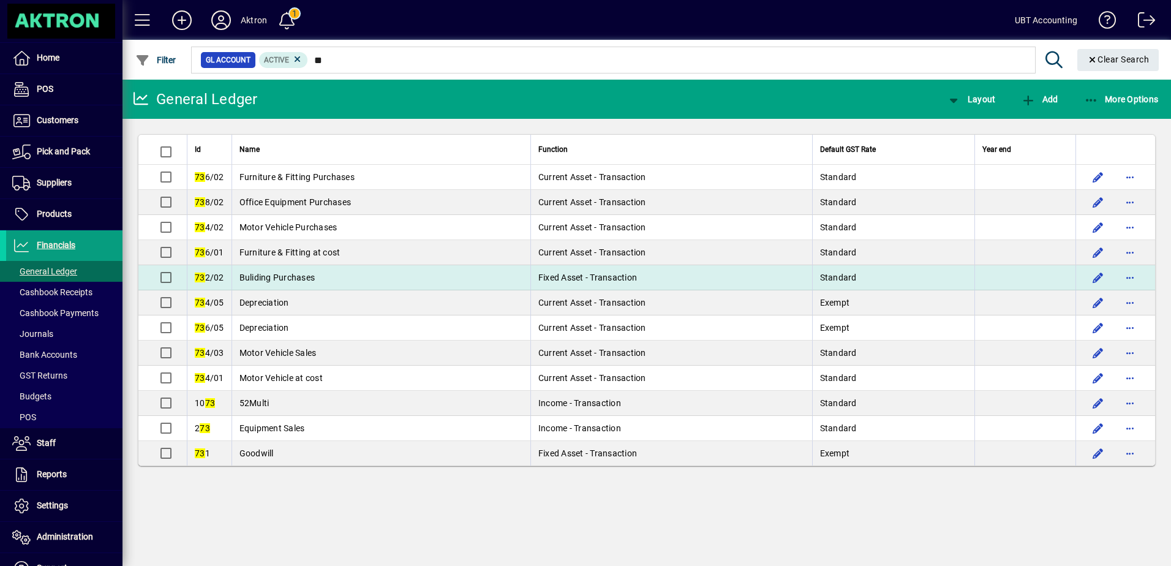
click at [354, 272] on td "Buliding Purchases" at bounding box center [380, 277] width 299 height 25
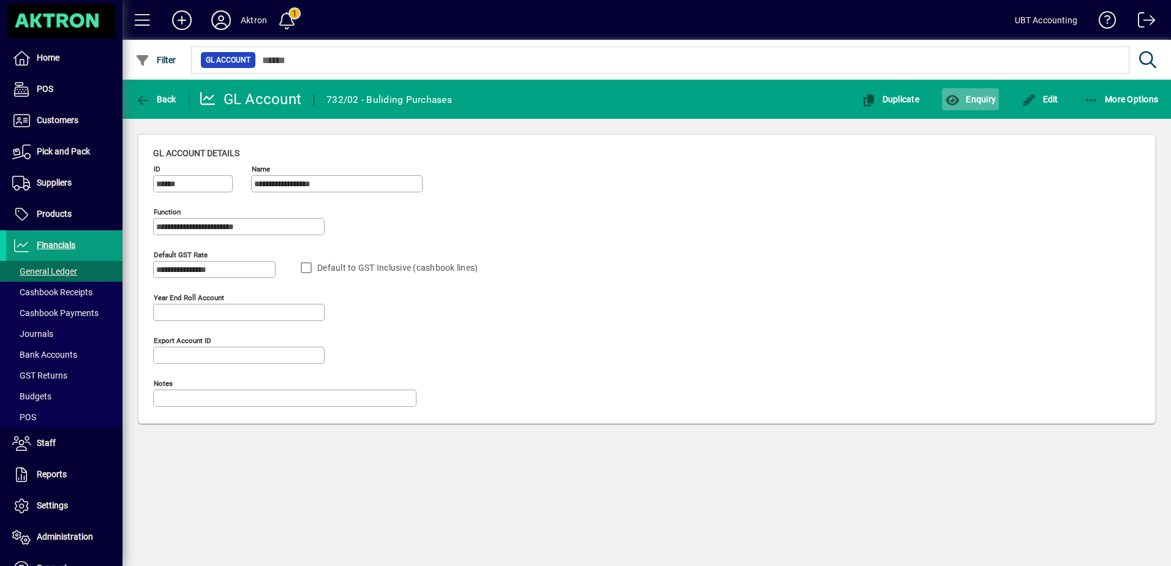
click at [973, 91] on span "button" at bounding box center [970, 98] width 57 height 29
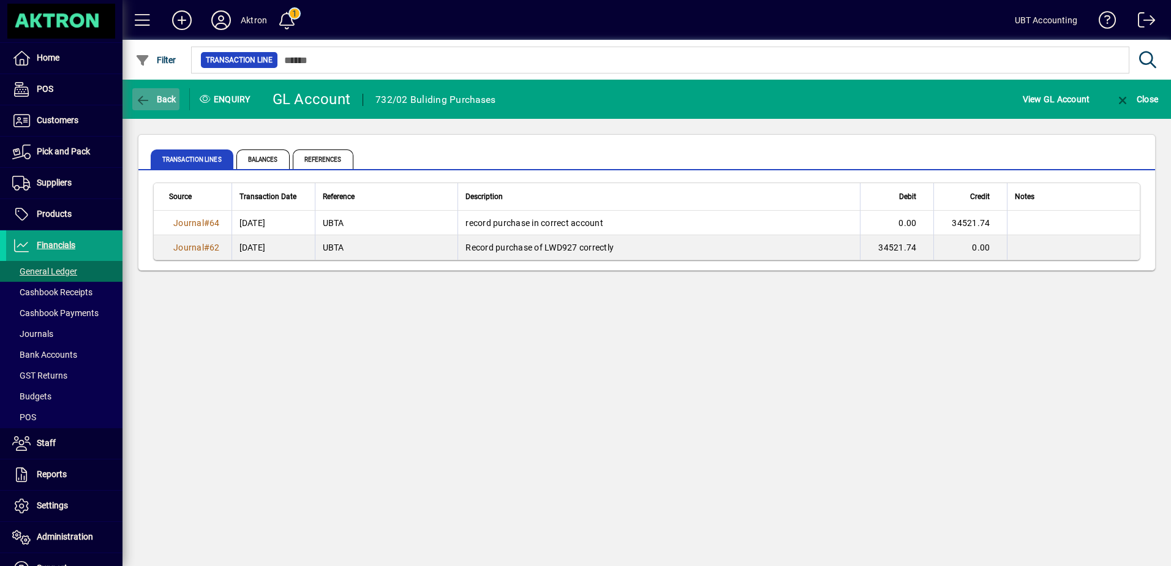
click at [143, 87] on span "button" at bounding box center [155, 98] width 47 height 29
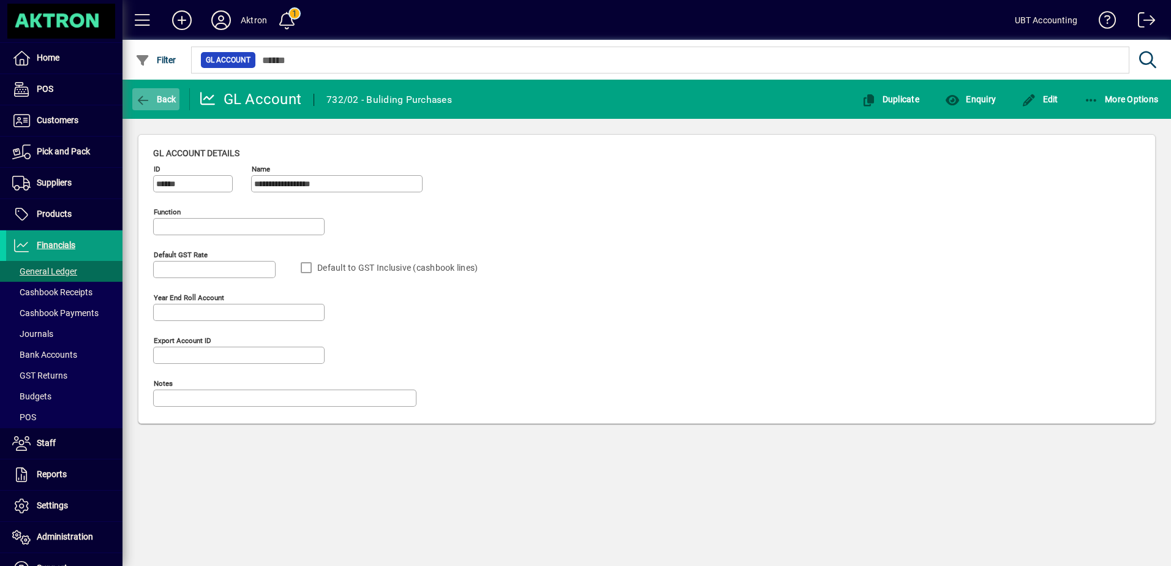
type input "**********"
click at [154, 93] on span "button" at bounding box center [155, 98] width 47 height 29
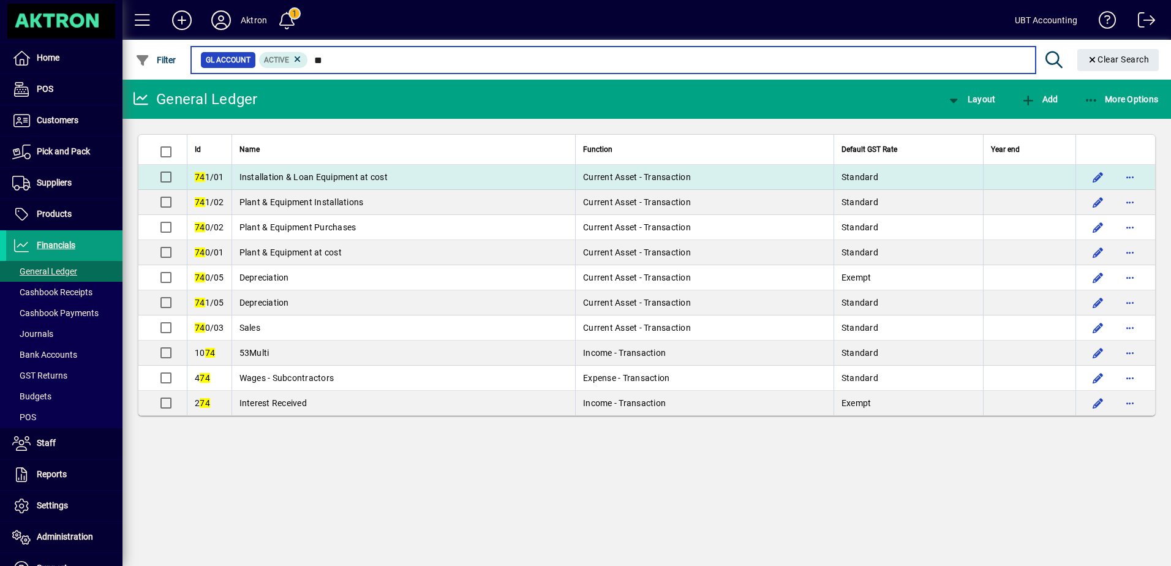
type input "**"
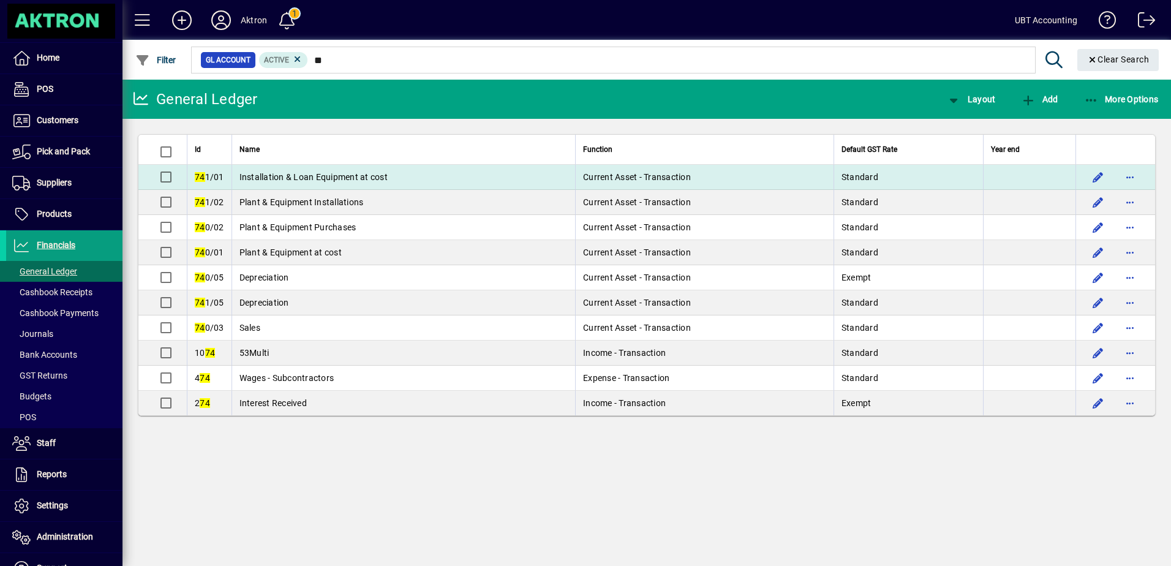
click at [418, 176] on td "Installation & Loan Equipment at cost" at bounding box center [403, 177] width 344 height 25
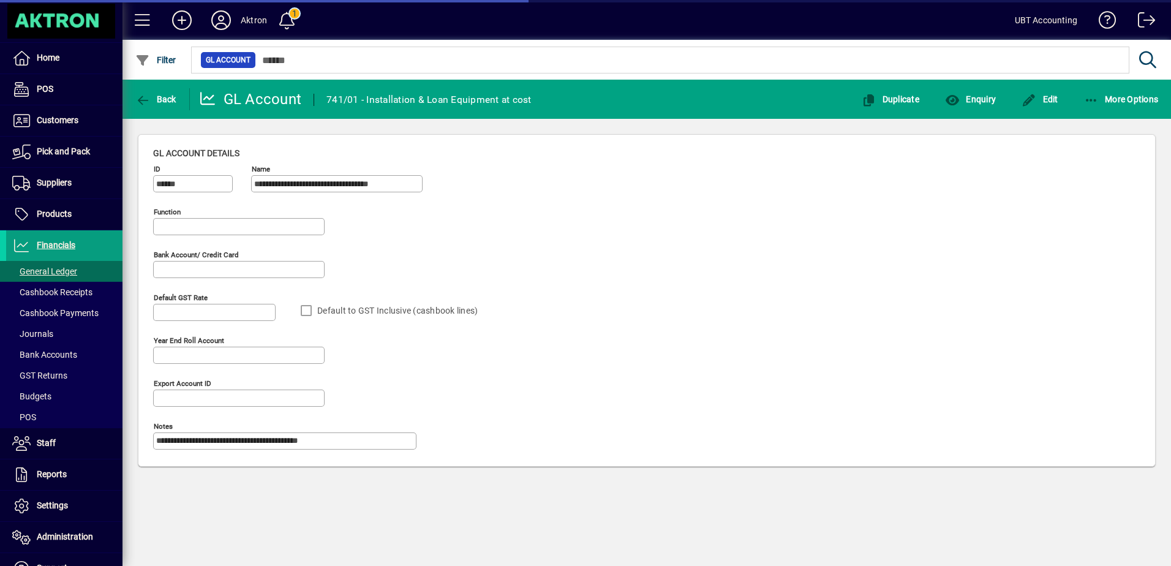
type input "**********"
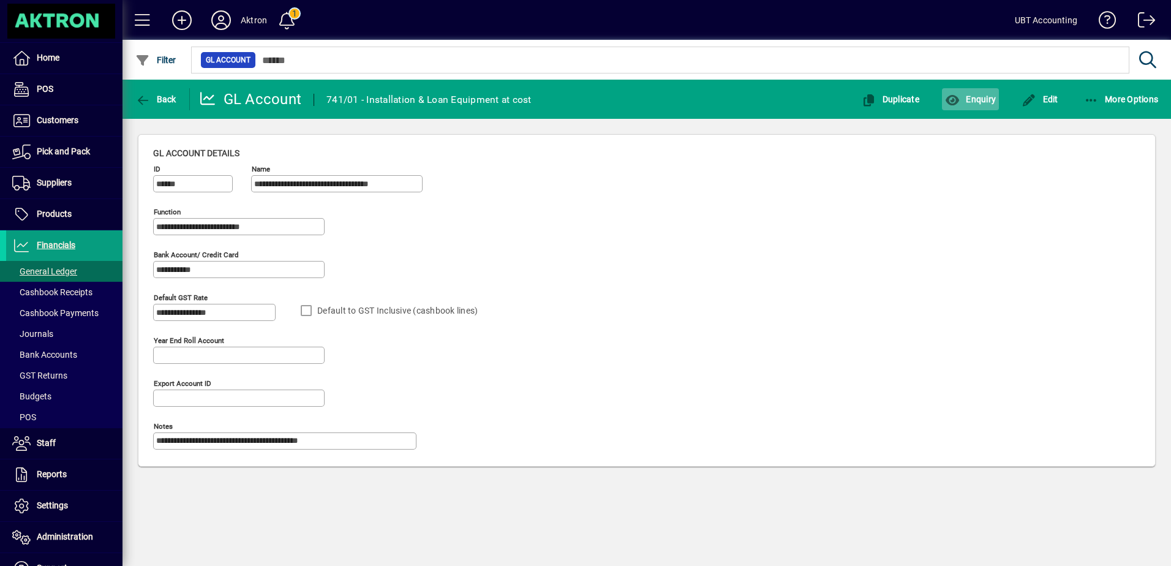
click at [986, 99] on span "Enquiry" at bounding box center [970, 99] width 51 height 10
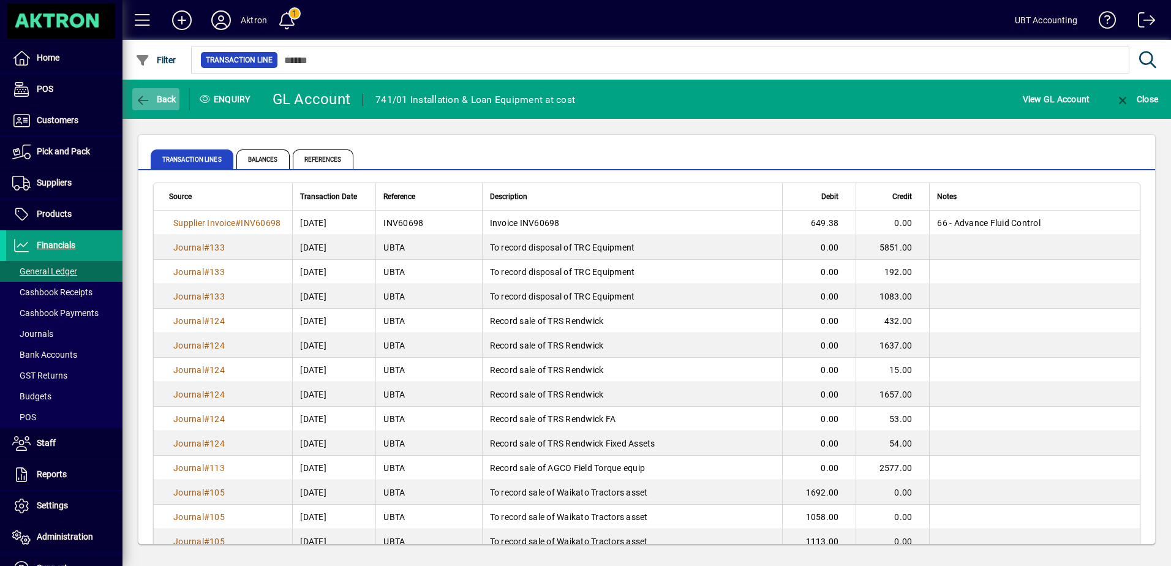
click at [156, 97] on span "Back" at bounding box center [155, 99] width 41 height 10
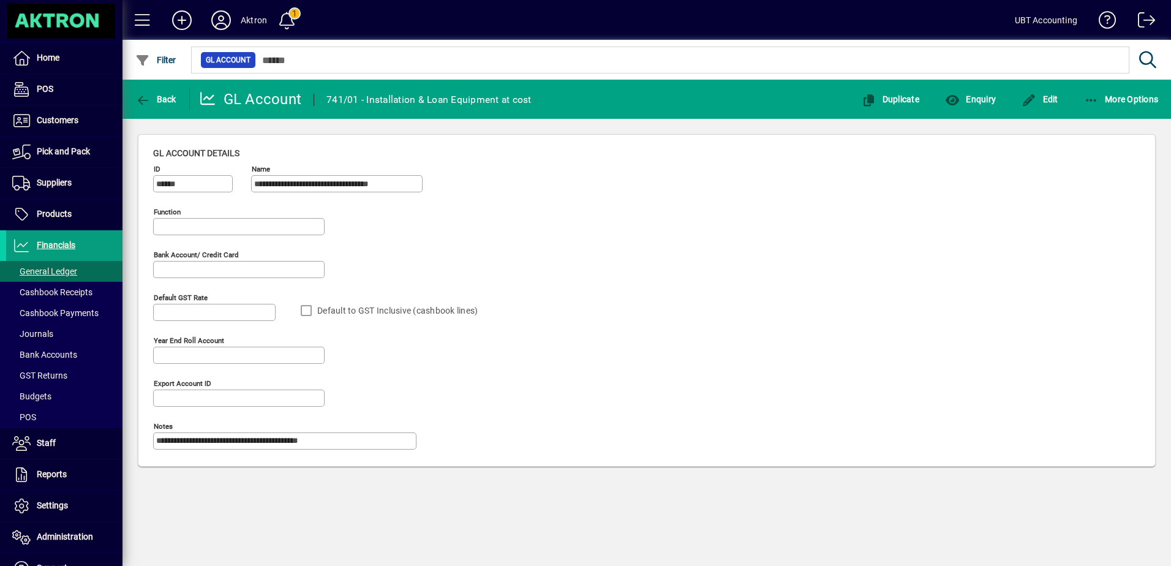
type input "**********"
click at [158, 110] on span "button" at bounding box center [155, 98] width 47 height 29
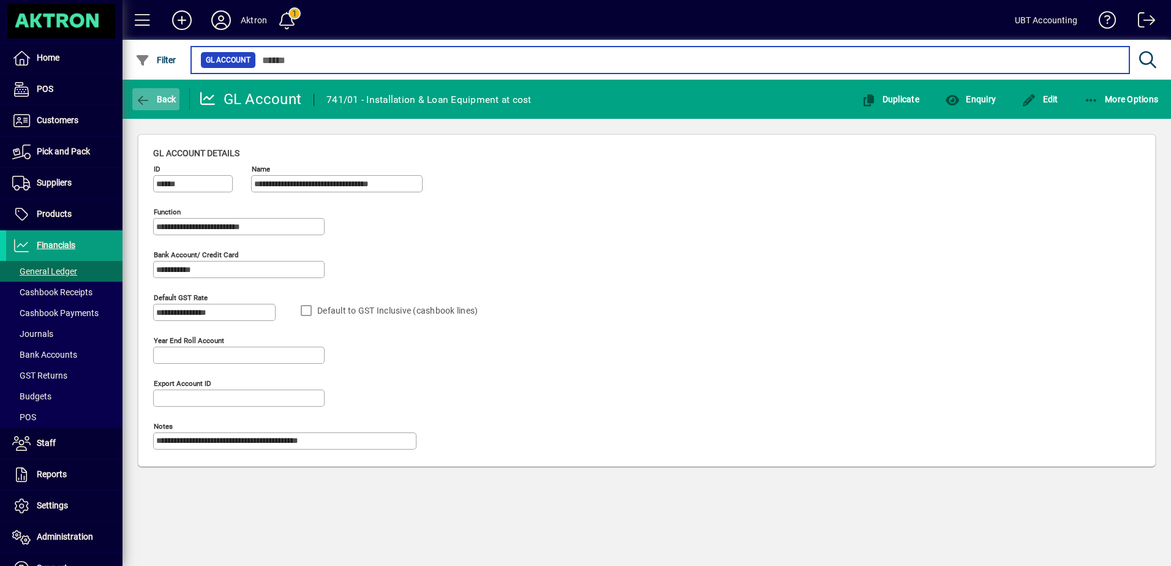
type input "**"
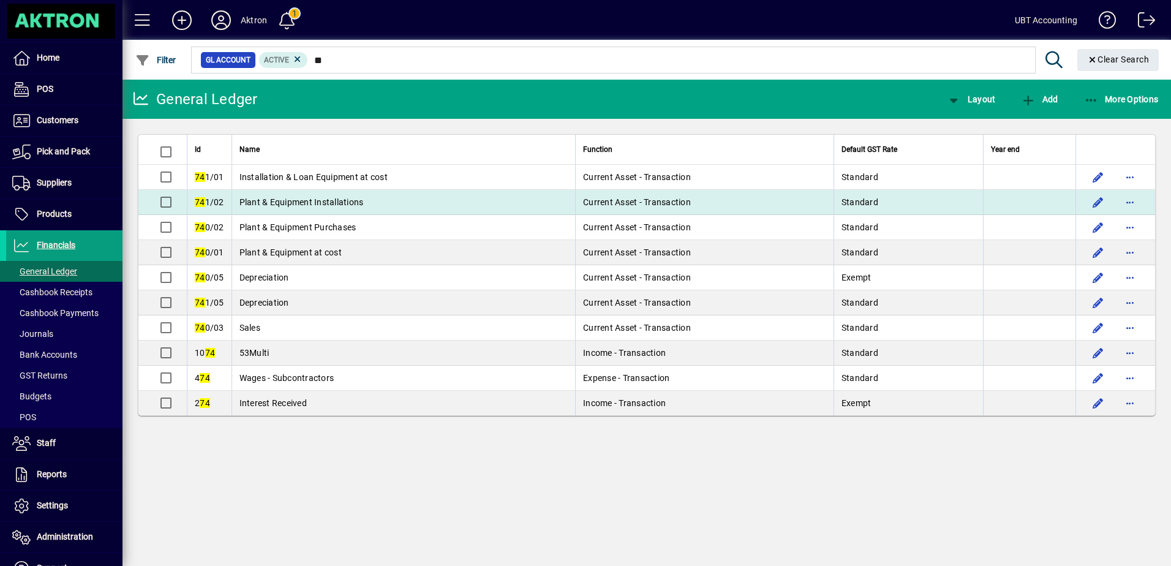
click at [405, 206] on td "Plant & Equipment Installations" at bounding box center [403, 202] width 344 height 25
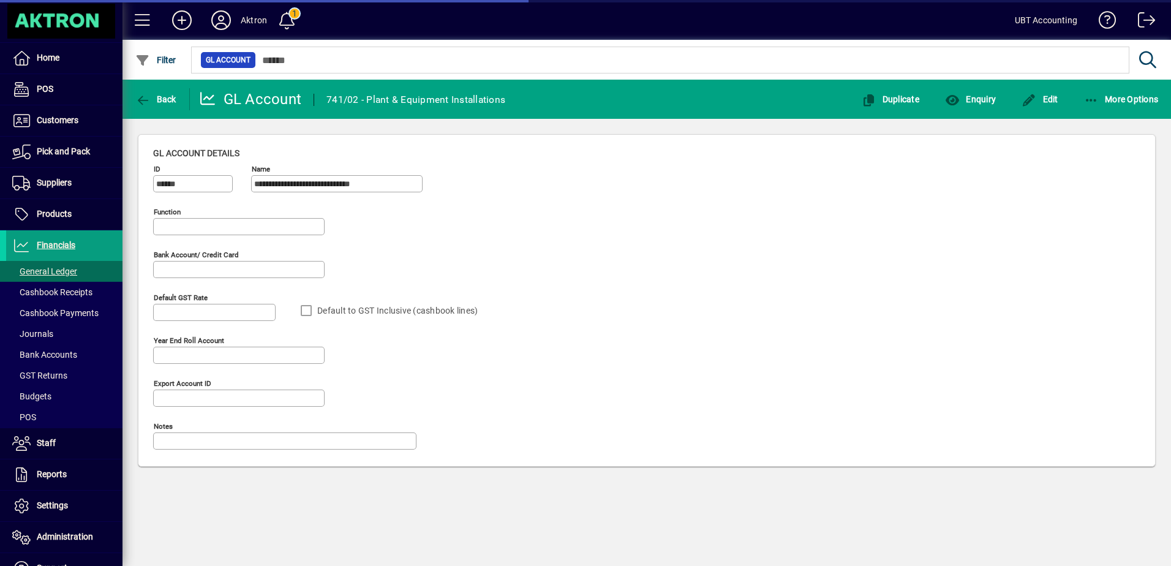
type input "**********"
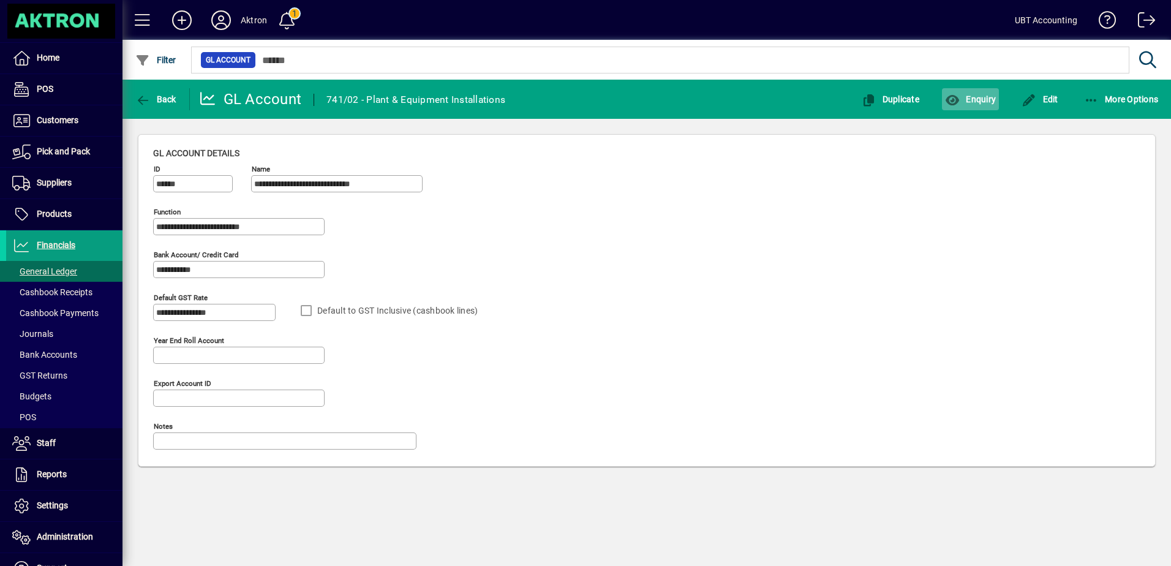
click at [967, 110] on span "button" at bounding box center [970, 98] width 57 height 29
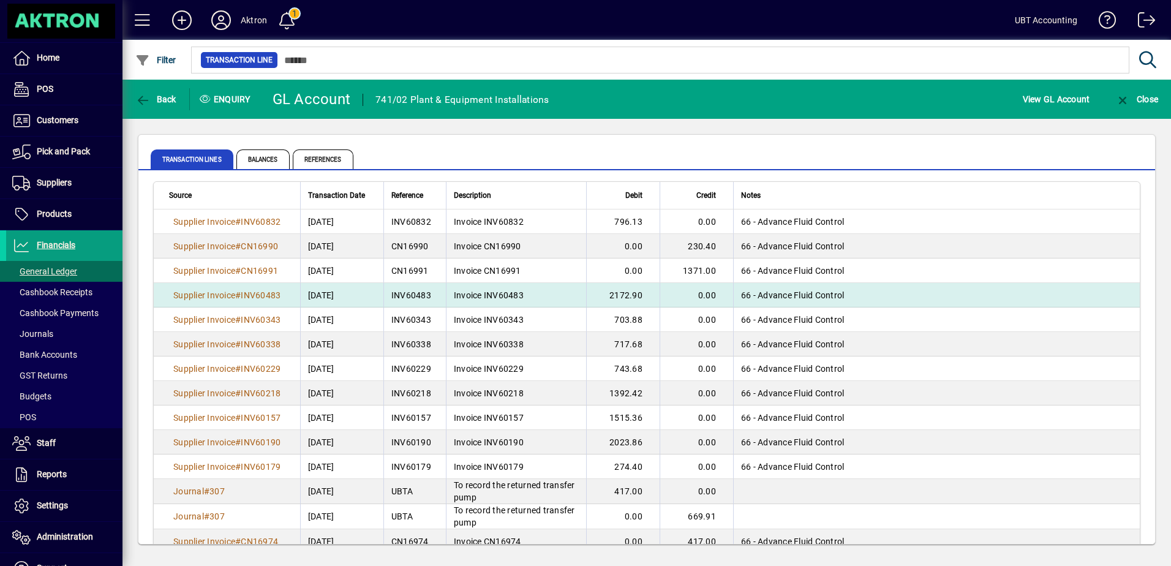
scroll to position [2, 0]
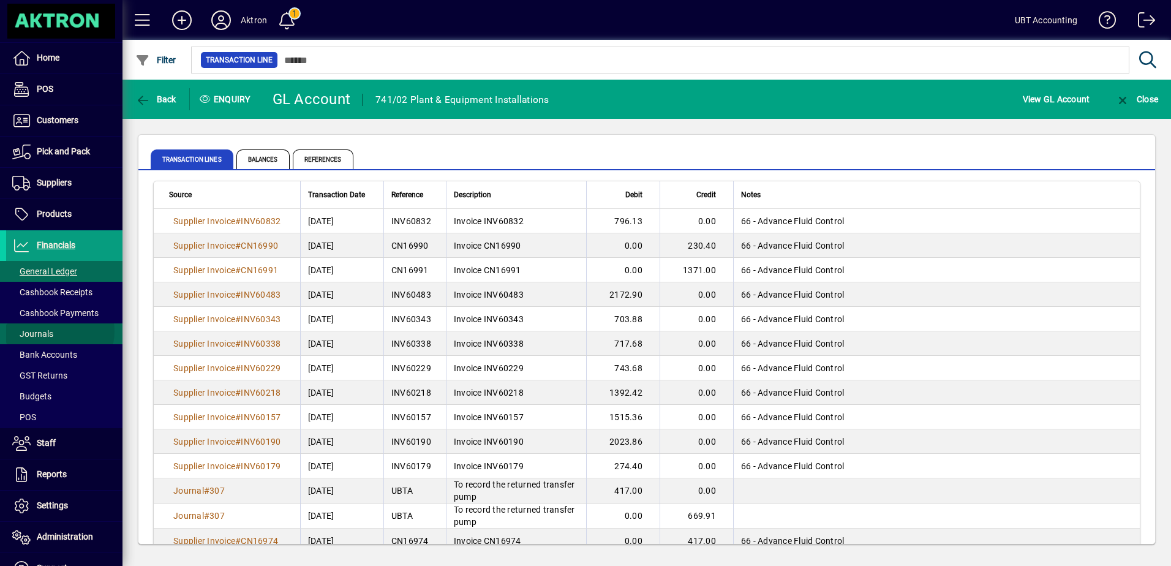
click at [58, 331] on span at bounding box center [64, 333] width 116 height 29
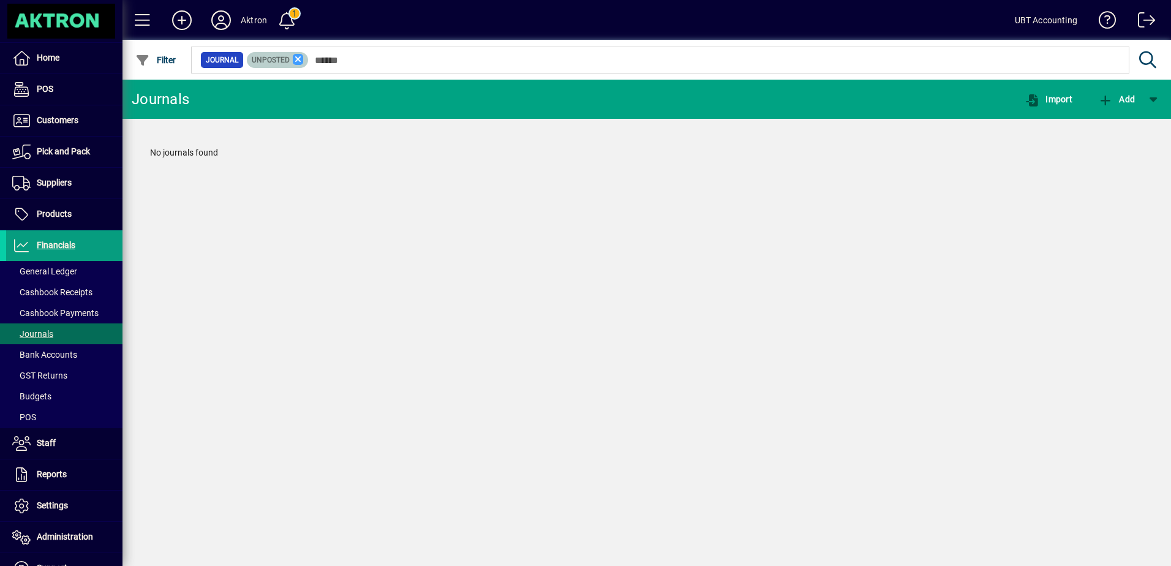
click at [295, 59] on icon at bounding box center [298, 59] width 11 height 11
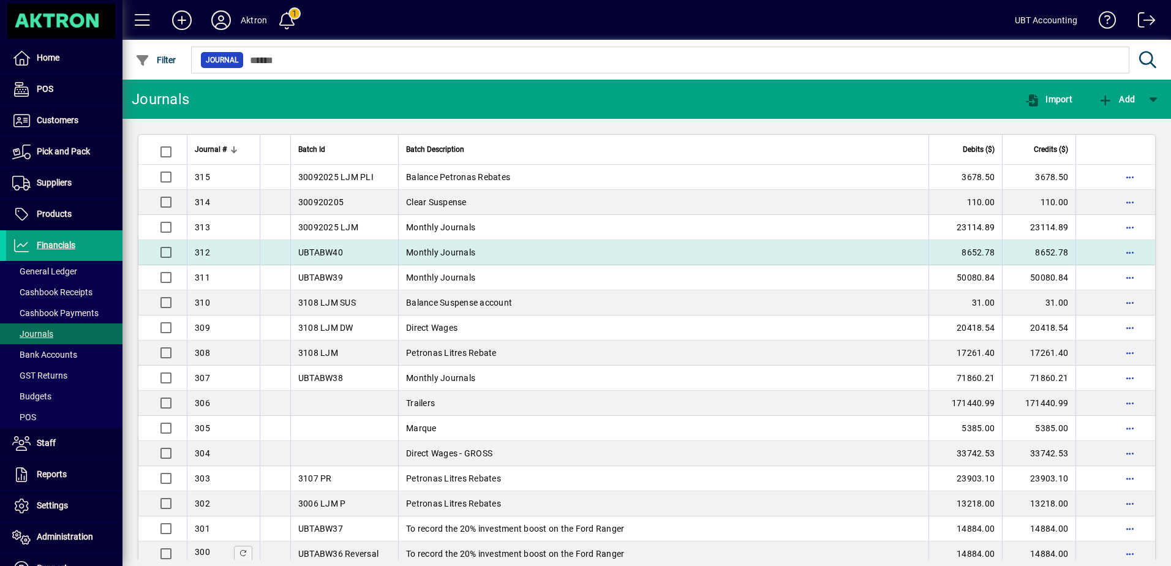
click at [517, 261] on td "Monthly Journals" at bounding box center [663, 252] width 530 height 25
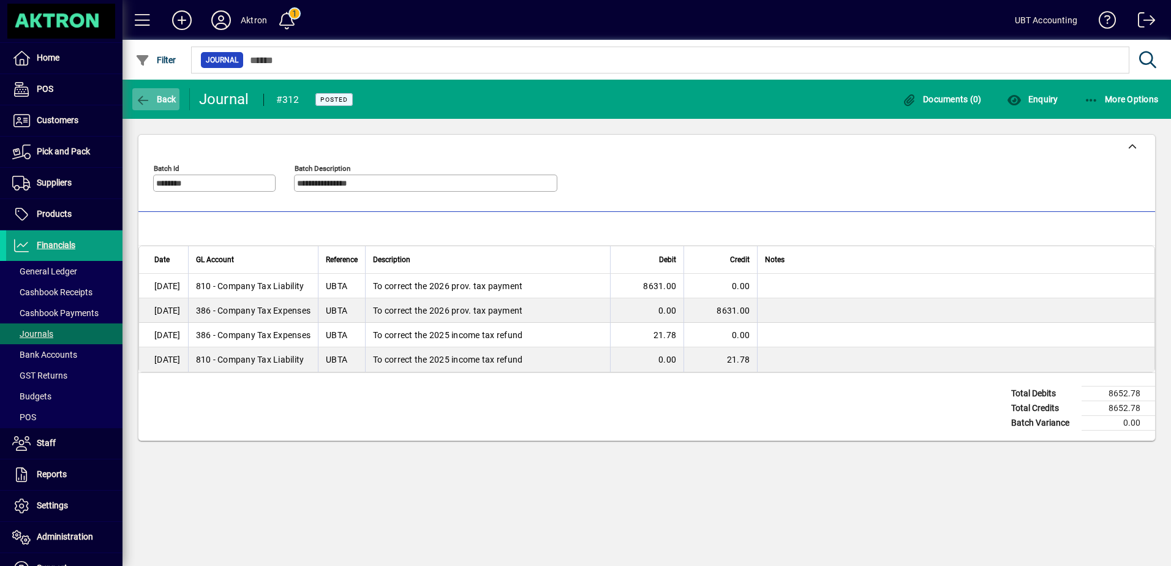
click at [166, 104] on span "button" at bounding box center [155, 98] width 47 height 29
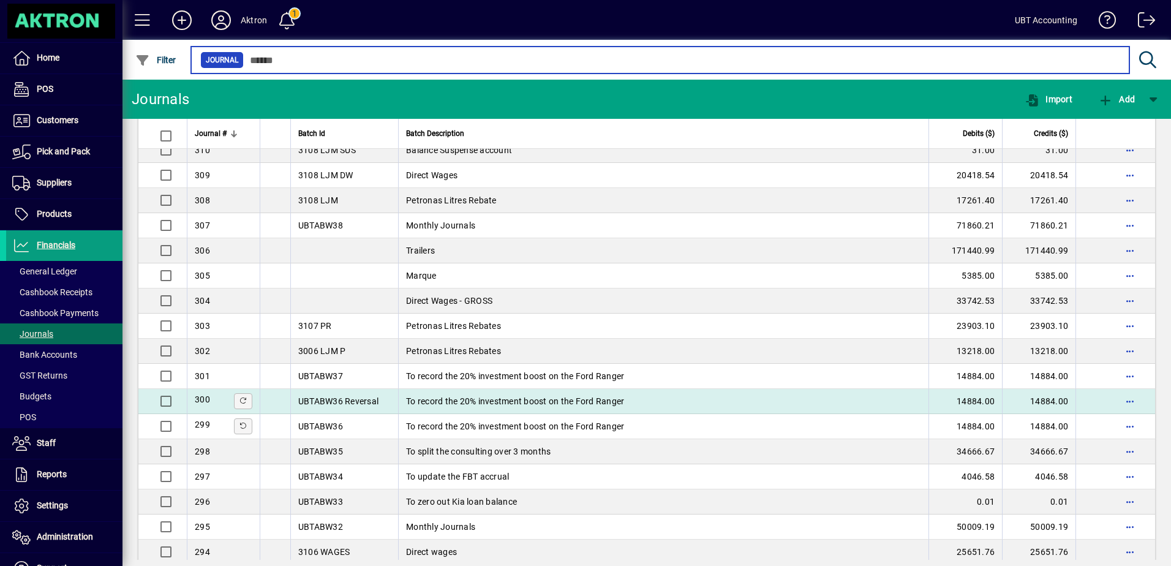
scroll to position [184, 0]
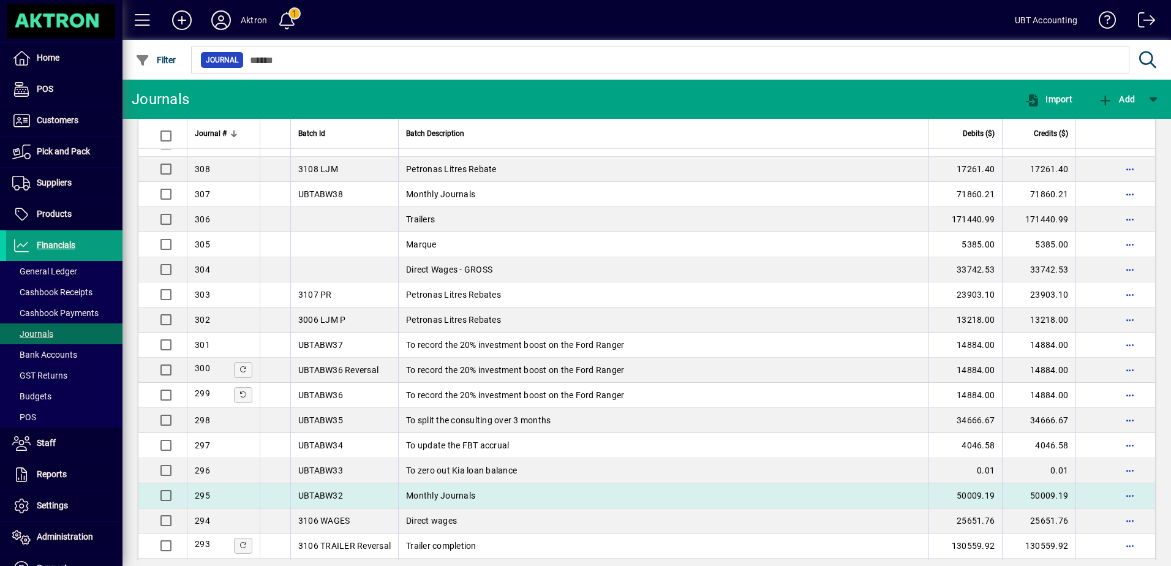
click at [575, 487] on td "Monthly Journals" at bounding box center [663, 495] width 530 height 25
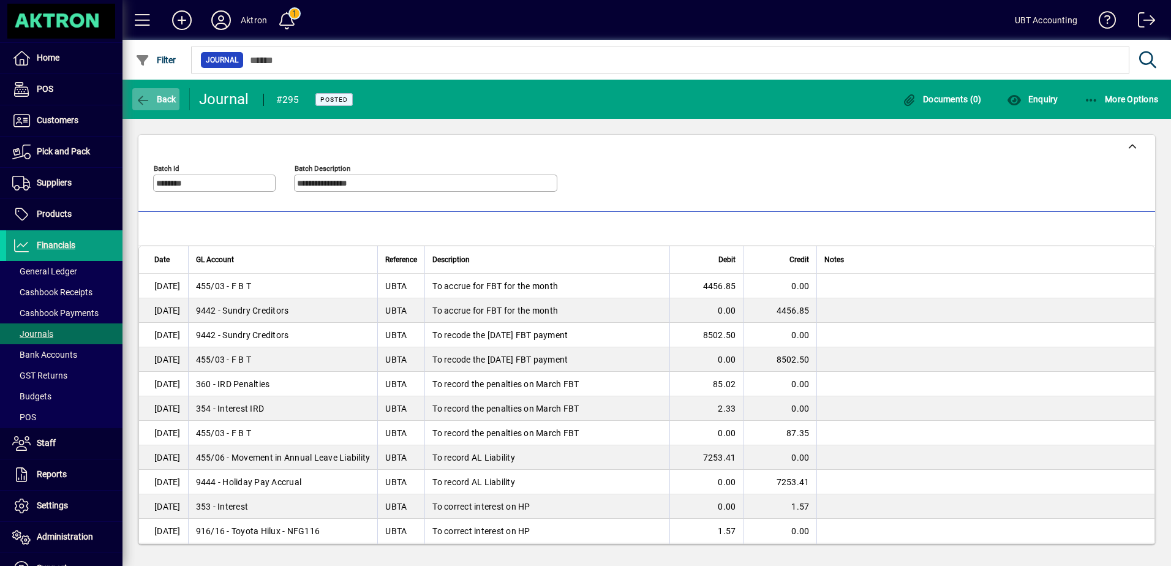
click at [157, 99] on span "Back" at bounding box center [155, 99] width 41 height 10
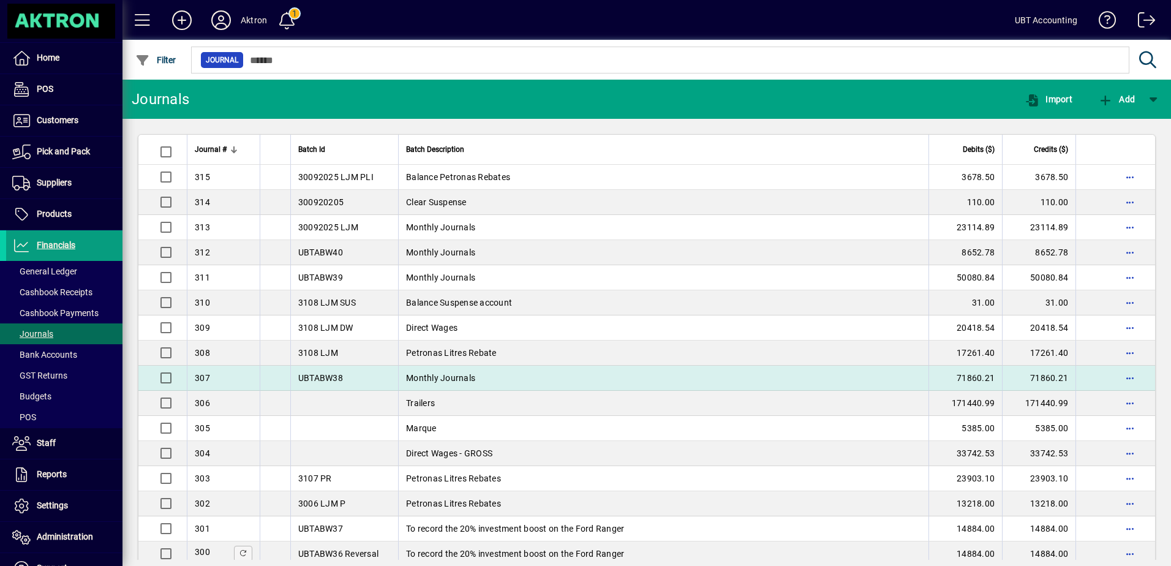
click at [532, 383] on td "Monthly Journals" at bounding box center [663, 378] width 530 height 25
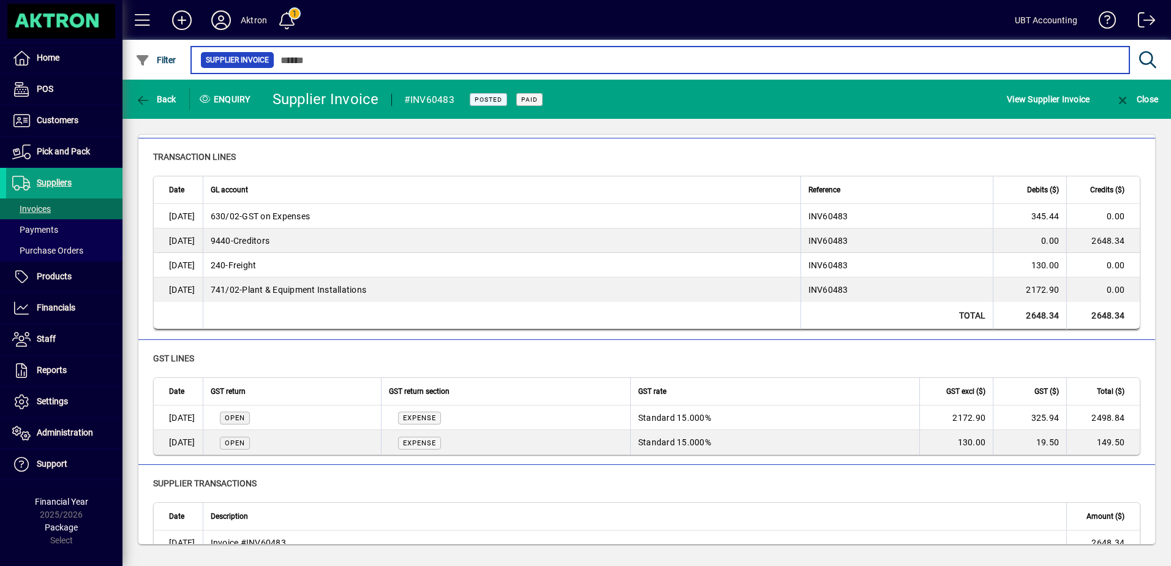
scroll to position [145, 0]
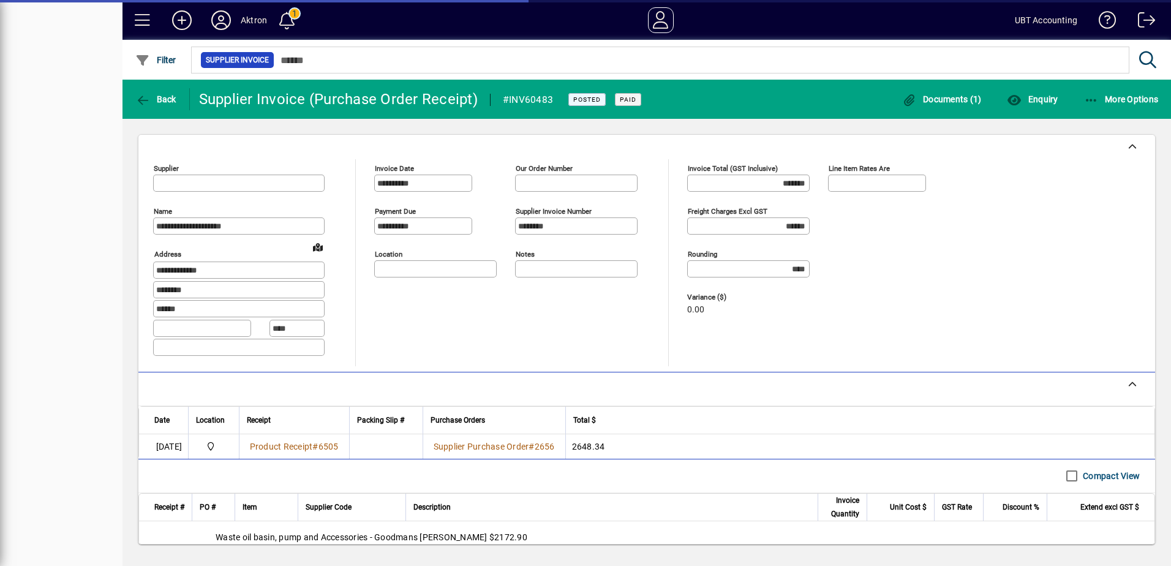
type input "**********"
type input "*******"
type input "**********"
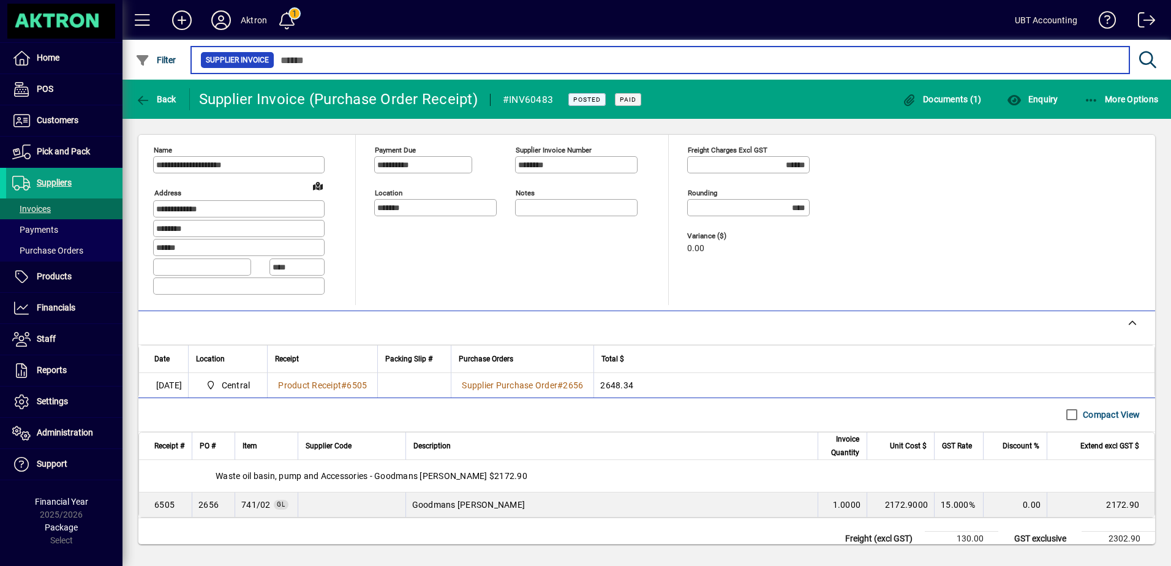
scroll to position [104, 0]
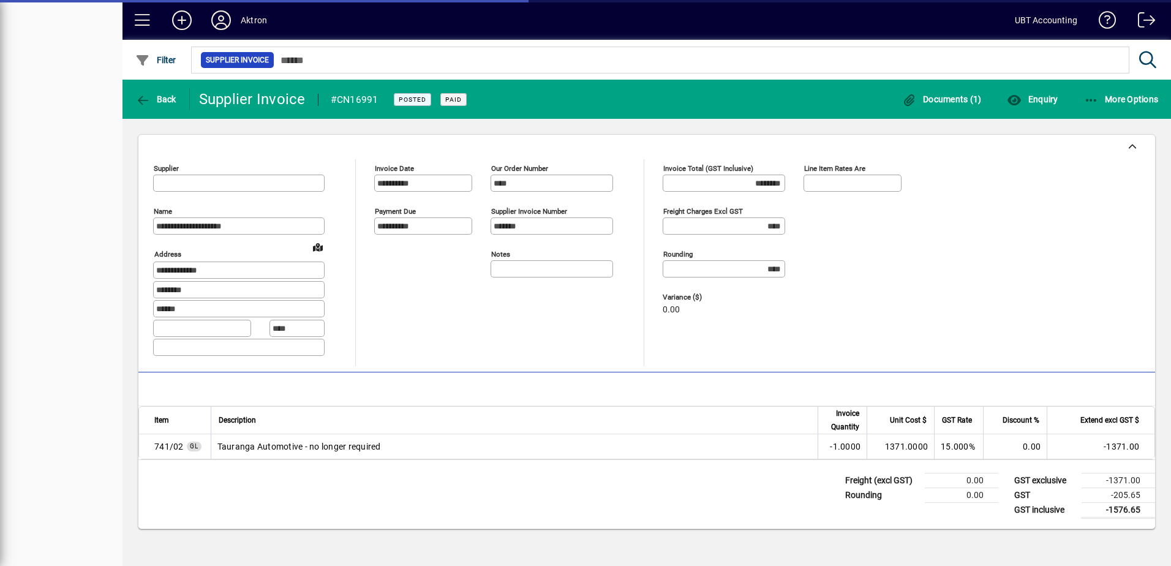
type input "**********"
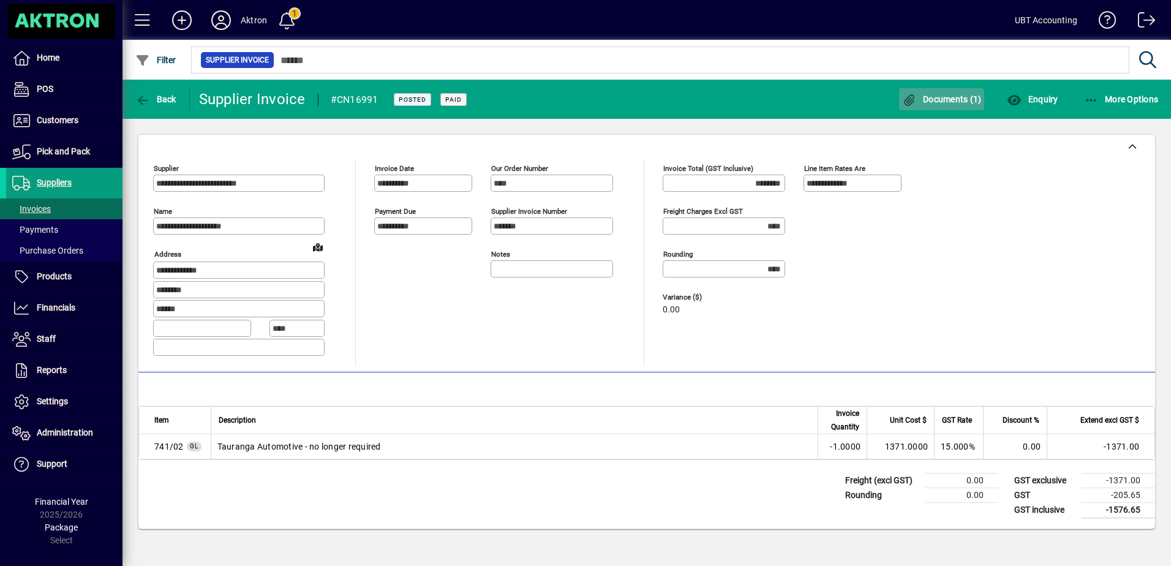
click at [911, 94] on icon "button" at bounding box center [909, 100] width 15 height 12
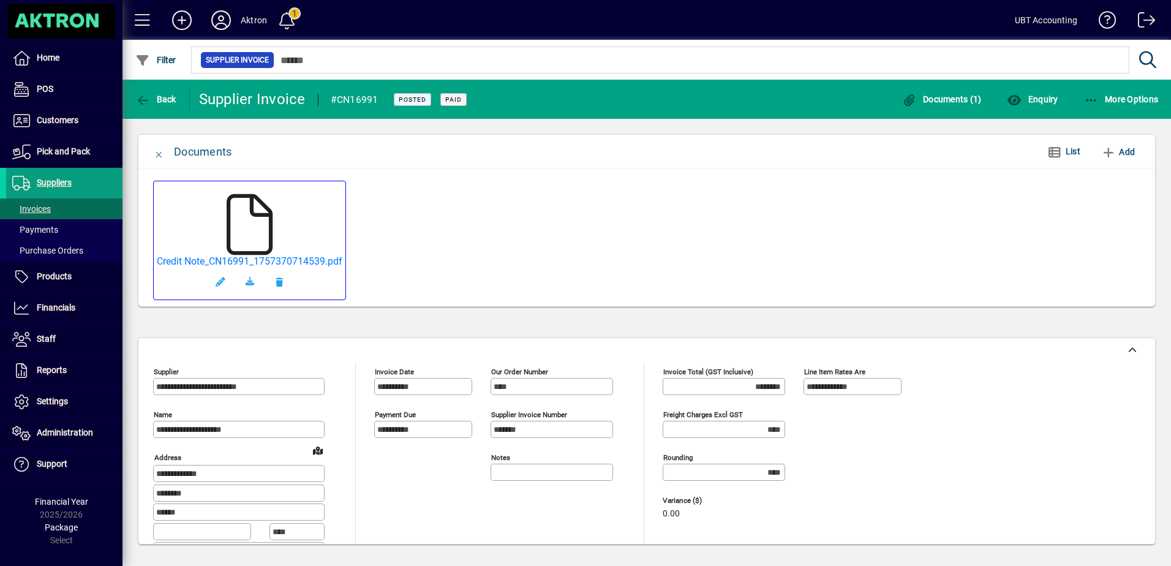
click at [268, 220] on icon at bounding box center [249, 224] width 61 height 61
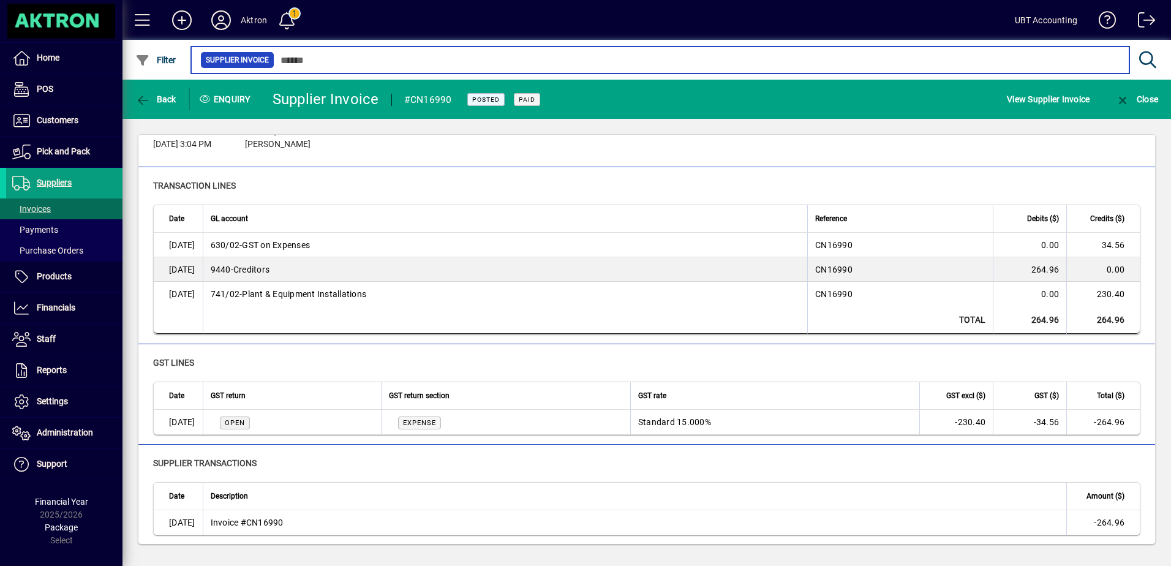
scroll to position [96, 0]
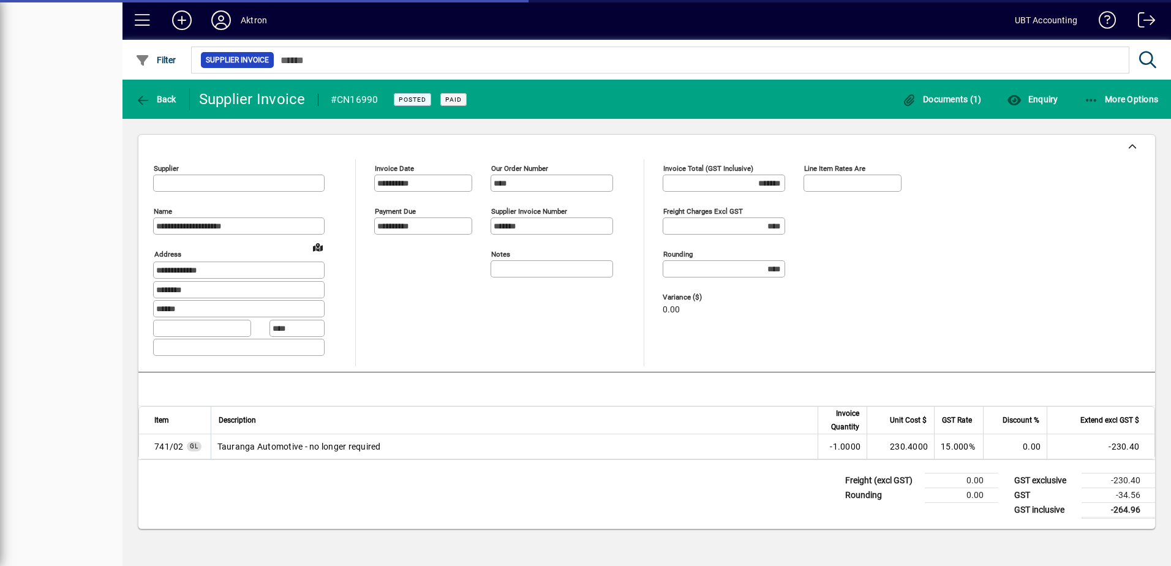
type input "**********"
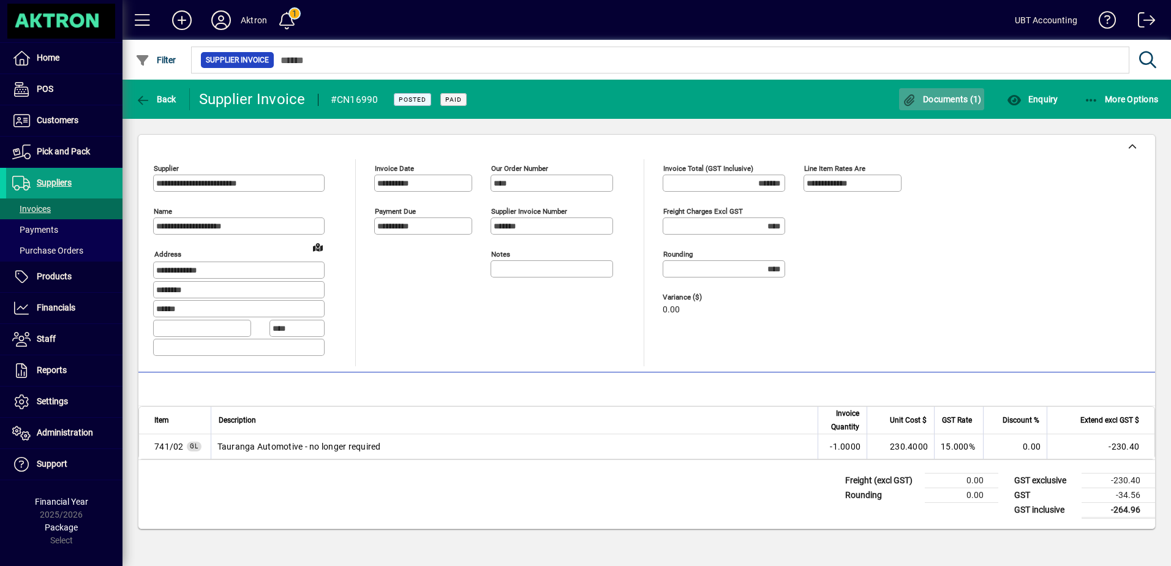
click at [922, 100] on span "Documents (1)" at bounding box center [942, 99] width 80 height 10
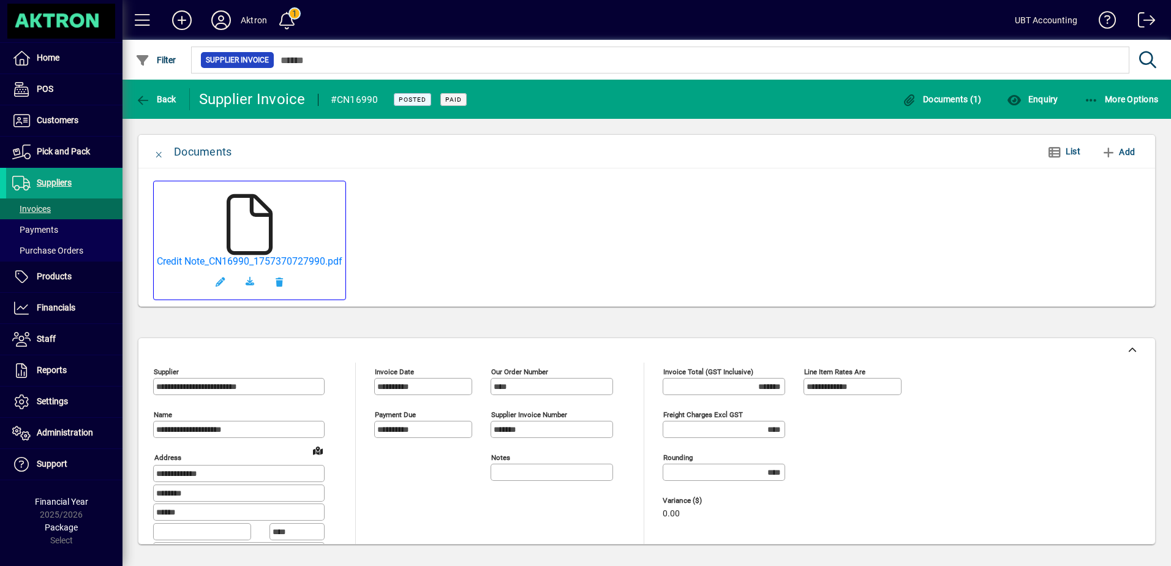
click at [266, 217] on icon at bounding box center [249, 224] width 61 height 61
